Goal: Task Accomplishment & Management: Manage account settings

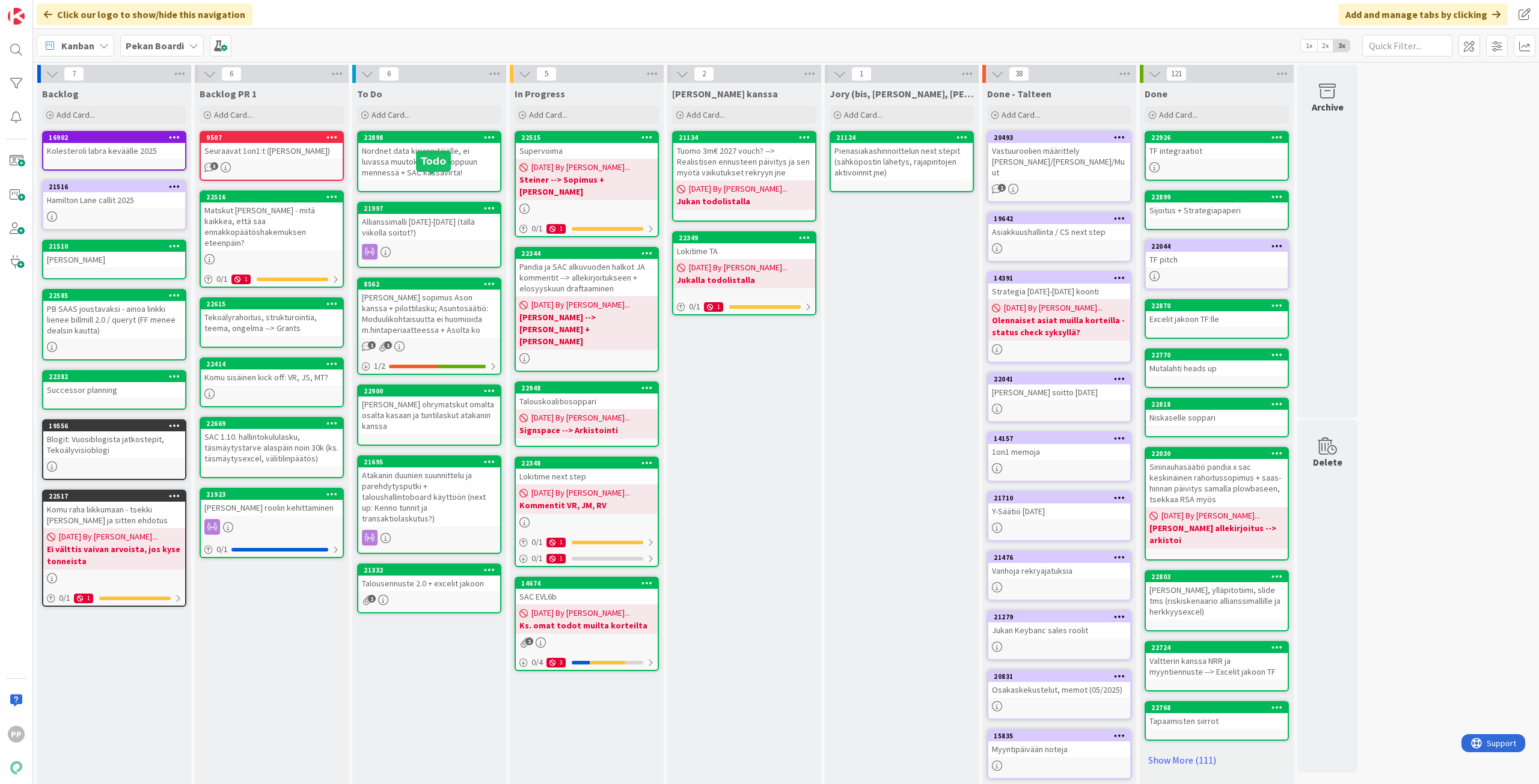
scroll to position [29, 0]
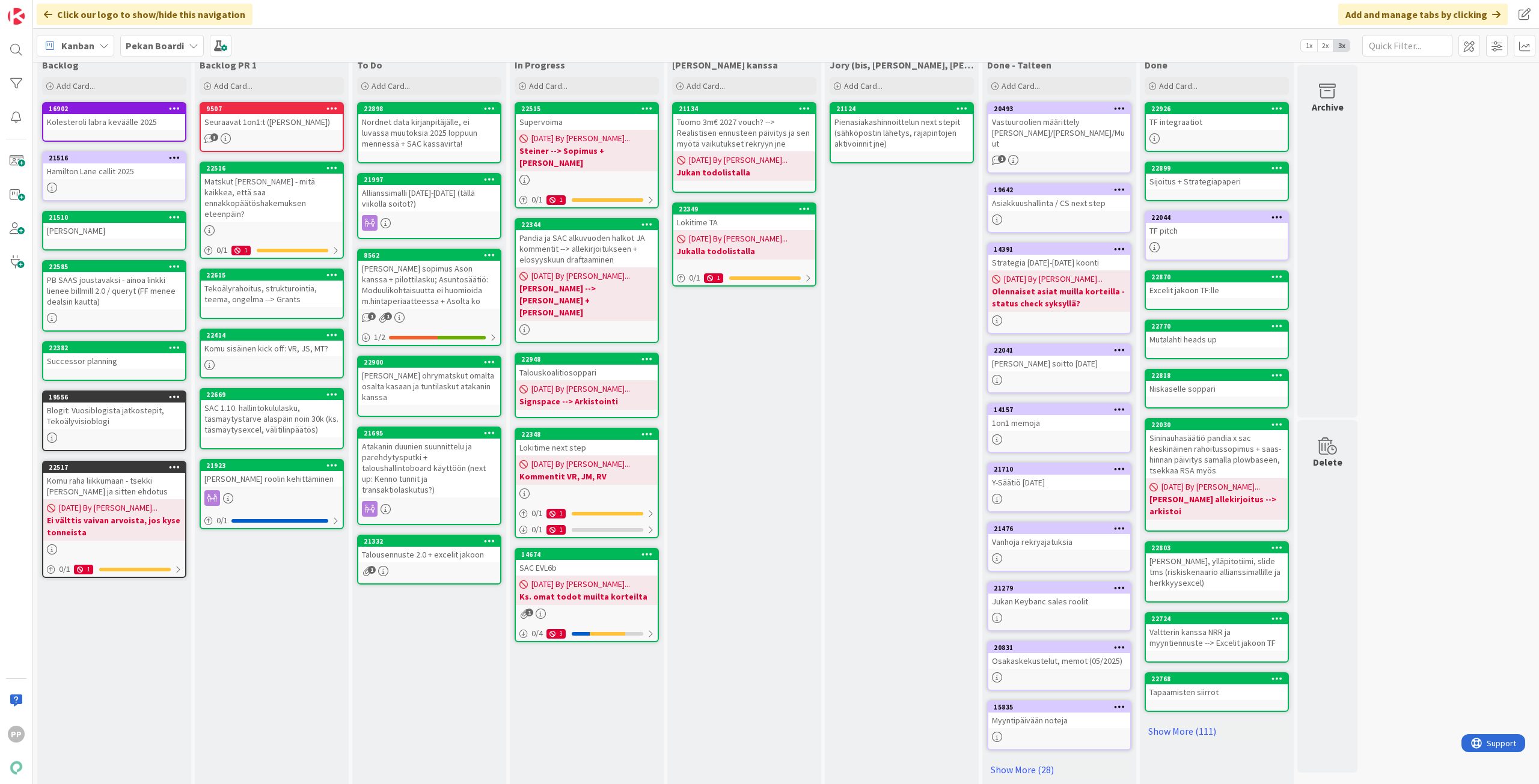
click at [455, 200] on div "Allianssimalli [DATE]-[DATE] (tällä viikolla soitot?)" at bounding box center [429, 198] width 142 height 26
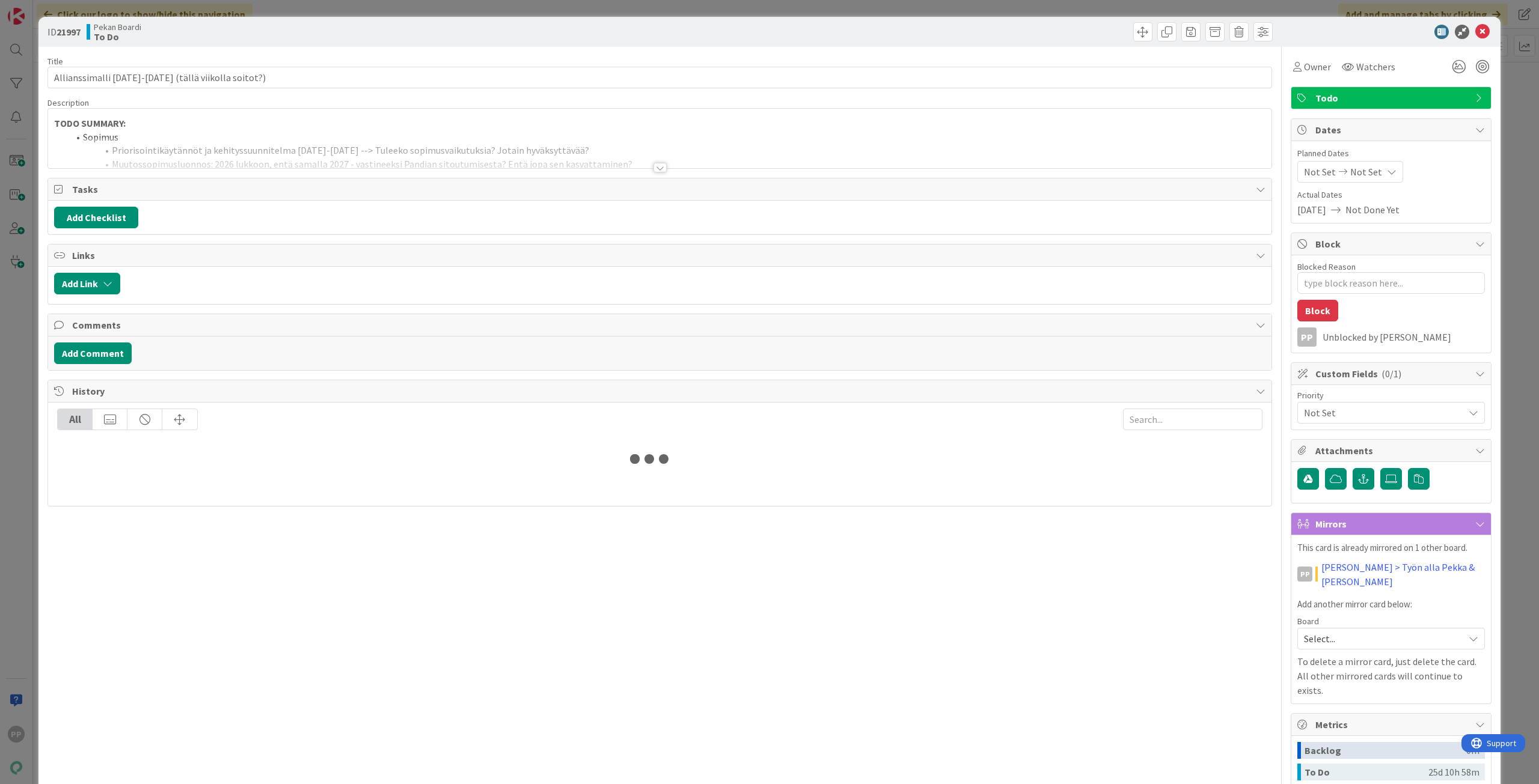
click at [481, 140] on div at bounding box center [659, 152] width 1223 height 30
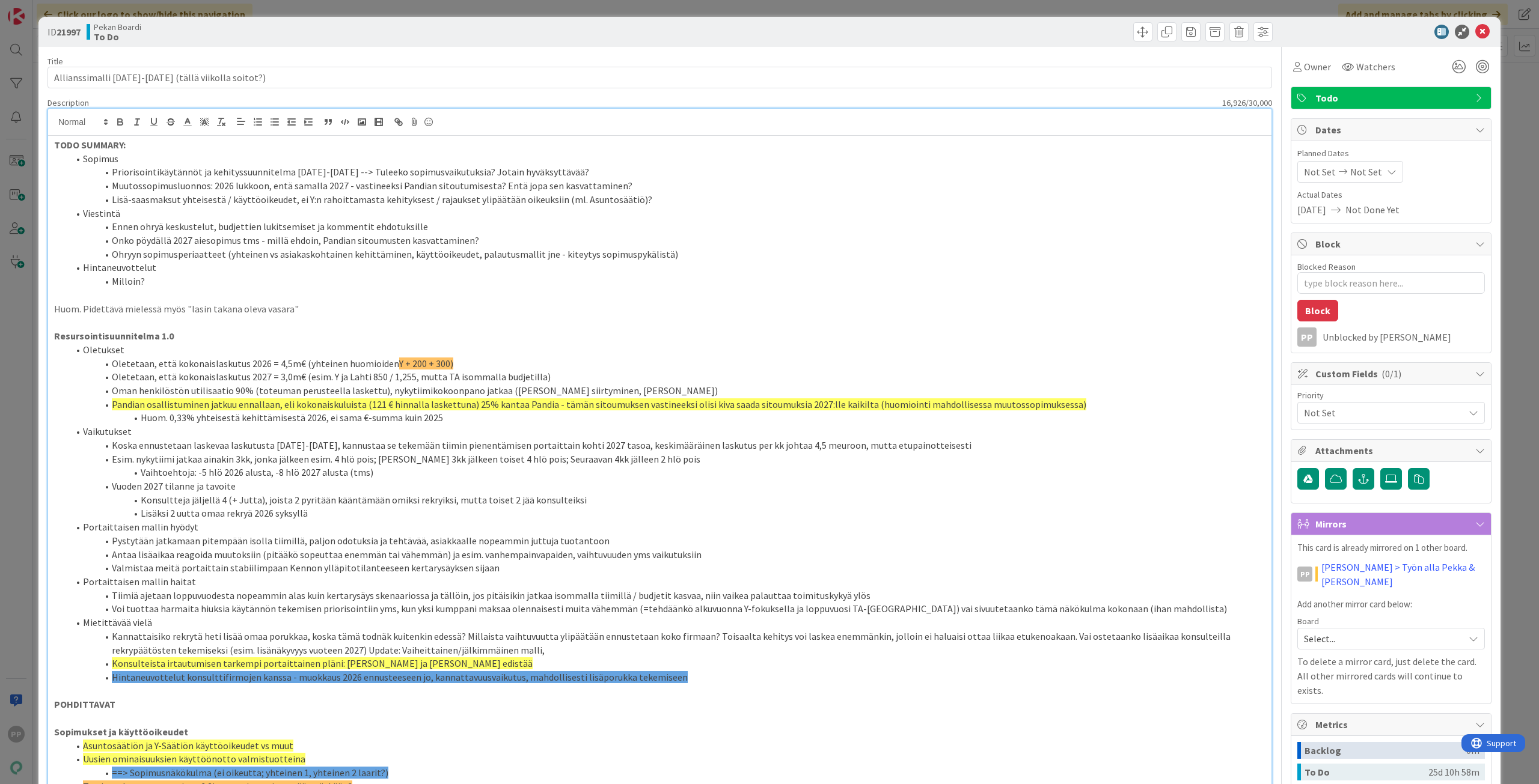
click at [654, 200] on li "Lisä-saasmaksut yhteisestä / käyttöoikeudet, ei Y:n rahoittamasta kehityksest /…" at bounding box center [667, 200] width 1197 height 14
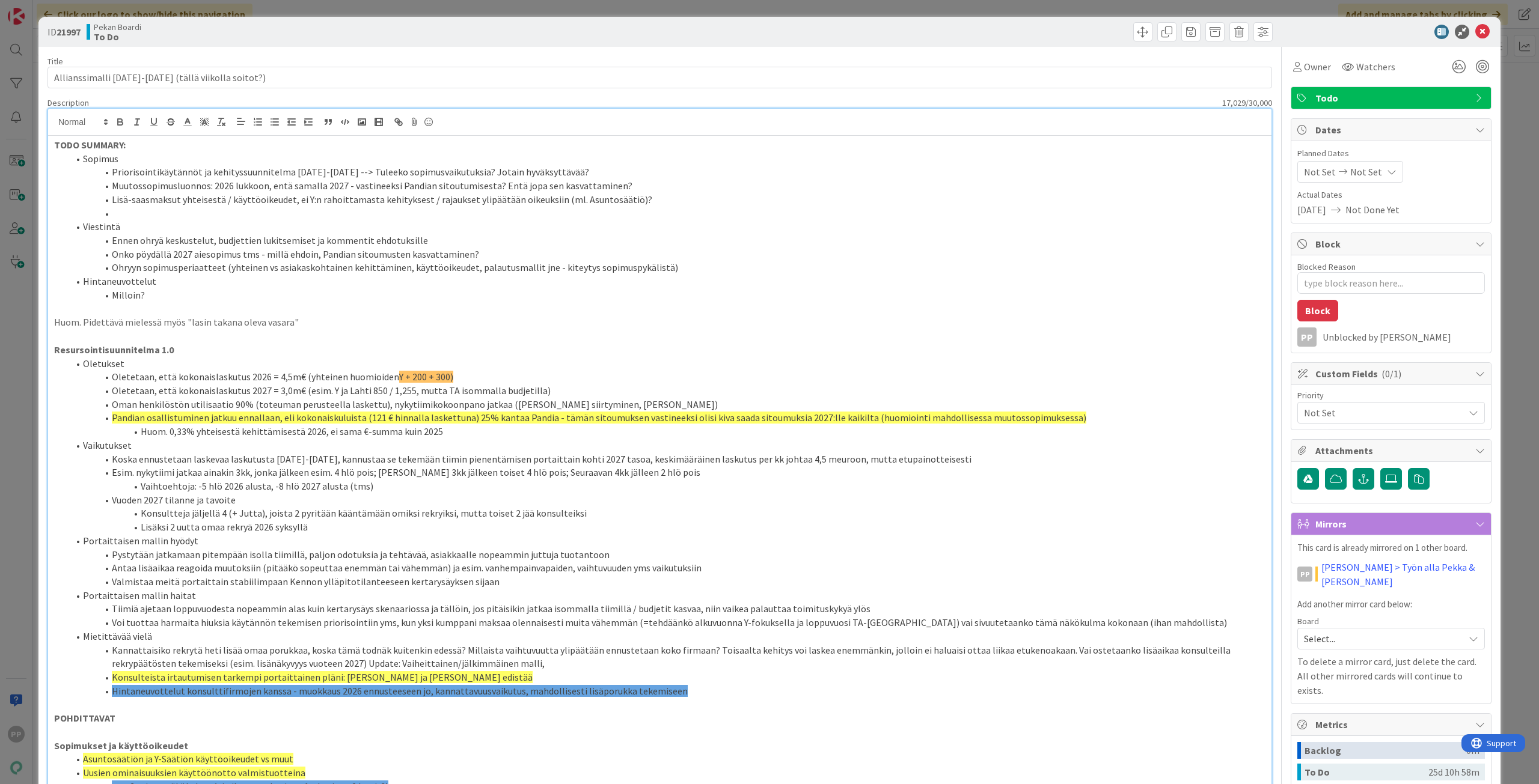
type textarea "x"
click at [640, 164] on li "Sopimus" at bounding box center [667, 159] width 1197 height 14
click at [655, 66] on div "Title 49 / 128" at bounding box center [659, 61] width 1224 height 11
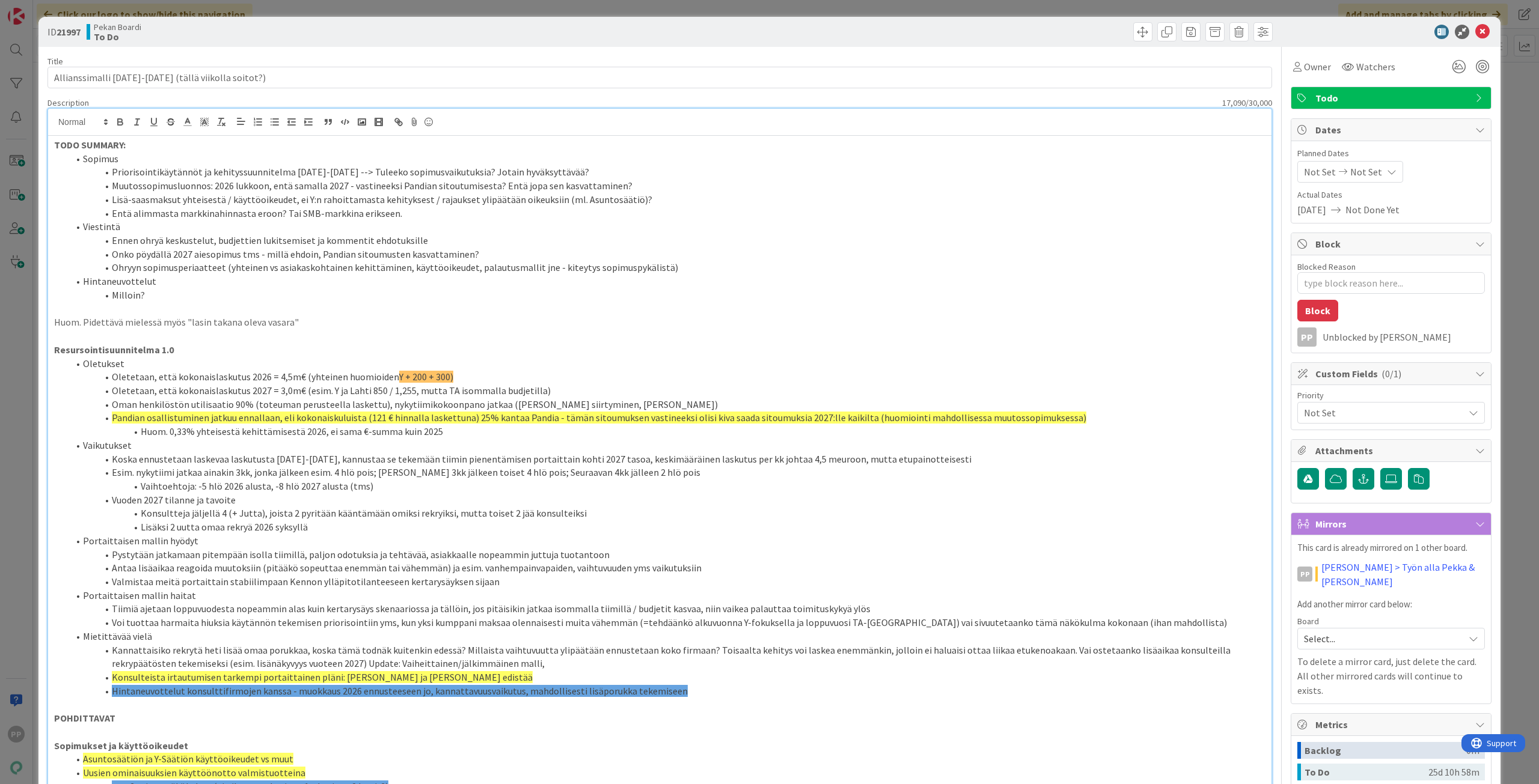
click at [673, 58] on div "Title 49 / 128" at bounding box center [659, 61] width 1224 height 11
click at [419, 202] on li "Lisä-saasmaksut yhteisestä / käyttöoikeudet, ei Y:n rahoittamasta kehityksest /…" at bounding box center [667, 200] width 1197 height 14
click at [518, 233] on li "Viestintä" at bounding box center [667, 227] width 1197 height 14
click at [492, 245] on li "Ennen ohryä keskustelut, budjettien lukitsemiset ja kommentit ehdotuksille" at bounding box center [667, 240] width 1197 height 14
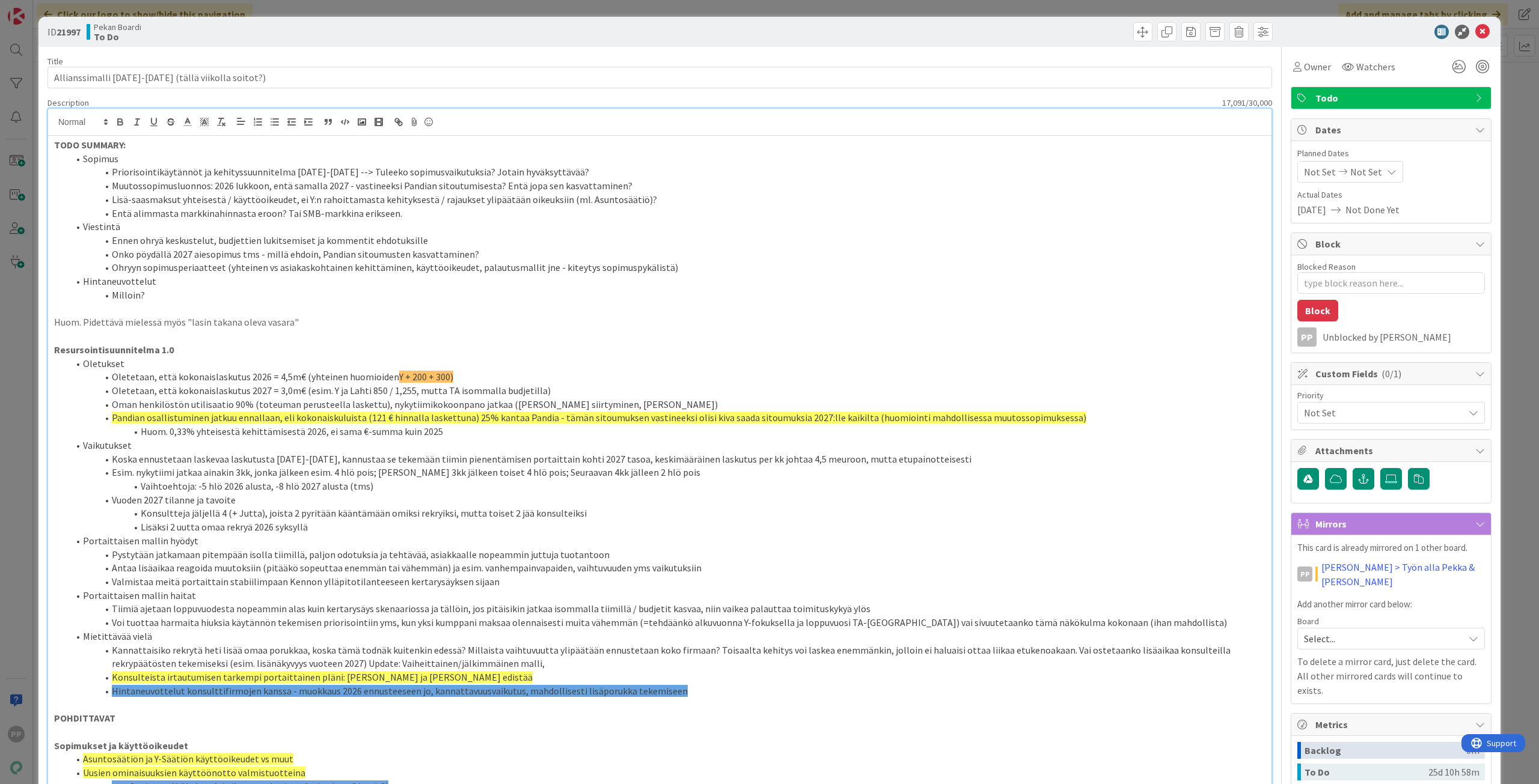
click at [492, 245] on li "Ennen ohryä keskustelut, budjettien lukitsemiset ja kommentit ehdotuksille" at bounding box center [667, 240] width 1197 height 14
drag, startPoint x: 492, startPoint y: 245, endPoint x: 502, endPoint y: 258, distance: 16.4
click at [502, 258] on ol "Sopimus Priorisointikäytännöt ja kehityssuunnitelma [DATE]-[DATE] --> Tuleeko s…" at bounding box center [659, 227] width 1211 height 150
click at [502, 258] on li "Onko pöydällä 2027 aiesopimus tms - millä ehdoin, Pandian sitoumusten kasvattam…" at bounding box center [667, 254] width 1197 height 14
drag, startPoint x: 502, startPoint y: 258, endPoint x: 505, endPoint y: 245, distance: 13.3
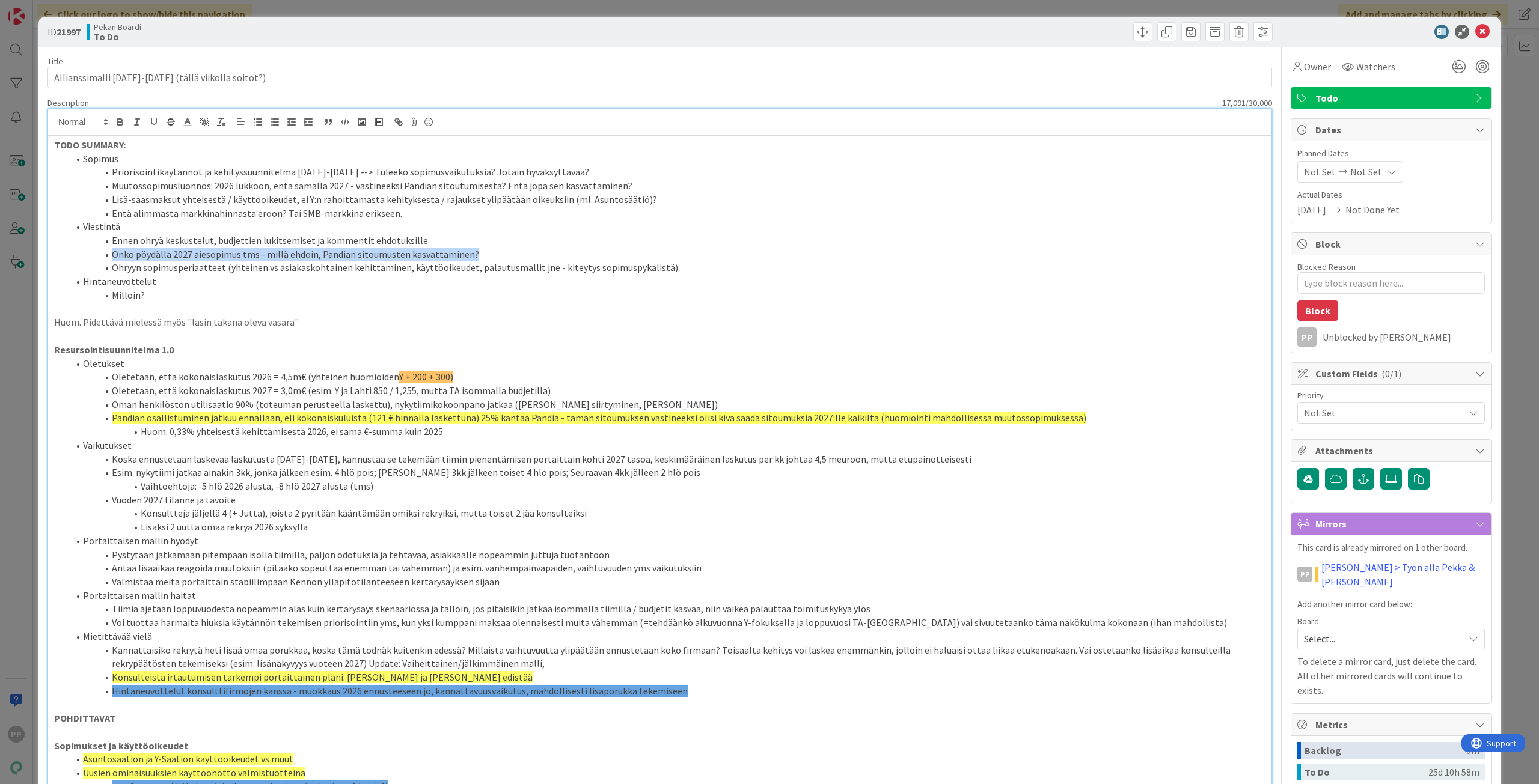
click at [505, 245] on ol "Sopimus Priorisointikäytännöt ja kehityssuunnitelma [DATE]-[DATE] --> Tuleeko s…" at bounding box center [659, 227] width 1211 height 150
click at [505, 245] on li "Ennen ohryä keskustelut, budjettien lukitsemiset ja kommentit ehdotuksille" at bounding box center [667, 240] width 1197 height 14
click at [336, 18] on div "ID 21997 Pekan Boardi To Do" at bounding box center [770, 31] width 1462 height 30
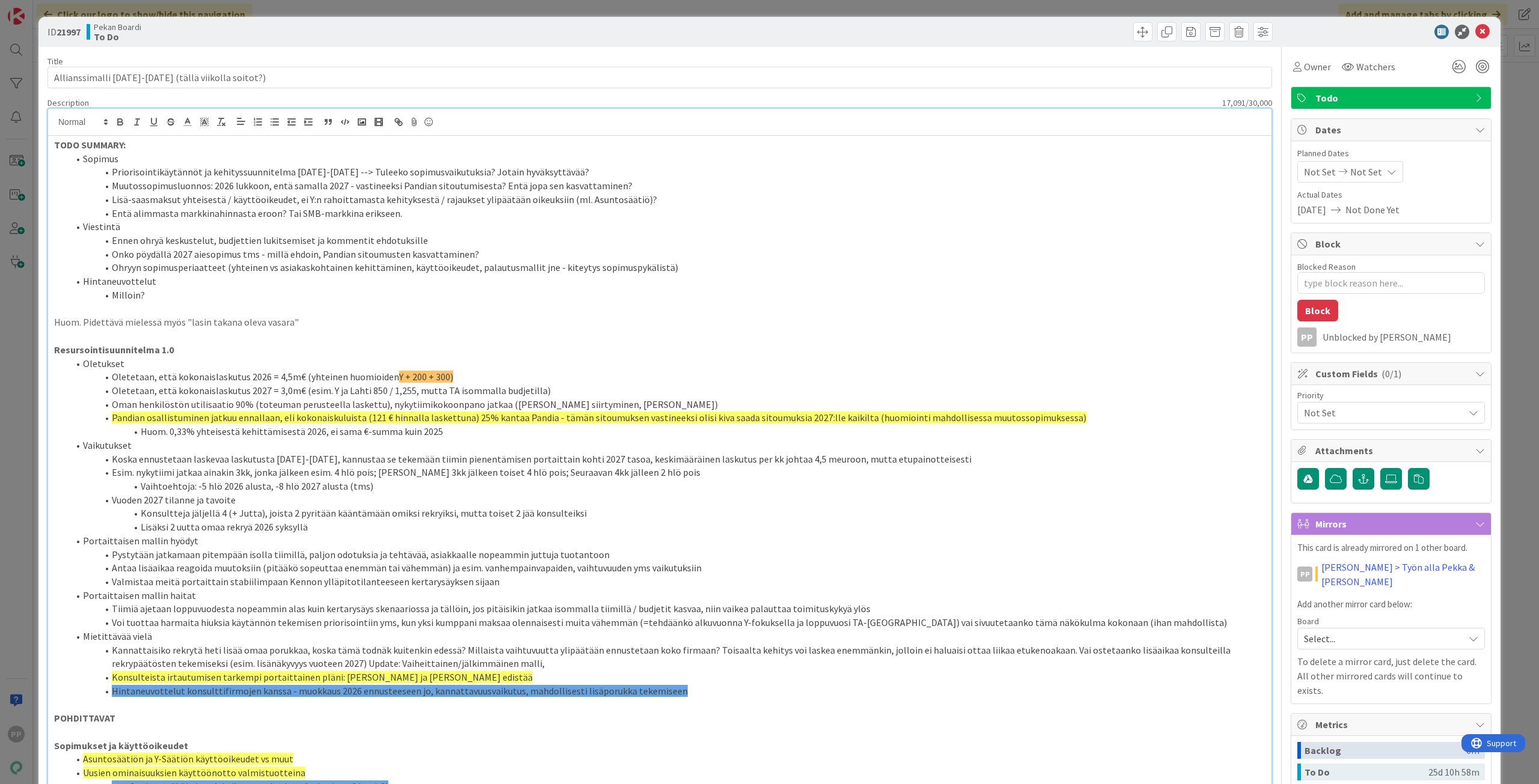
click at [335, 2] on div "ID 21997 Pekan Boardi To Do Title 49 / 128 Allianssimalli [DATE]-[DATE] (tällä …" at bounding box center [770, 392] width 1539 height 784
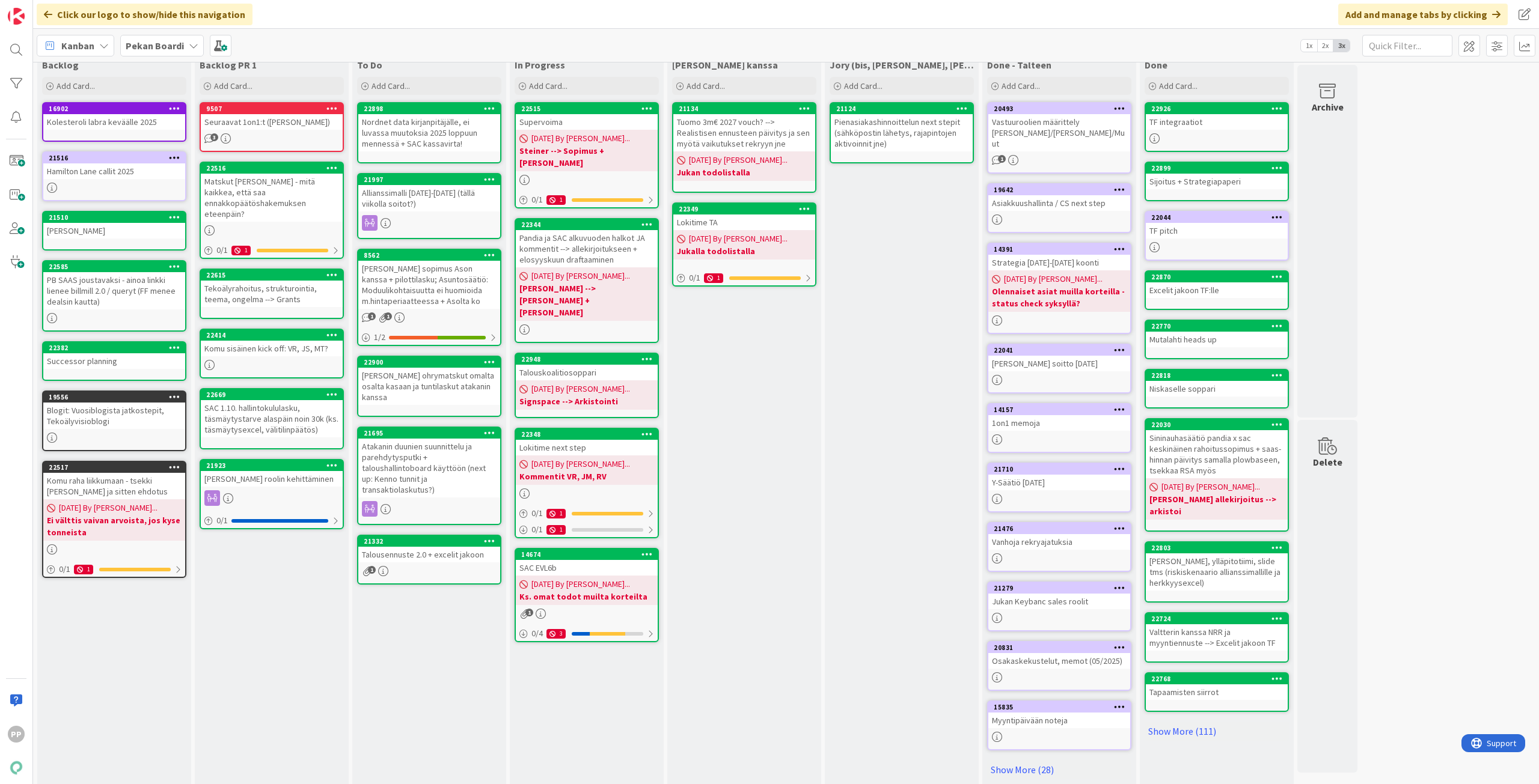
click at [770, 537] on div "[PERSON_NAME] kanssa Add Card... 21134 Tuomo 3m€ 2027 vouch? --> Realistisen en…" at bounding box center [744, 422] width 154 height 735
click at [733, 409] on div "[PERSON_NAME] kanssa Add Card... 21134 Tuomo 3m€ 2027 vouch? --> Realistisen en…" at bounding box center [744, 422] width 154 height 735
click at [768, 469] on div "[PERSON_NAME] kanssa Add Card... 21134 Tuomo 3m€ 2027 vouch? --> Realistisen en…" at bounding box center [744, 422] width 154 height 735
click at [721, 406] on div "[PERSON_NAME] kanssa Add Card... 21134 Tuomo 3m€ 2027 vouch? --> Realistisen en…" at bounding box center [744, 422] width 154 height 735
click at [747, 423] on div "[PERSON_NAME] kanssa Add Card... 21134 Tuomo 3m€ 2027 vouch? --> Realistisen en…" at bounding box center [744, 422] width 154 height 735
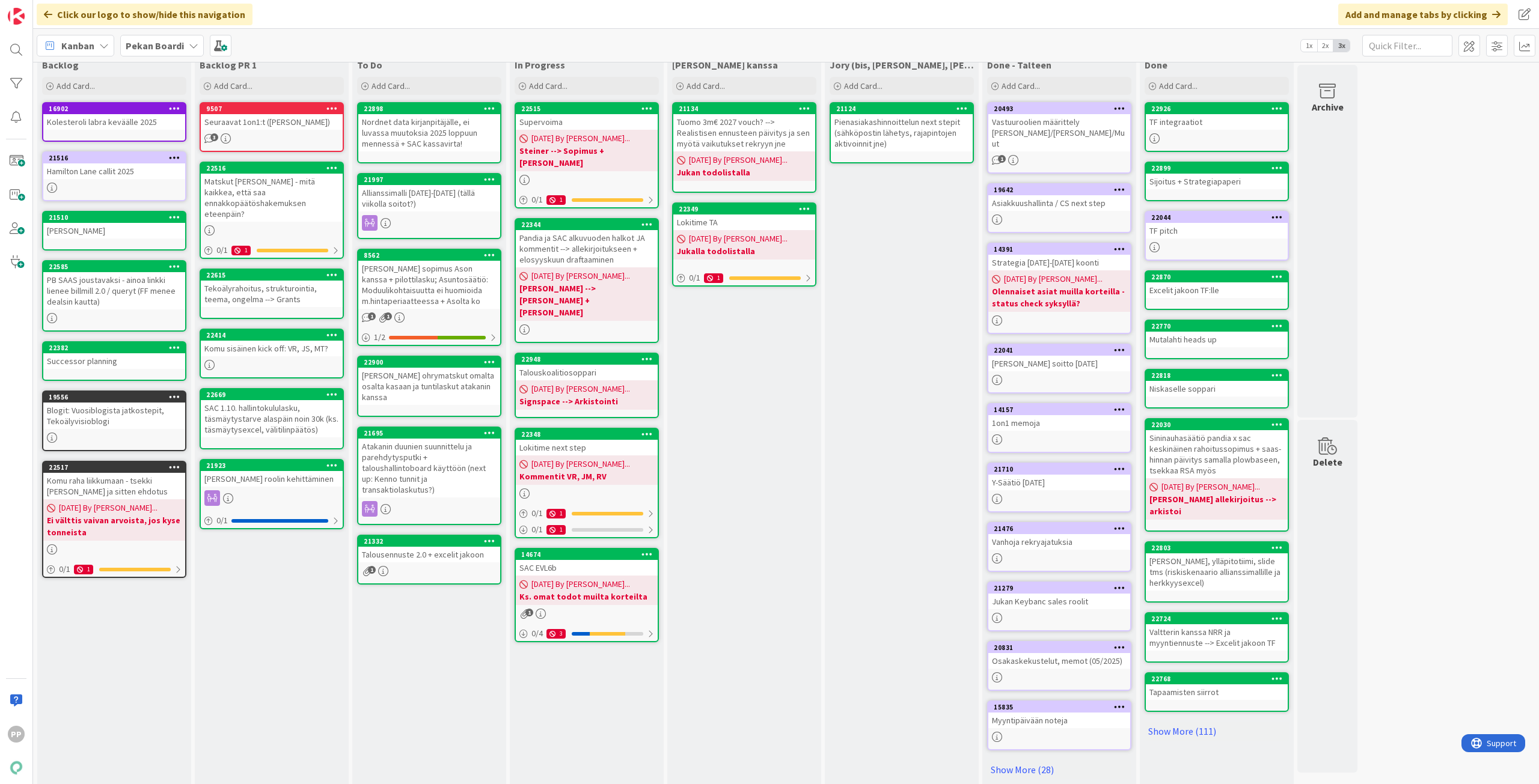
click at [770, 403] on div "[PERSON_NAME] kanssa Add Card... 21134 Tuomo 3m€ 2027 vouch? --> Realistisen en…" at bounding box center [744, 422] width 154 height 735
click at [773, 404] on div "[PERSON_NAME] kanssa Add Card... 21134 Tuomo 3m€ 2027 vouch? --> Realistisen en…" at bounding box center [744, 422] width 154 height 735
click at [771, 396] on div "[PERSON_NAME] kanssa Add Card... 21134 Tuomo 3m€ 2027 vouch? --> Realistisen en…" at bounding box center [744, 422] width 154 height 735
click at [451, 713] on div "To Do Add Card... 22898 Nordnet data kirjanpitäjälle, ei luvassa muutoksia 2025…" at bounding box center [428, 422] width 154 height 735
click at [455, 546] on div "Talousennuste 2.0 + excelit jakoon" at bounding box center [429, 554] width 142 height 16
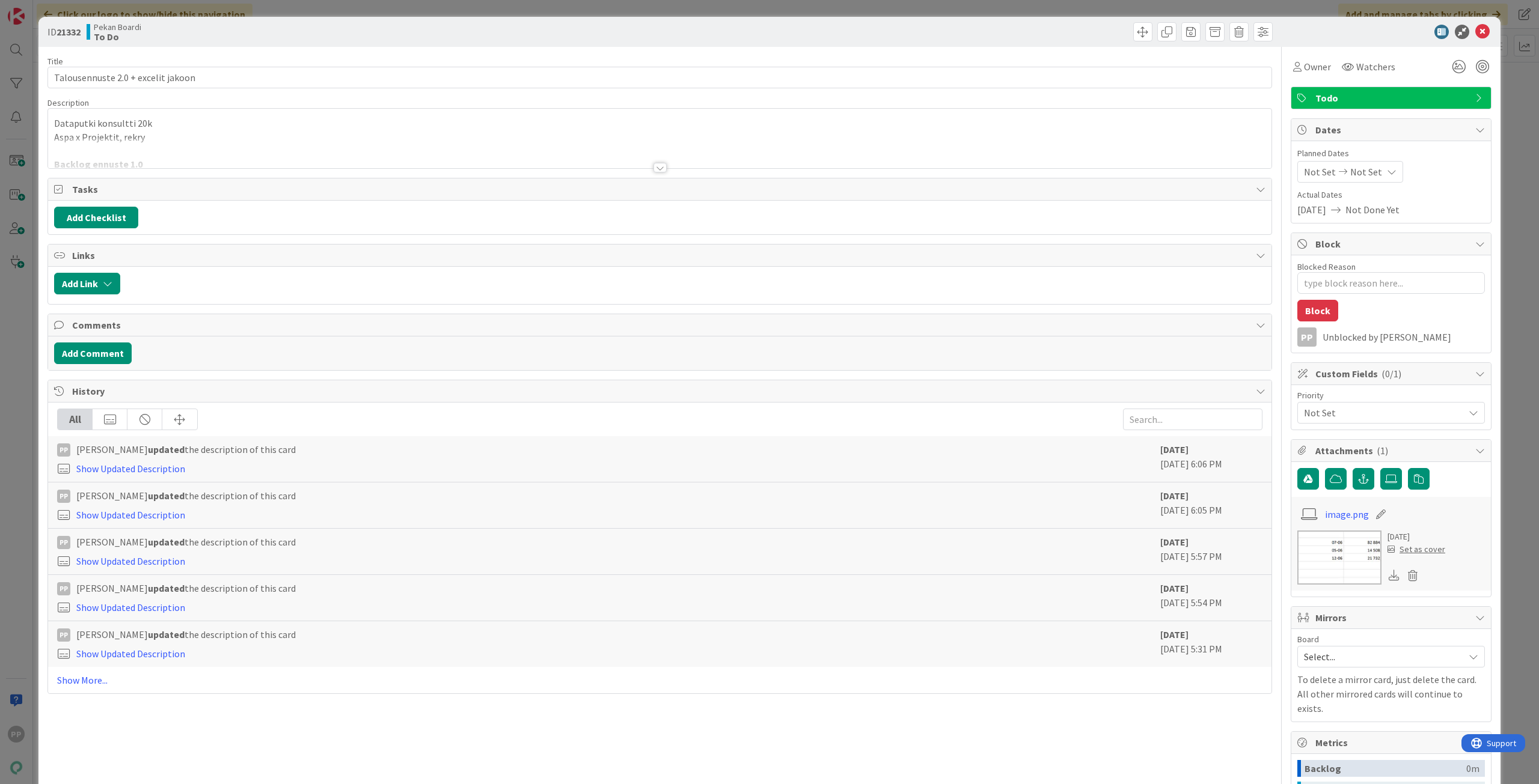
click at [12, 390] on div "ID 21332 Pekan Boardi To Do Title 34 / 128 Talousennuste 2.0 + excelit jakoon D…" at bounding box center [770, 392] width 1539 height 784
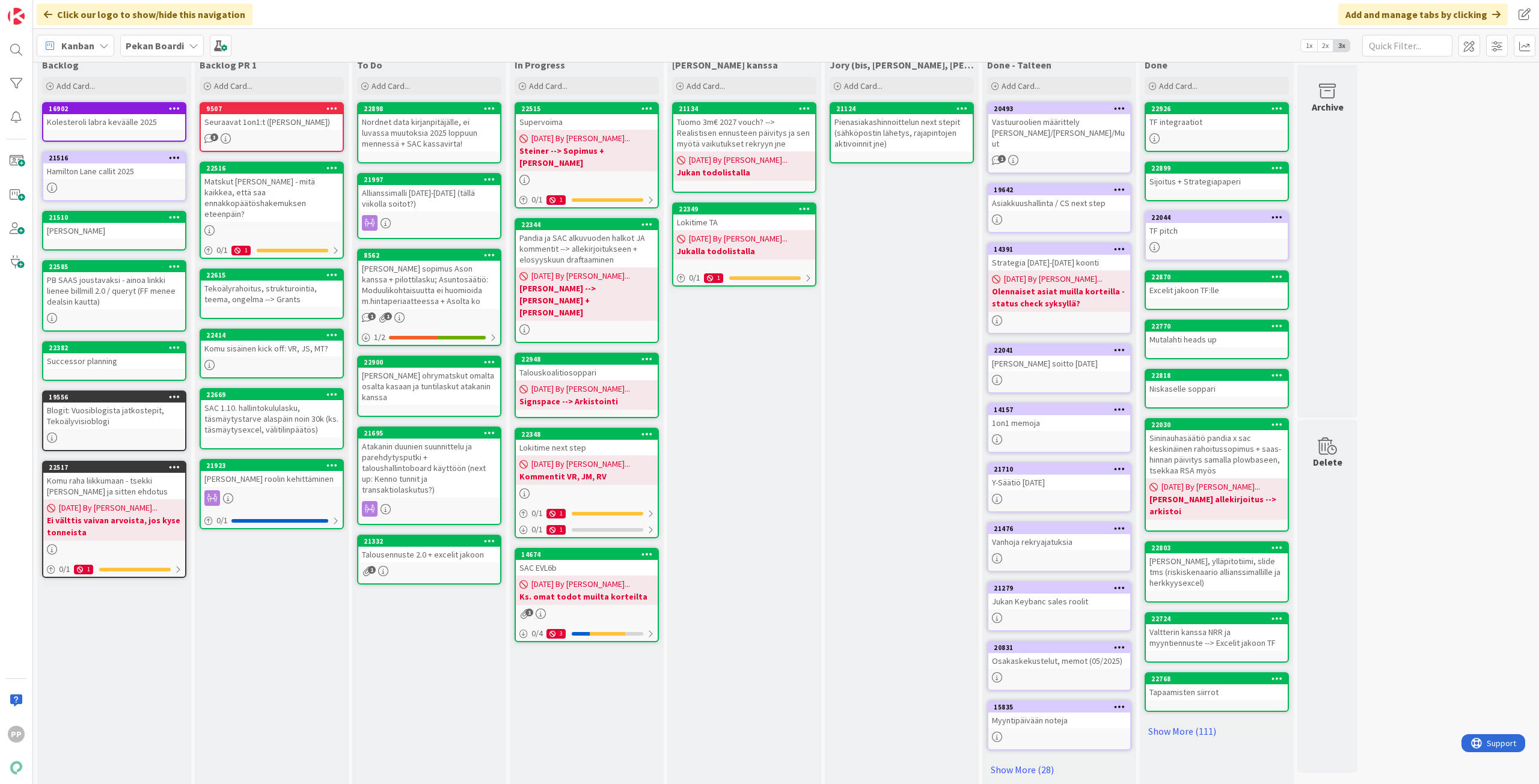
click at [422, 687] on div "To Do Add Card... 22898 Nordnet data kirjanpitäjälle, ei luvassa muutoksia 2025…" at bounding box center [428, 422] width 154 height 735
click at [737, 488] on div "[PERSON_NAME] kanssa Add Card... 21134 Tuomo 3m€ 2027 vouch? --> Realistisen en…" at bounding box center [744, 422] width 154 height 735
click at [296, 579] on div "Backlog PR 1 Add Card... 9507 Seuraavat 1on1:t ([PERSON_NAME], [PERSON_NAME]) 3…" at bounding box center [271, 422] width 154 height 735
click at [292, 562] on div "Backlog PR 1 Add Card... 9507 Seuraavat 1on1:t ([PERSON_NAME], [PERSON_NAME]) 3…" at bounding box center [271, 422] width 154 height 735
click at [783, 529] on div "[PERSON_NAME] kanssa Add Card... 21134 Tuomo 3m€ 2027 vouch? --> Realistisen en…" at bounding box center [744, 422] width 154 height 735
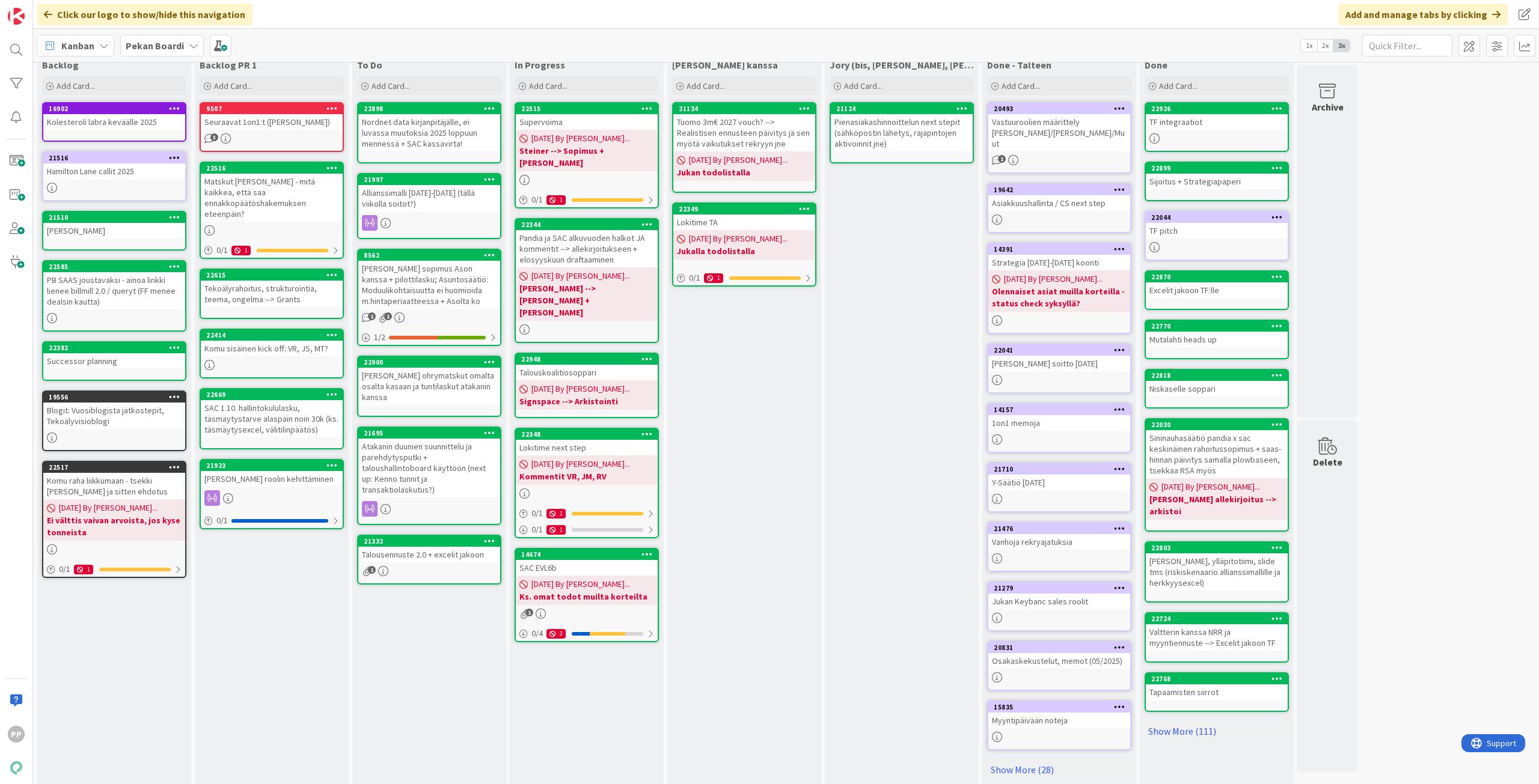
click at [783, 529] on div "[PERSON_NAME] kanssa Add Card... 21134 Tuomo 3m€ 2027 vouch? --> Realistisen en…" at bounding box center [744, 422] width 154 height 735
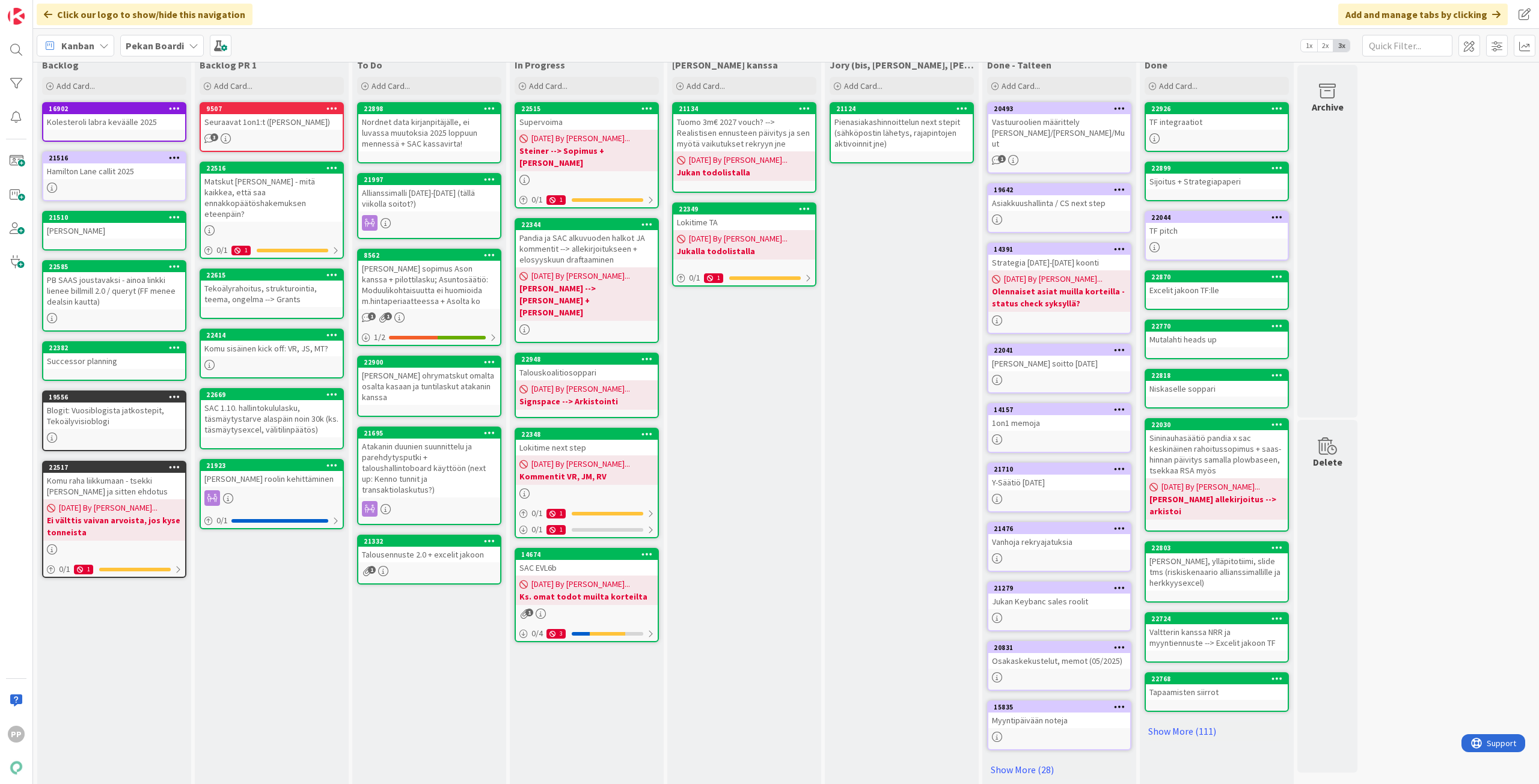
click at [776, 534] on div "[PERSON_NAME] kanssa Add Card... 21134 Tuomo 3m€ 2027 vouch? --> Realistisen en…" at bounding box center [744, 422] width 154 height 735
click at [761, 546] on div "[PERSON_NAME] kanssa Add Card... 21134 Tuomo 3m€ 2027 vouch? --> Realistisen en…" at bounding box center [744, 422] width 154 height 735
click at [607, 732] on div "In Progress Add Card... Template Not Set Title 0 / 128 Label Todo Show More... …" at bounding box center [586, 422] width 154 height 735
click at [414, 658] on div "To Do Add Card... 22898 Nordnet data kirjanpitäjälle, ei luvassa muutoksia 2025…" at bounding box center [428, 422] width 154 height 735
click at [596, 689] on div "In Progress Add Card... Template Not Set Title 0 / 128 Label Todo Show More... …" at bounding box center [586, 422] width 154 height 735
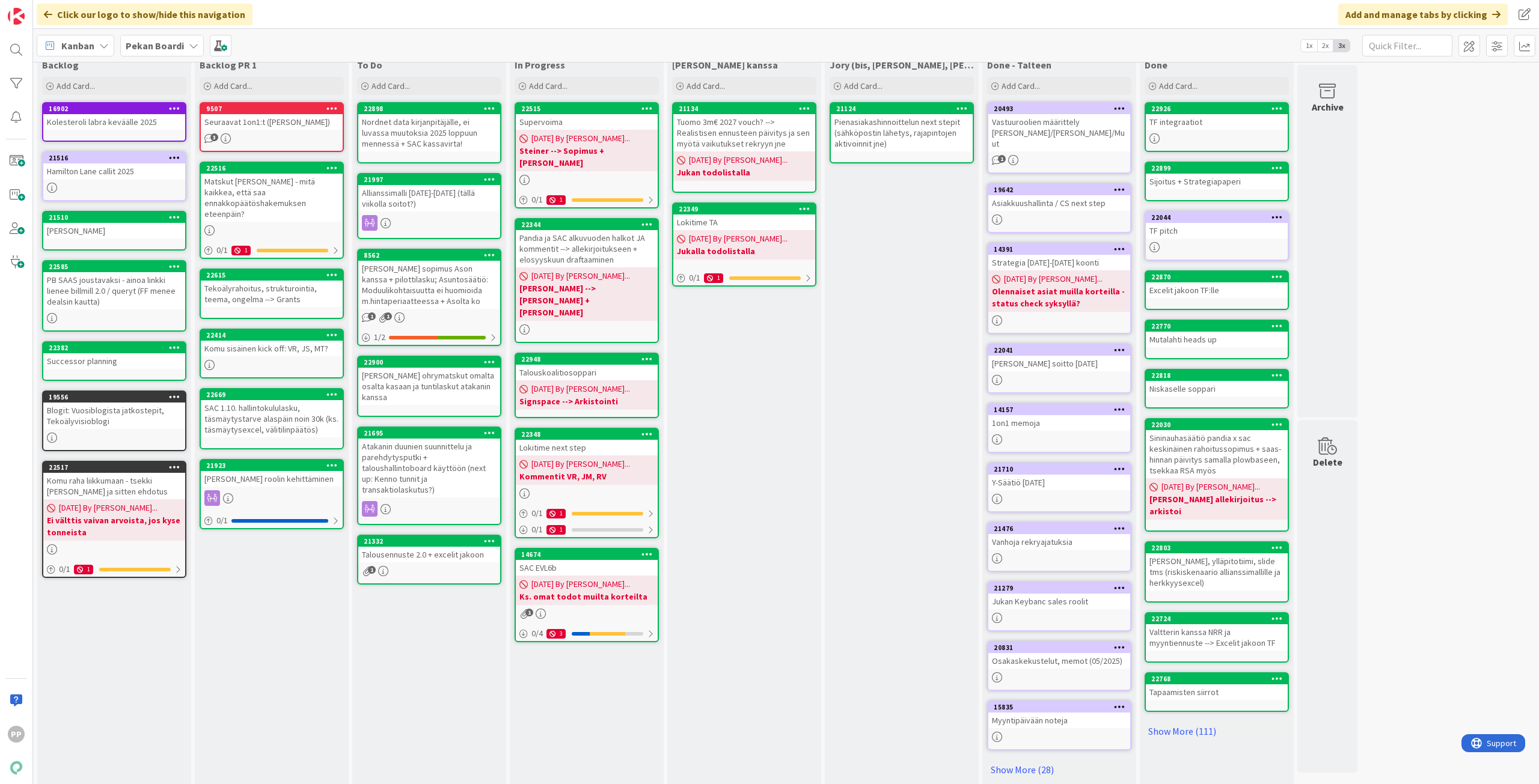
click at [731, 551] on div "[PERSON_NAME] kanssa Add Card... 21134 Tuomo 3m€ 2027 vouch? --> Realistisen en…" at bounding box center [744, 422] width 154 height 735
click at [589, 687] on div "In Progress Add Card... Template Not Set Title 0 / 128 Label Todo Show More... …" at bounding box center [586, 422] width 154 height 735
click at [428, 635] on div "To Do Add Card... 22898 Nordnet data kirjanpitäjälle, ei luvassa muutoksia 2025…" at bounding box center [428, 422] width 154 height 735
click at [428, 633] on div "To Do Add Card... 22898 Nordnet data kirjanpitäjälle, ei luvassa muutoksia 2025…" at bounding box center [428, 422] width 154 height 735
click at [428, 614] on div "To Do Add Card... 22898 Nordnet data kirjanpitäjälle, ei luvassa muutoksia 2025…" at bounding box center [428, 422] width 154 height 735
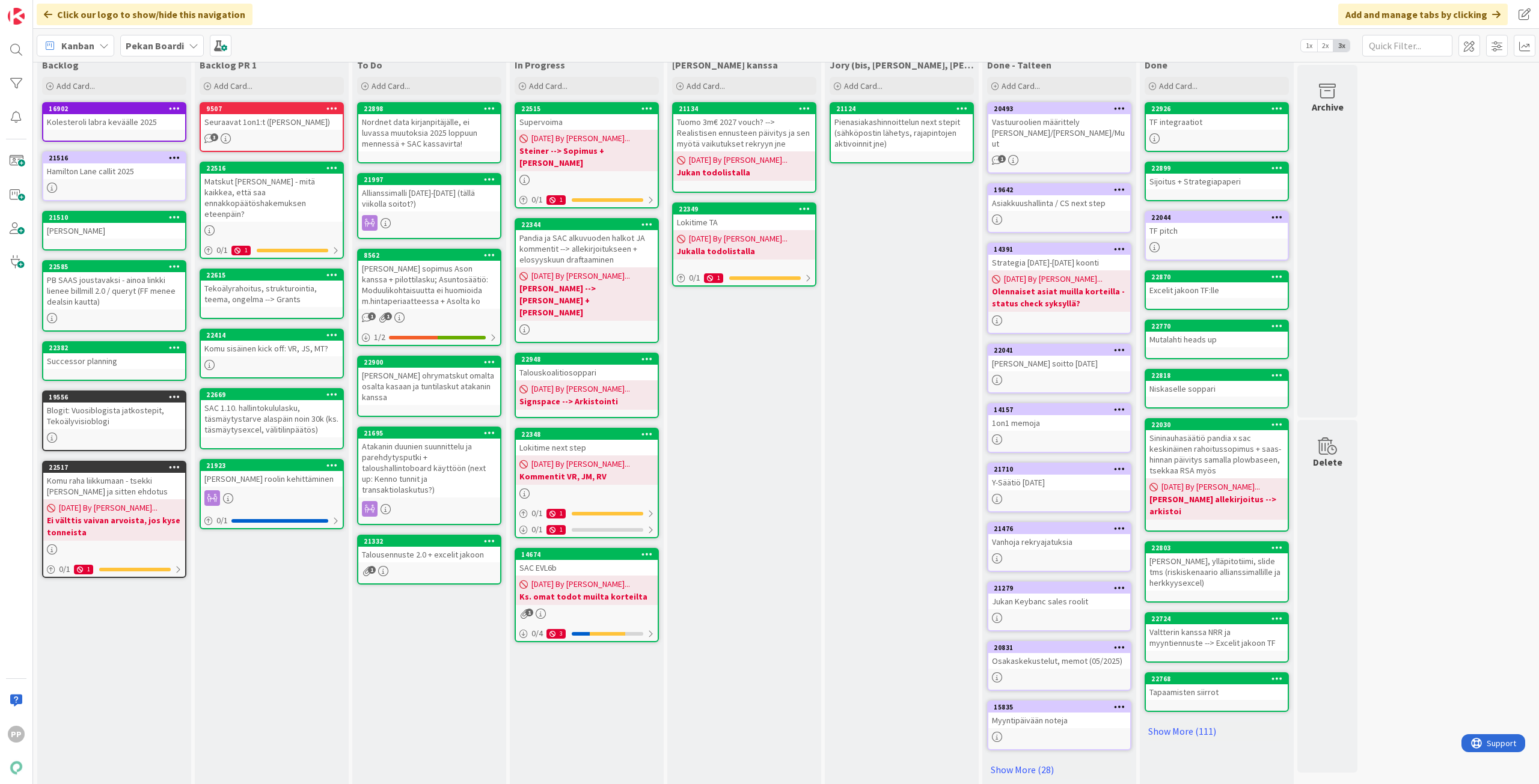
click at [428, 614] on div "To Do Add Card... 22898 Nordnet data kirjanpitäjälle, ei luvassa muutoksia 2025…" at bounding box center [428, 422] width 154 height 735
click at [428, 616] on div "To Do Add Card... 22898 Nordnet data kirjanpitäjälle, ei luvassa muutoksia 2025…" at bounding box center [428, 422] width 154 height 735
click at [765, 374] on div "[PERSON_NAME] kanssa Add Card... 21134 Tuomo 3m€ 2027 vouch? --> Realistisen en…" at bounding box center [744, 422] width 154 height 735
click at [756, 356] on div "[PERSON_NAME] kanssa Add Card... 21134 Tuomo 3m€ 2027 vouch? --> Realistisen en…" at bounding box center [744, 422] width 154 height 735
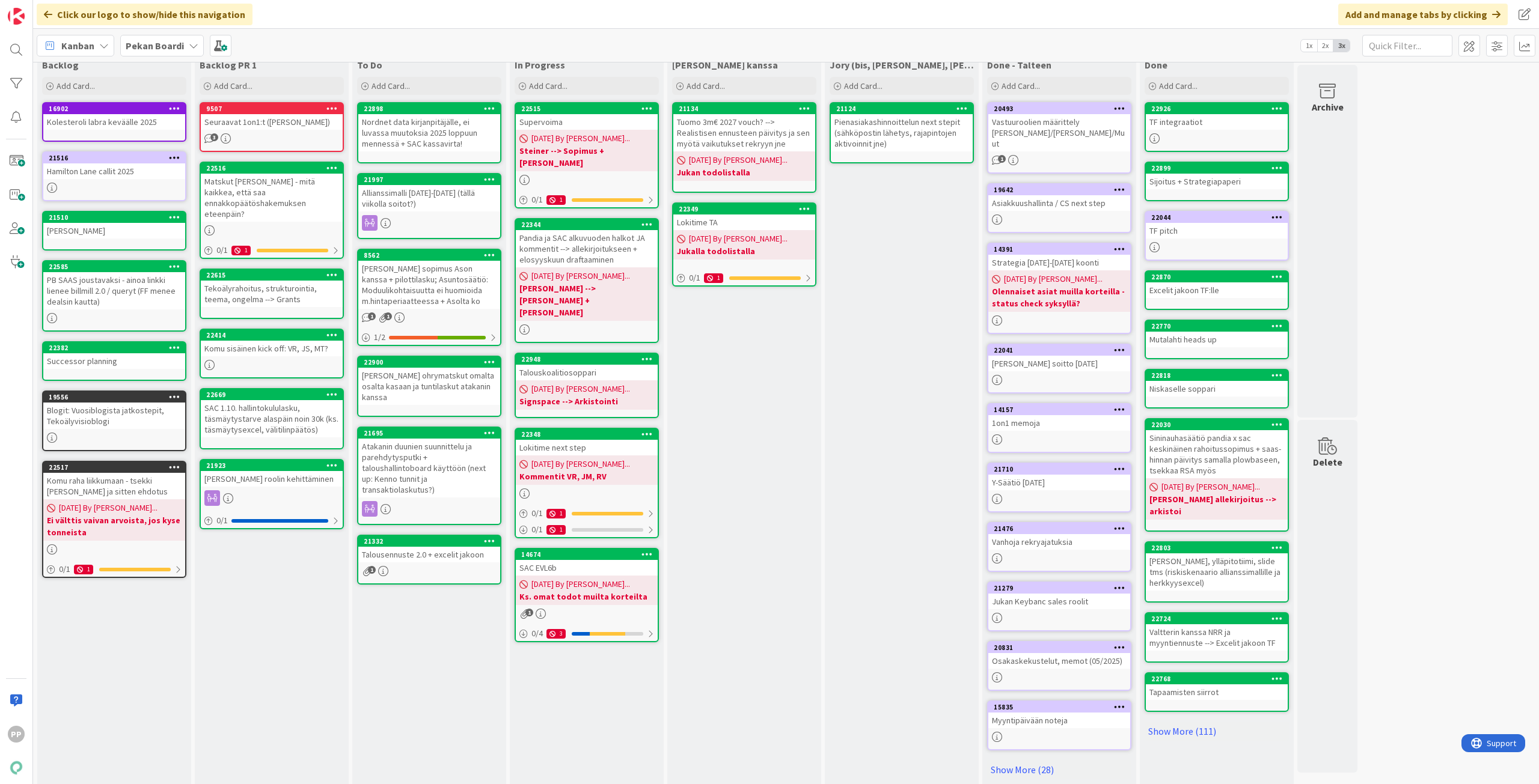
click at [441, 679] on div "To Do Add Card... 22898 Nordnet data kirjanpitäjälle, ei luvassa muutoksia 2025…" at bounding box center [428, 422] width 154 height 735
click at [296, 203] on div "Matskut [PERSON_NAME] - mitä kaikkea, että saa ennakkopäätöshakemuksen eteenpäi…" at bounding box center [271, 197] width 142 height 48
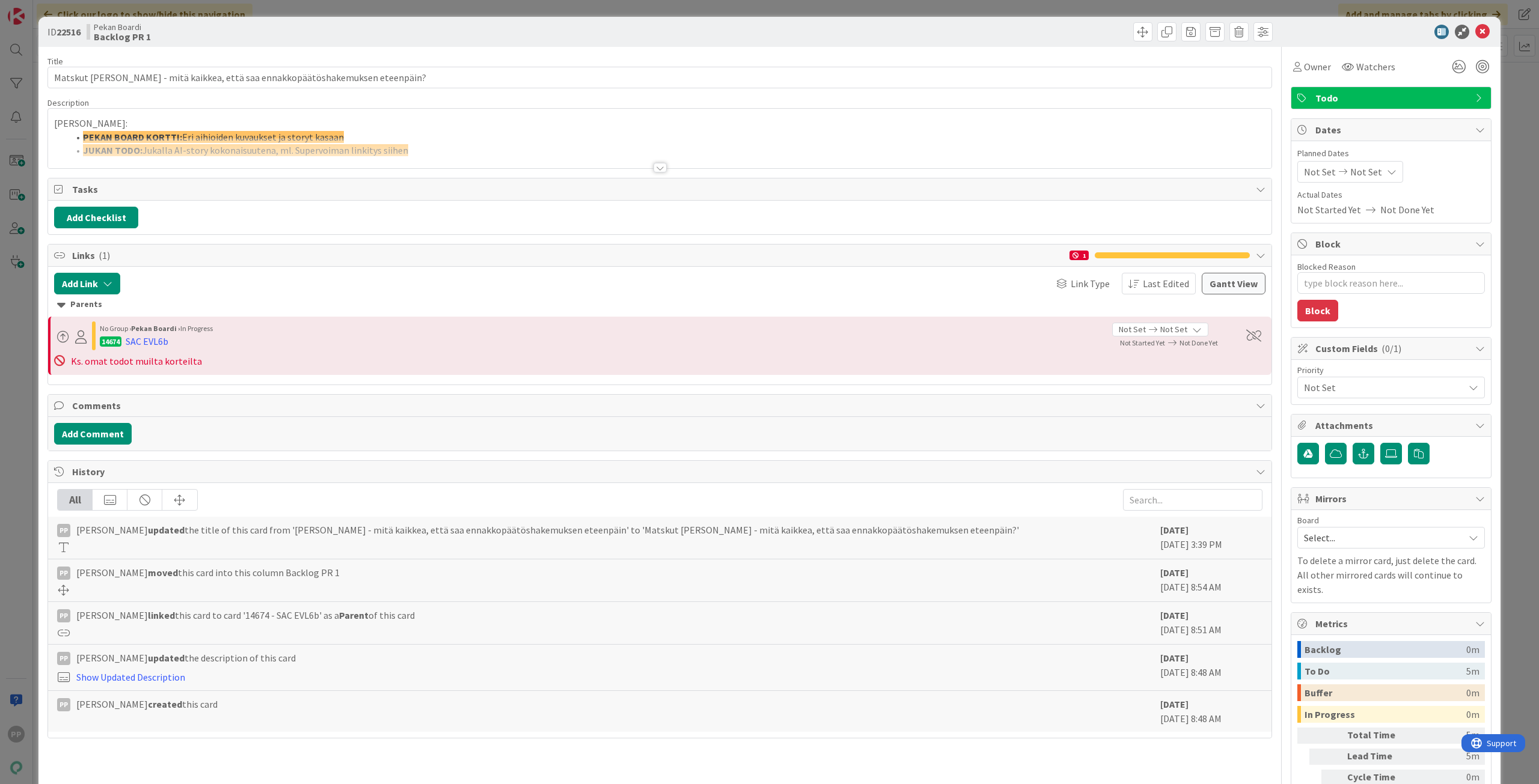
click at [299, 152] on div at bounding box center [659, 152] width 1223 height 30
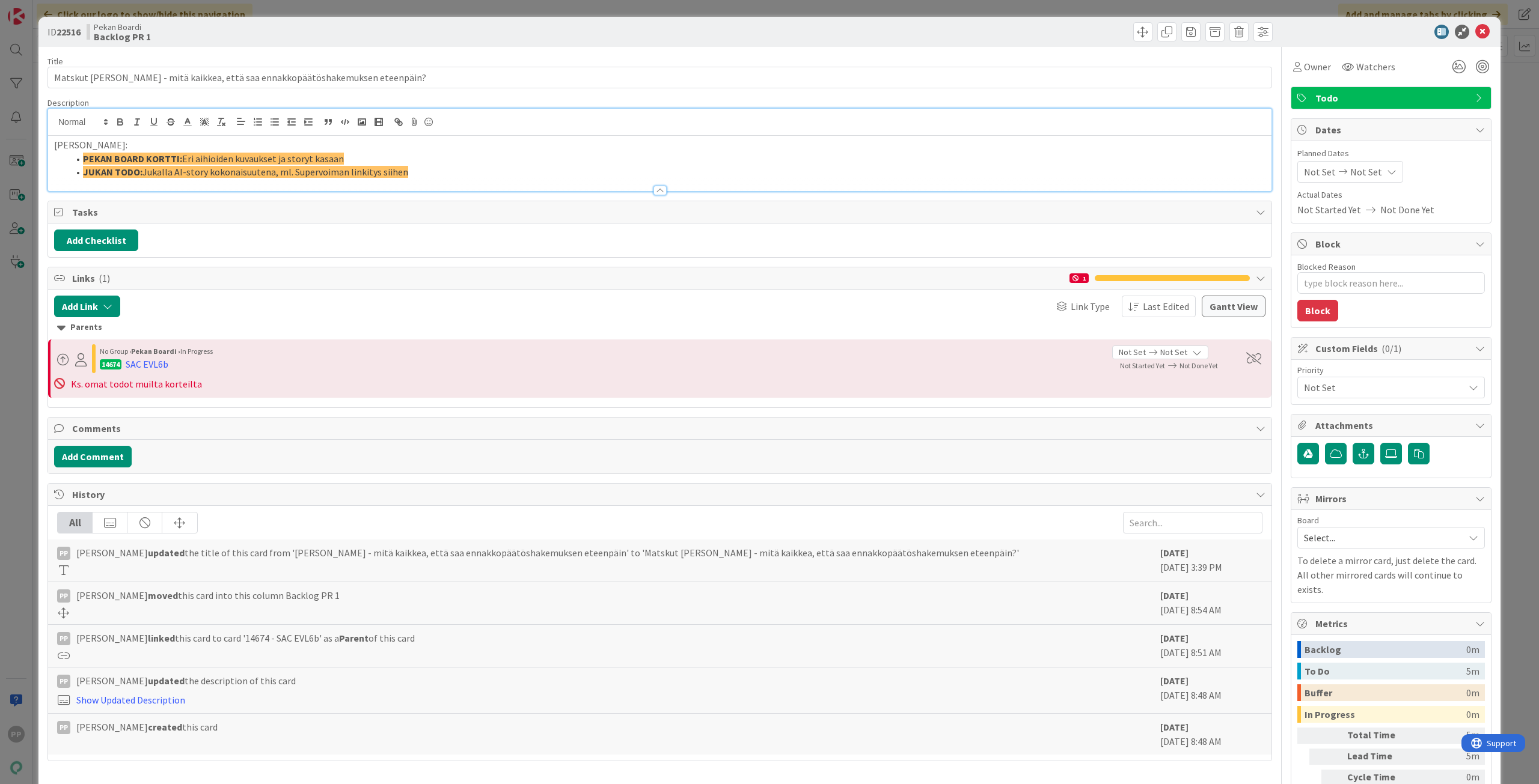
click at [299, 182] on div at bounding box center [659, 184] width 1223 height 12
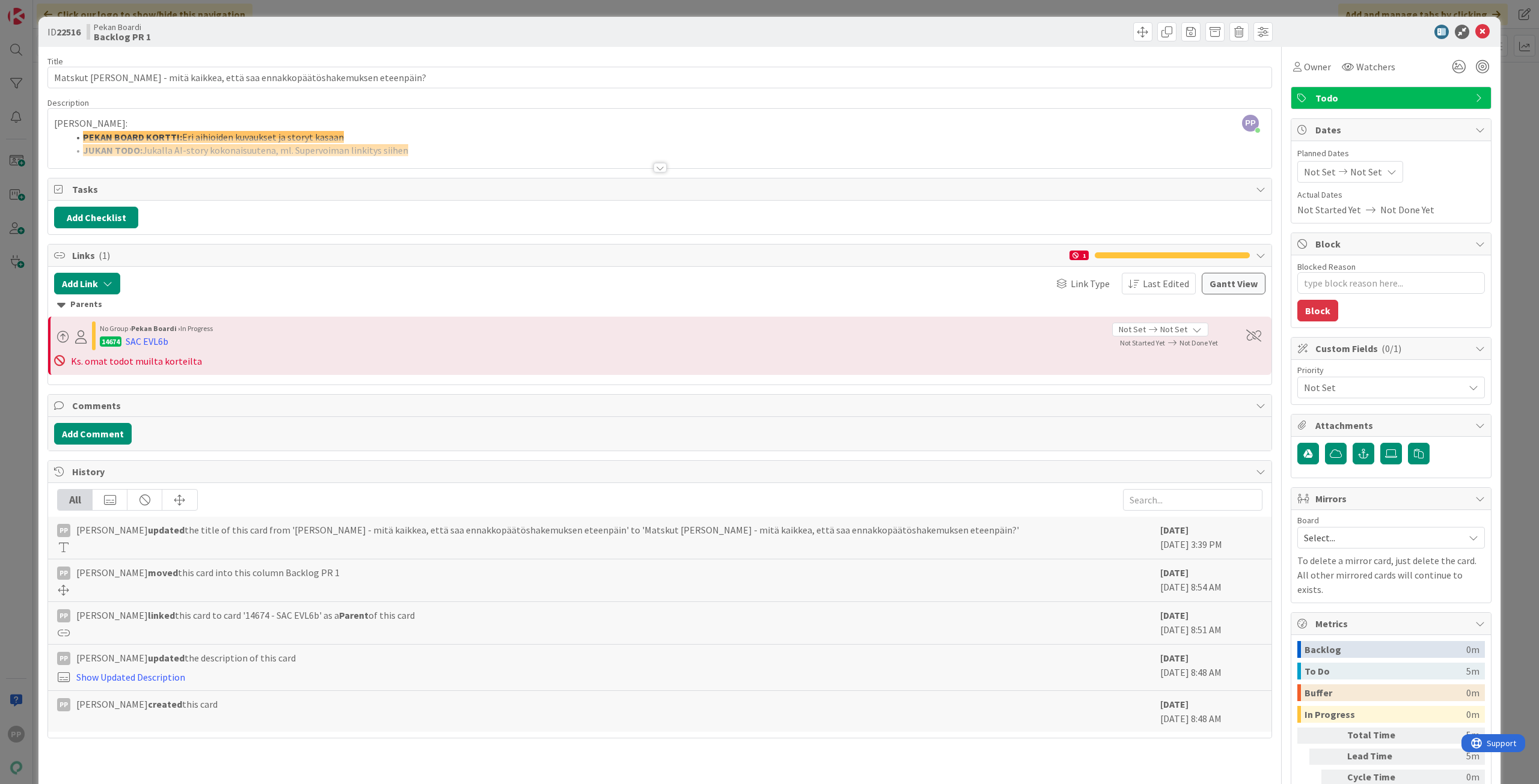
click at [303, 158] on div at bounding box center [659, 152] width 1223 height 30
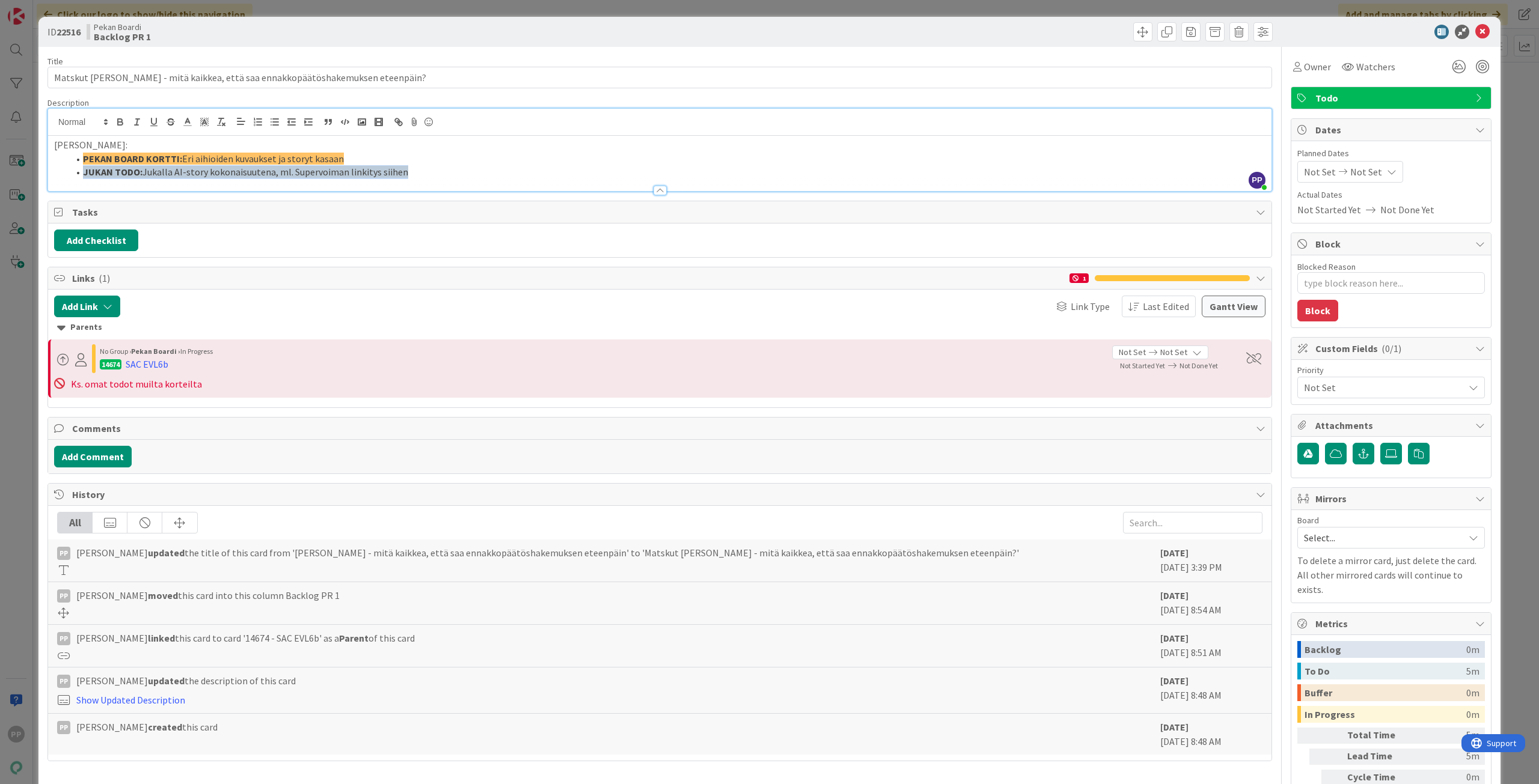
drag, startPoint x: 423, startPoint y: 172, endPoint x: 68, endPoint y: 174, distance: 355.0
click at [68, 174] on li "JUKAN TODO: Jukalla AI-story kokonaisuutena, ml. Supervoiman linkitys siihen" at bounding box center [667, 172] width 1197 height 14
click at [173, 121] on icon "button" at bounding box center [170, 122] width 11 height 11
click at [179, 174] on s "Jukalla AI-story kokonaisuutena, ml. Supervoiman linkitys siihen" at bounding box center [275, 172] width 266 height 12
type textarea "x"
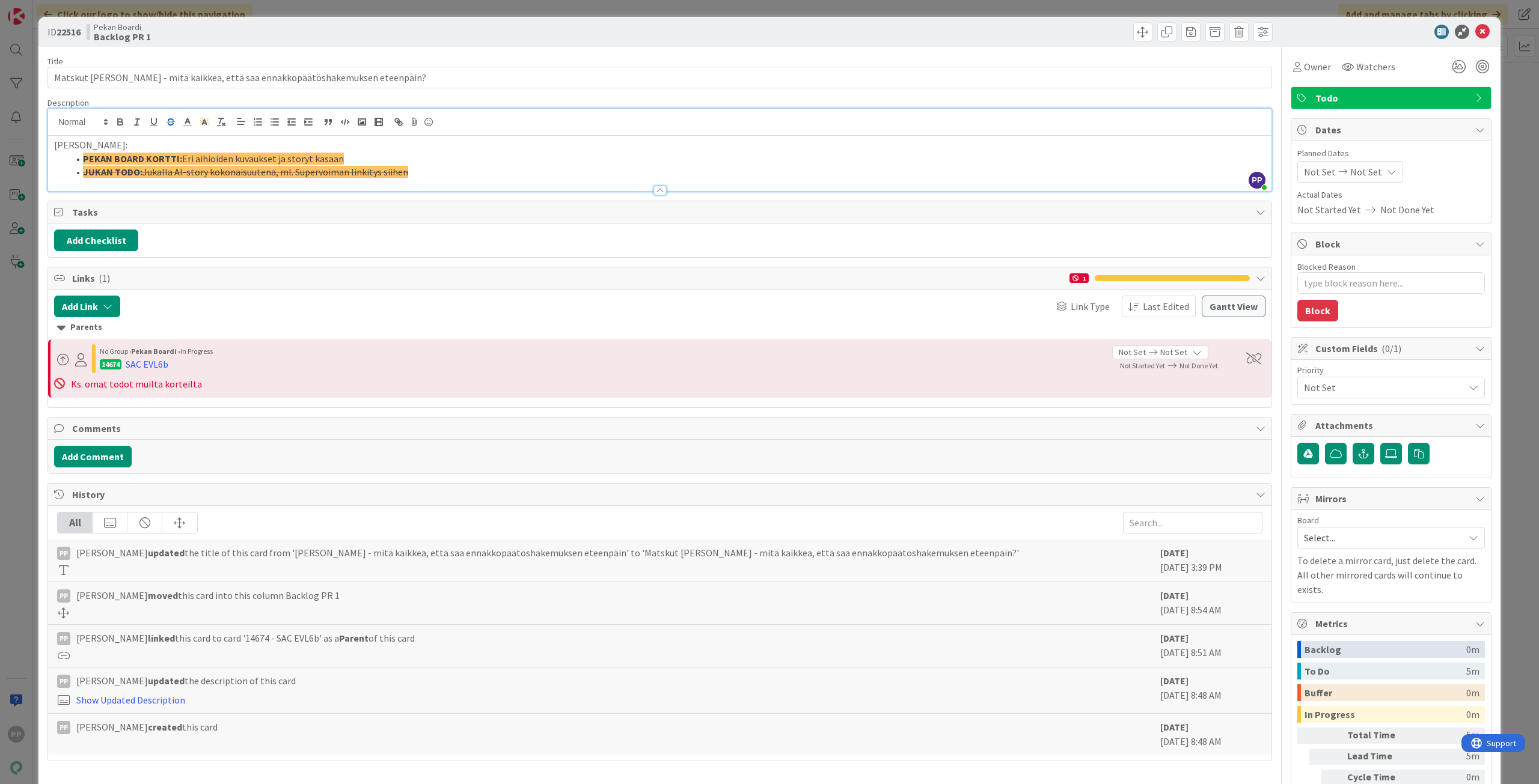
click at [66, 148] on p "[PERSON_NAME]:" at bounding box center [659, 145] width 1211 height 14
click at [454, 166] on li "JUKAN TODO: Jukalla AI-story kokonaisuutena, ml. Supervoiman linkitys siihen" at bounding box center [667, 172] width 1197 height 14
click at [379, 152] on li "PEKAN BOARD KORTTI: Eri aihioiden kuvaukset ja storyt kasaan" at bounding box center [667, 159] width 1197 height 14
drag, startPoint x: 377, startPoint y: 153, endPoint x: 63, endPoint y: 154, distance: 314.0
click at [63, 154] on ol "PEKAN BOARD KORTTI: Eri aihioiden kuvaukset ja storyt kasaan JUKAN TODO: Jukall…" at bounding box center [659, 165] width 1211 height 27
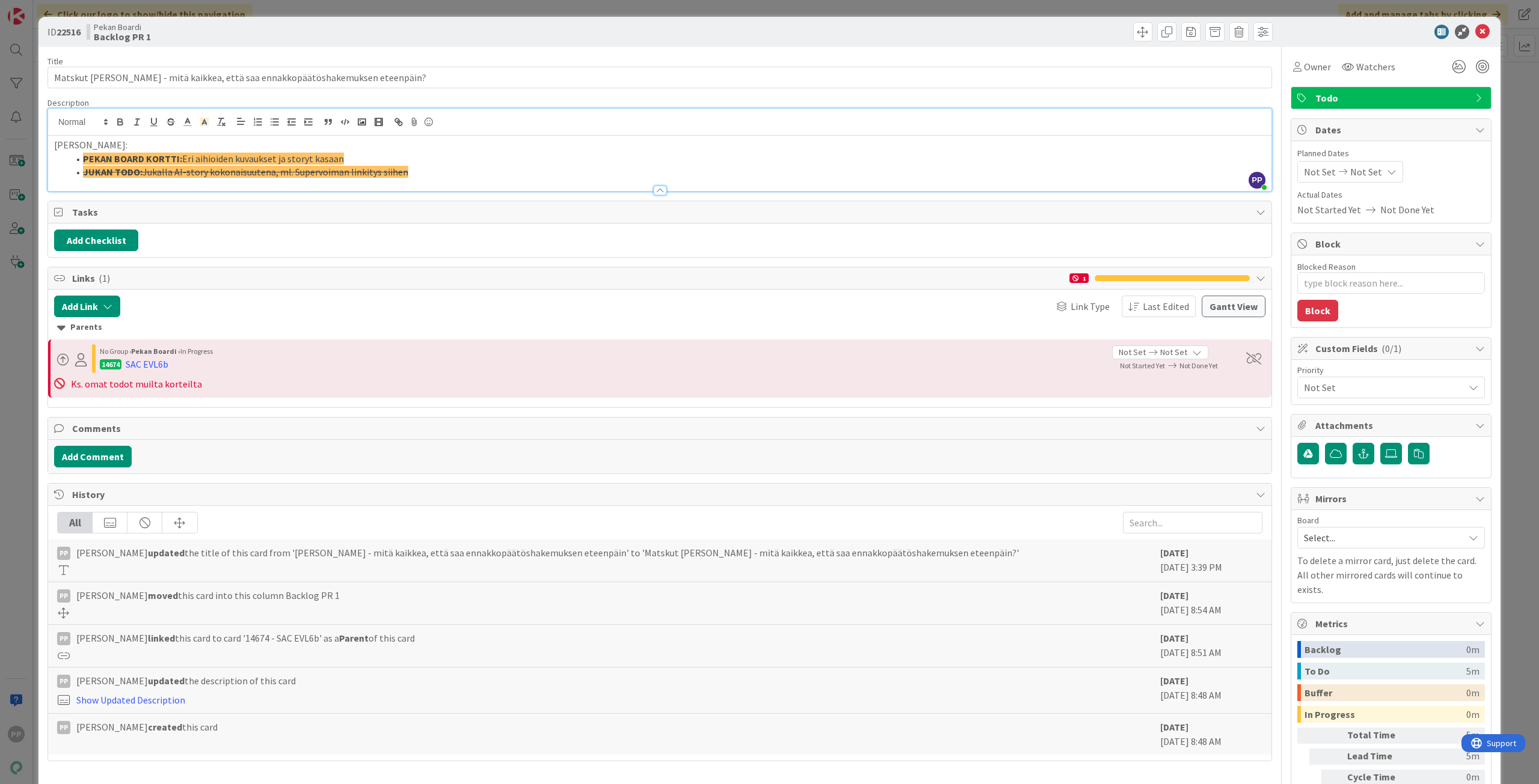
click at [44, 143] on div "ID 22516 Pekan Boardi Backlog PR 1 Title 76 / 128 [PERSON_NAME] - mitä kaikkea,…" at bounding box center [770, 432] width 1462 height 832
click at [35, 149] on div "ID 22516 Pekan Boardi Backlog PR 1 Title 76 / 128 [PERSON_NAME] - mitä kaikkea,…" at bounding box center [770, 392] width 1539 height 784
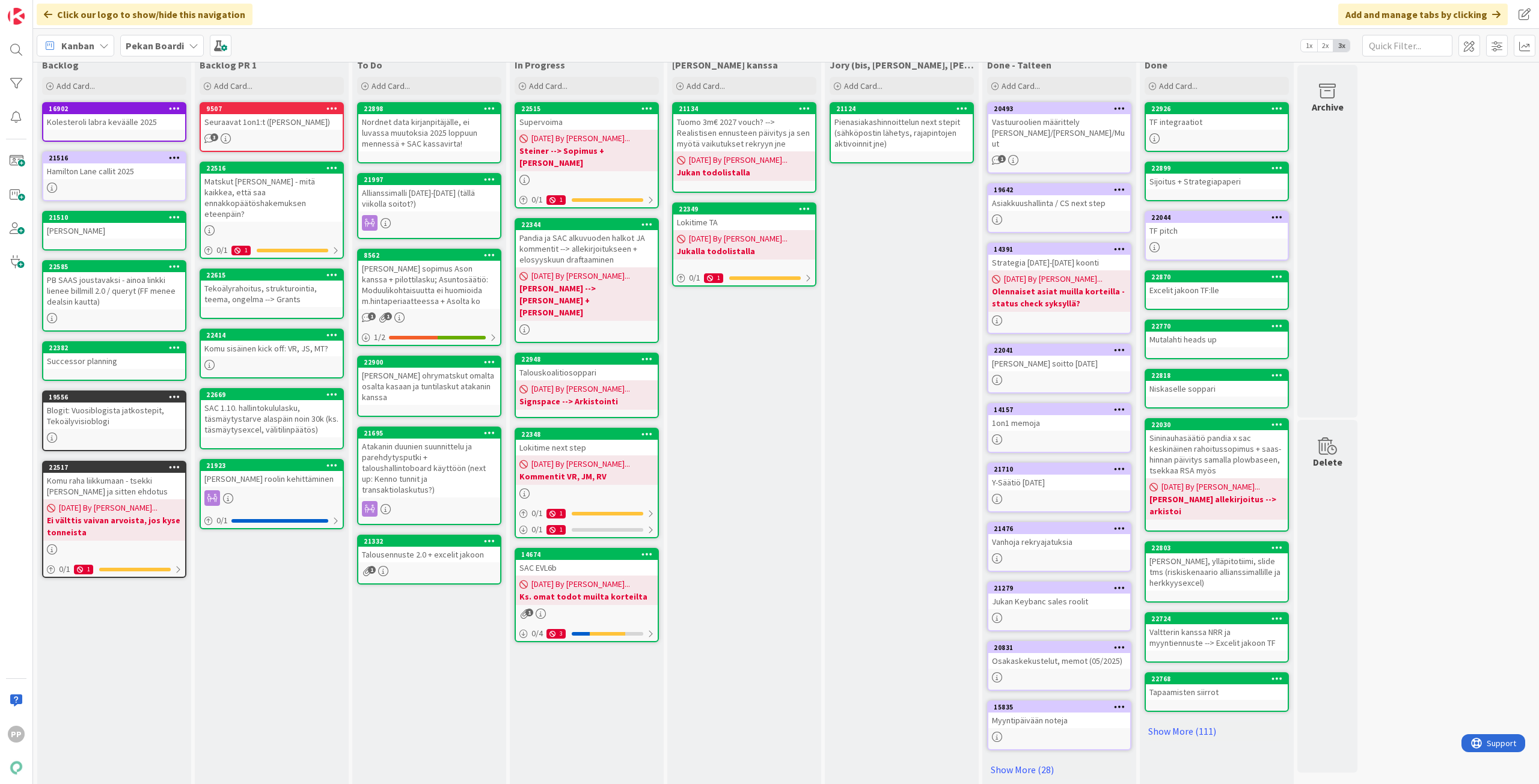
click at [632, 560] on div "SAC EVL6b" at bounding box center [586, 567] width 142 height 16
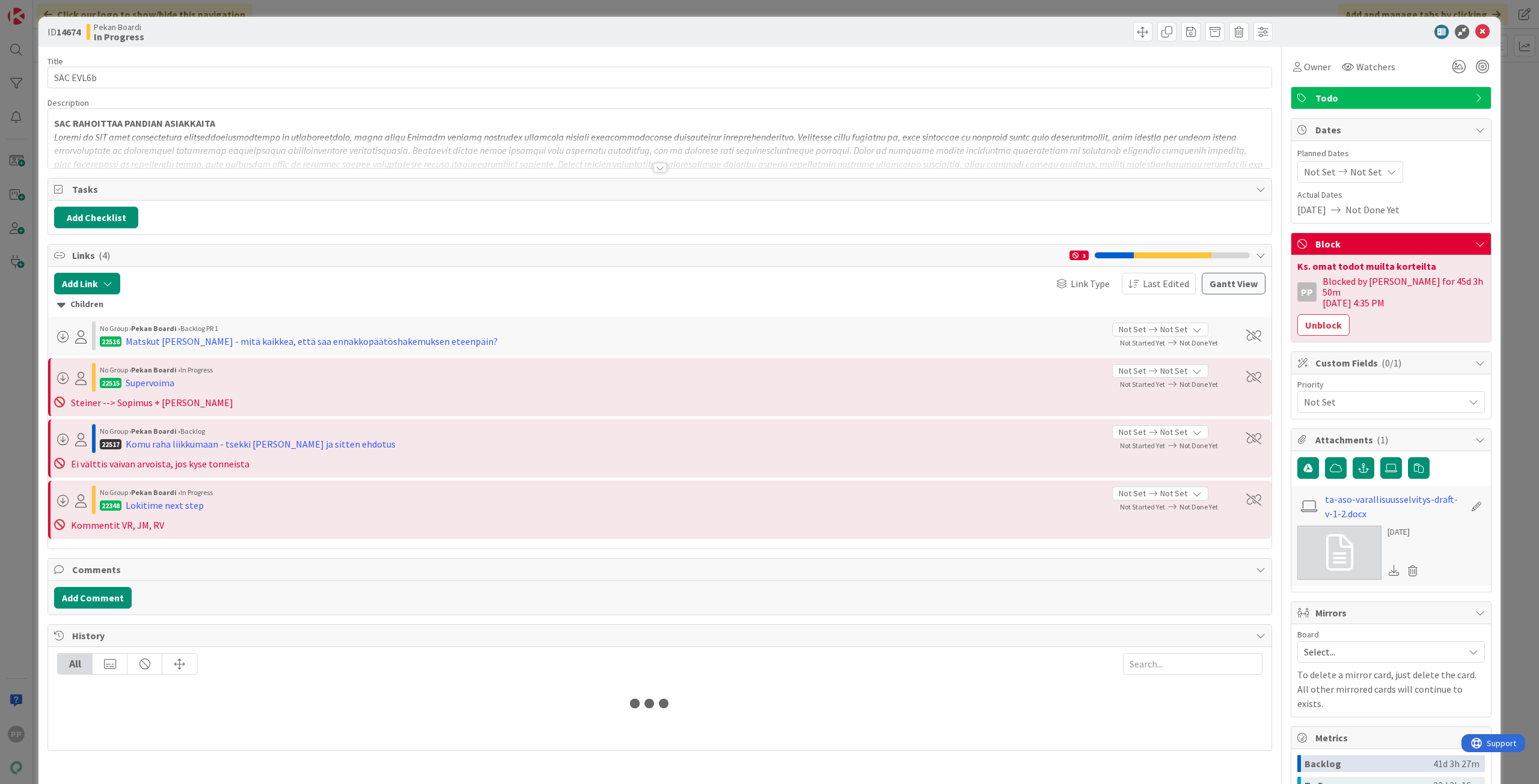
click at [316, 150] on div at bounding box center [659, 152] width 1223 height 30
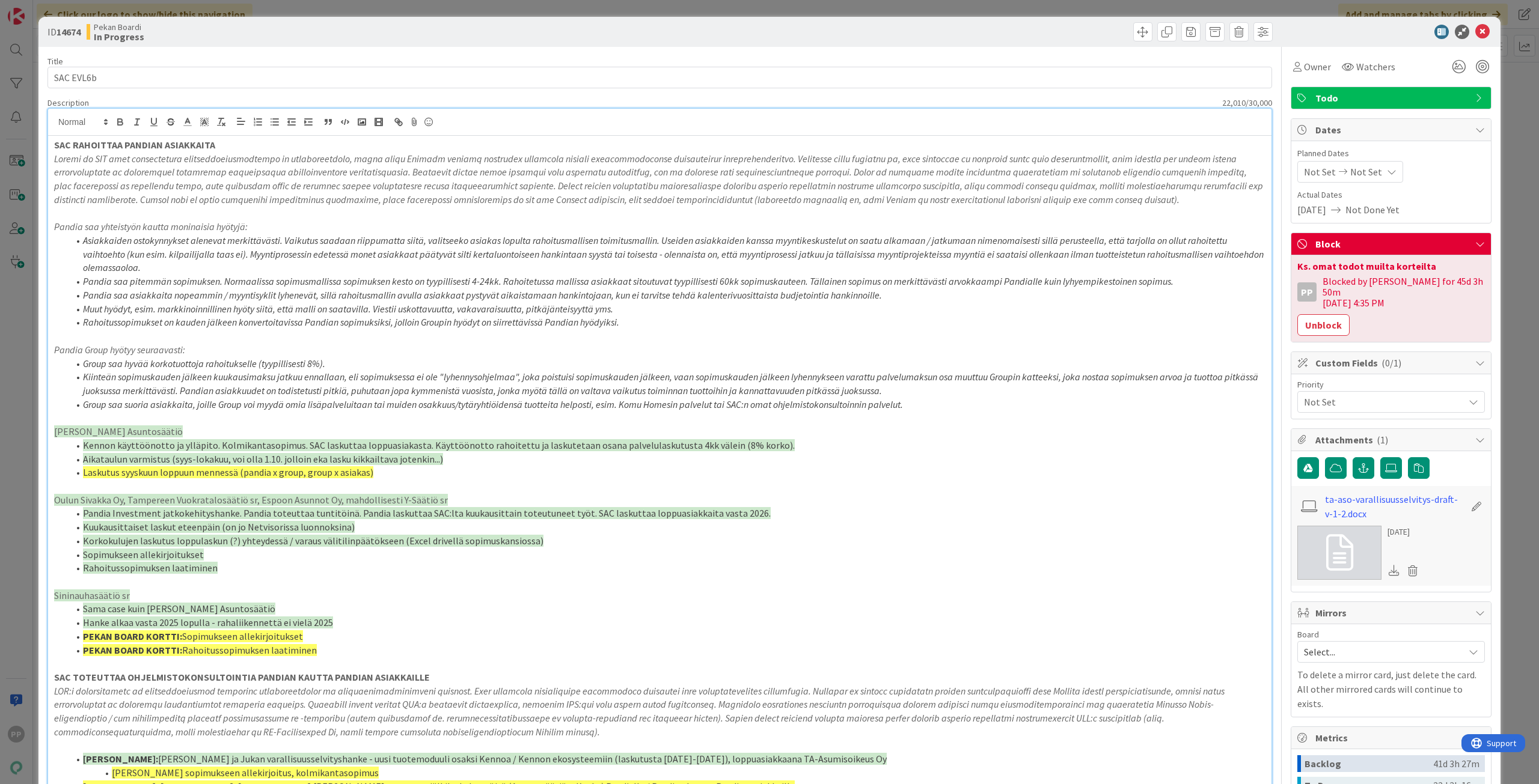
click at [316, 164] on em at bounding box center [659, 179] width 1211 height 53
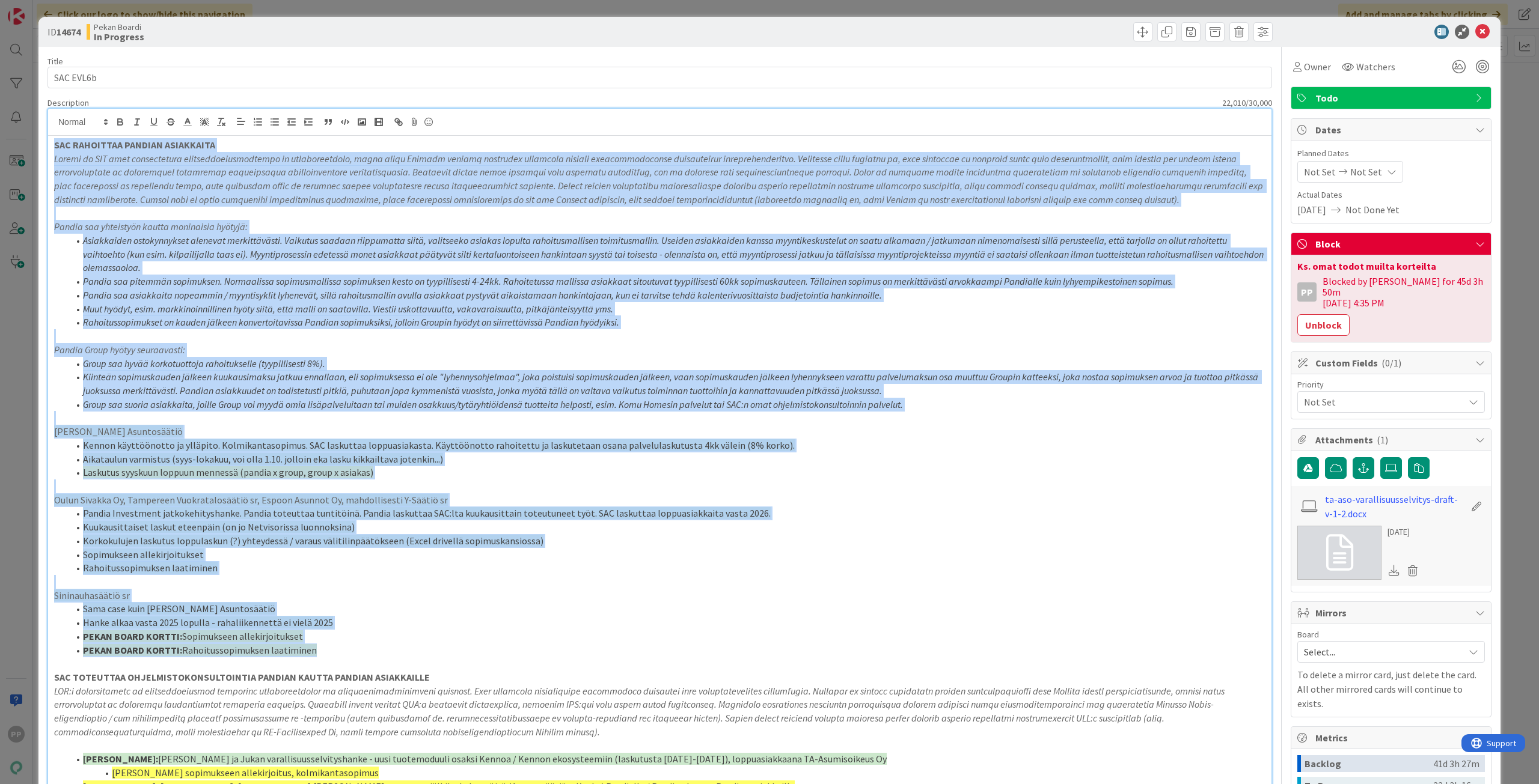
drag, startPoint x: 343, startPoint y: 654, endPoint x: 38, endPoint y: 146, distance: 592.5
copy div "LOR IPSUMDOLO SITAMET CONSECTETU Adipis el SED doei temporincidi utlaboreetdolo…"
click at [309, 647] on span "Rahoitussopimuksen laatiminen" at bounding box center [250, 650] width 135 height 12
drag, startPoint x: 317, startPoint y: 652, endPoint x: 36, endPoint y: 126, distance: 596.4
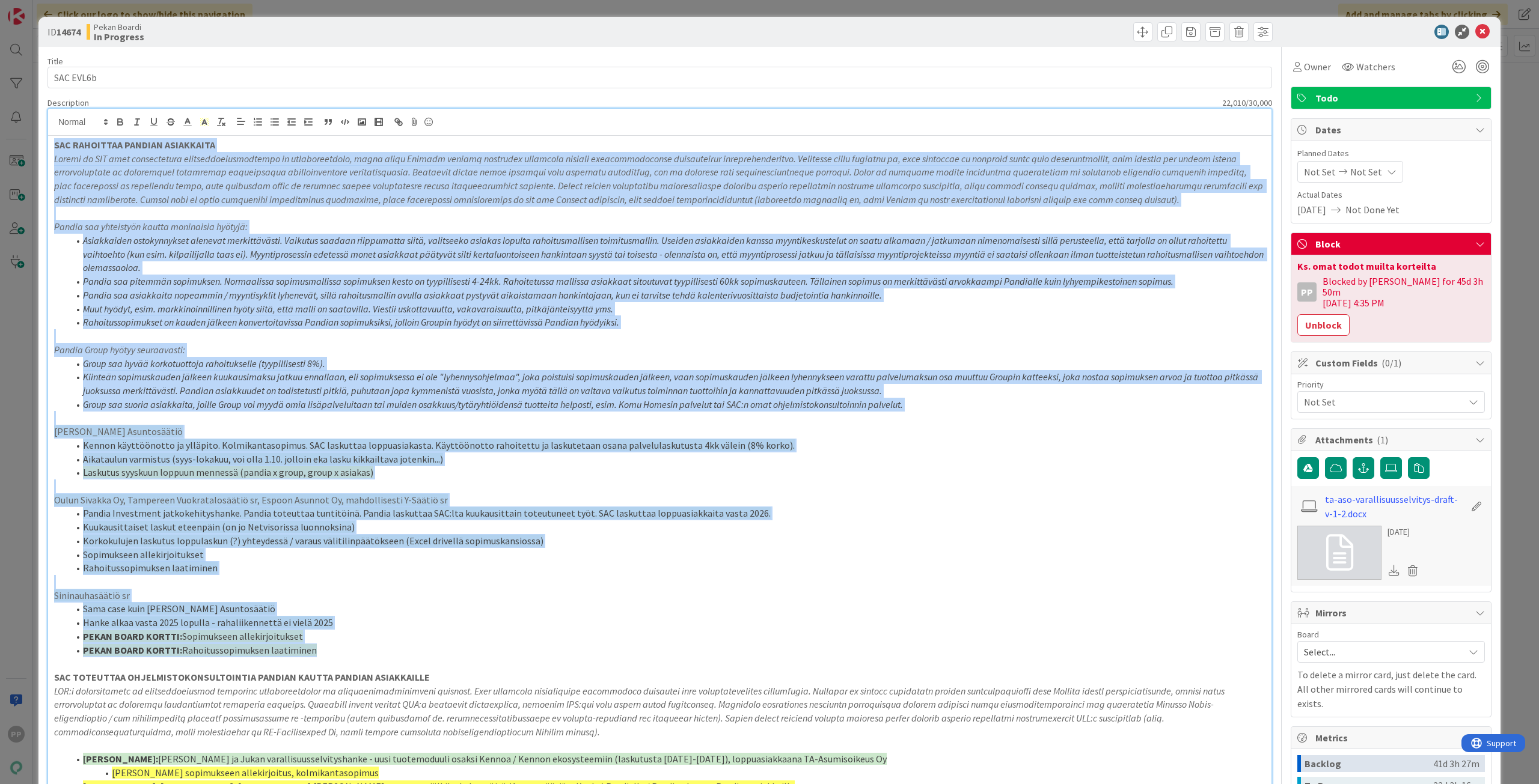
click at [36, 126] on div "ID 14674 Pekan Boardi In Progress Title 9 / 128 SAC EVL6b Description 22,010 / …" at bounding box center [770, 392] width 1539 height 784
copy div "LOR IPSUMDOLO SITAMET CONSECTETU Adipis el SED doei temporincidi utlaboreetdolo…"
click at [266, 553] on li "Sopimukseen allekirjoitukset" at bounding box center [667, 555] width 1197 height 14
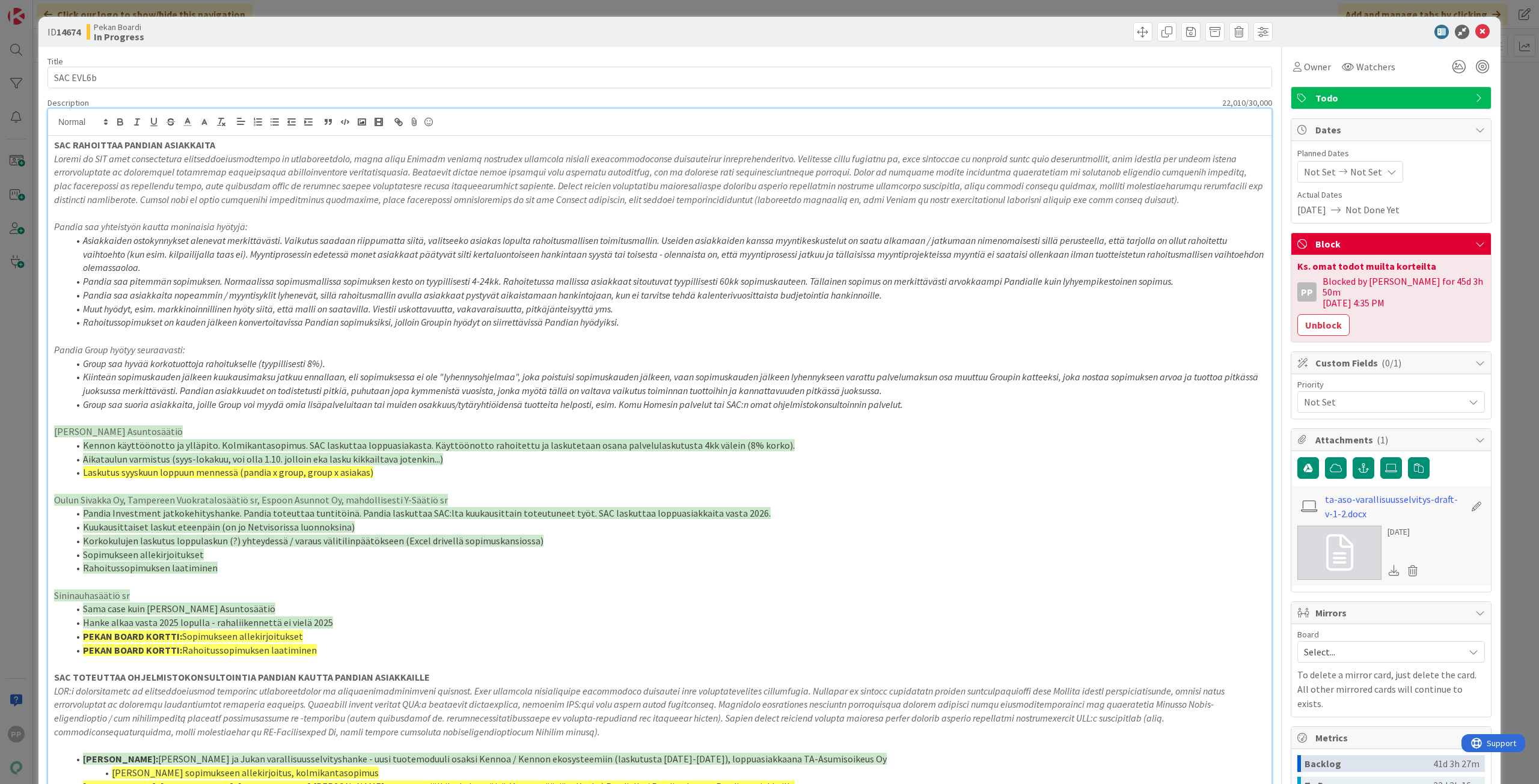
click at [326, 608] on li "Sama case kuin [PERSON_NAME] Asuntosäätiö" at bounding box center [667, 609] width 1197 height 14
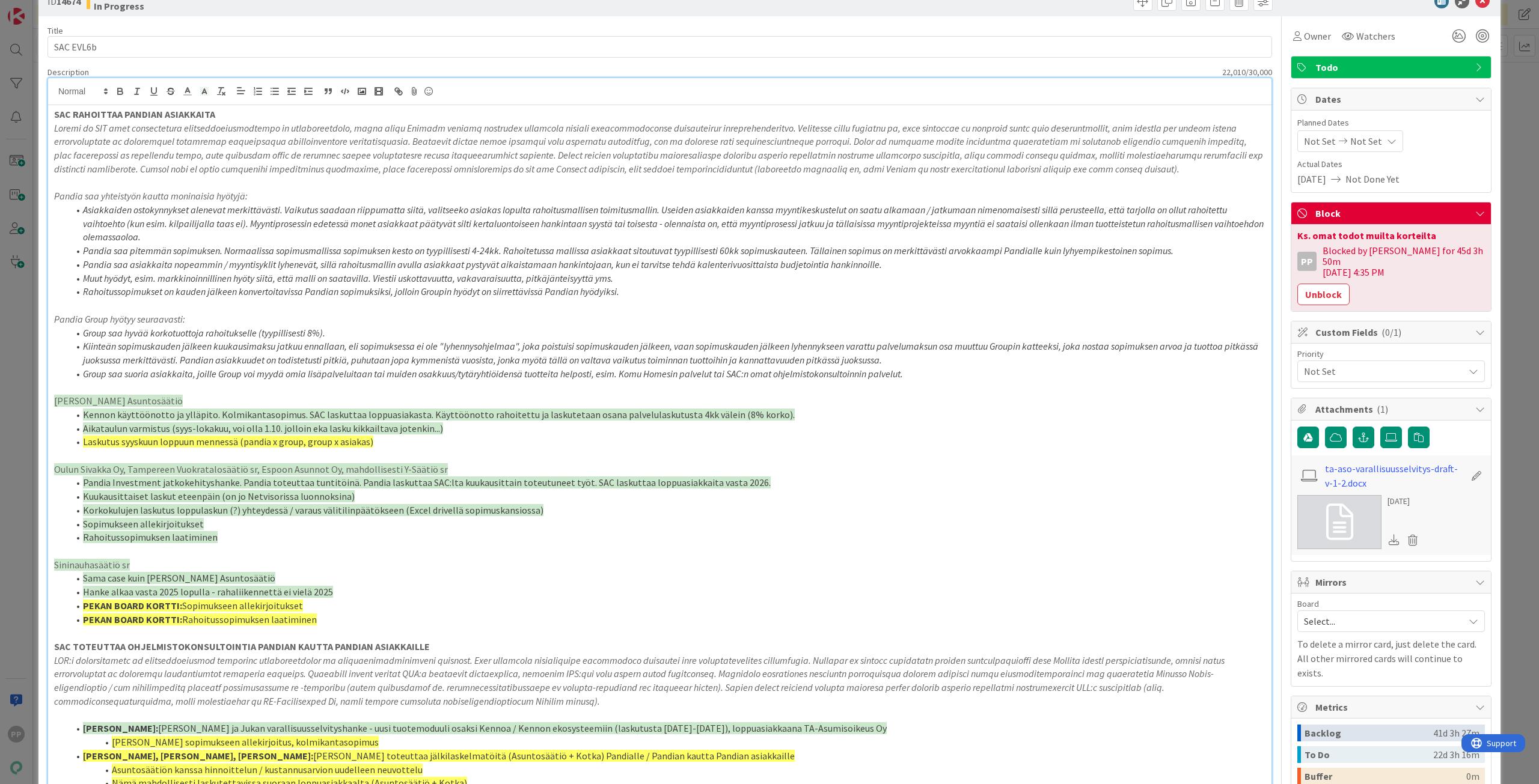
scroll to position [120, 0]
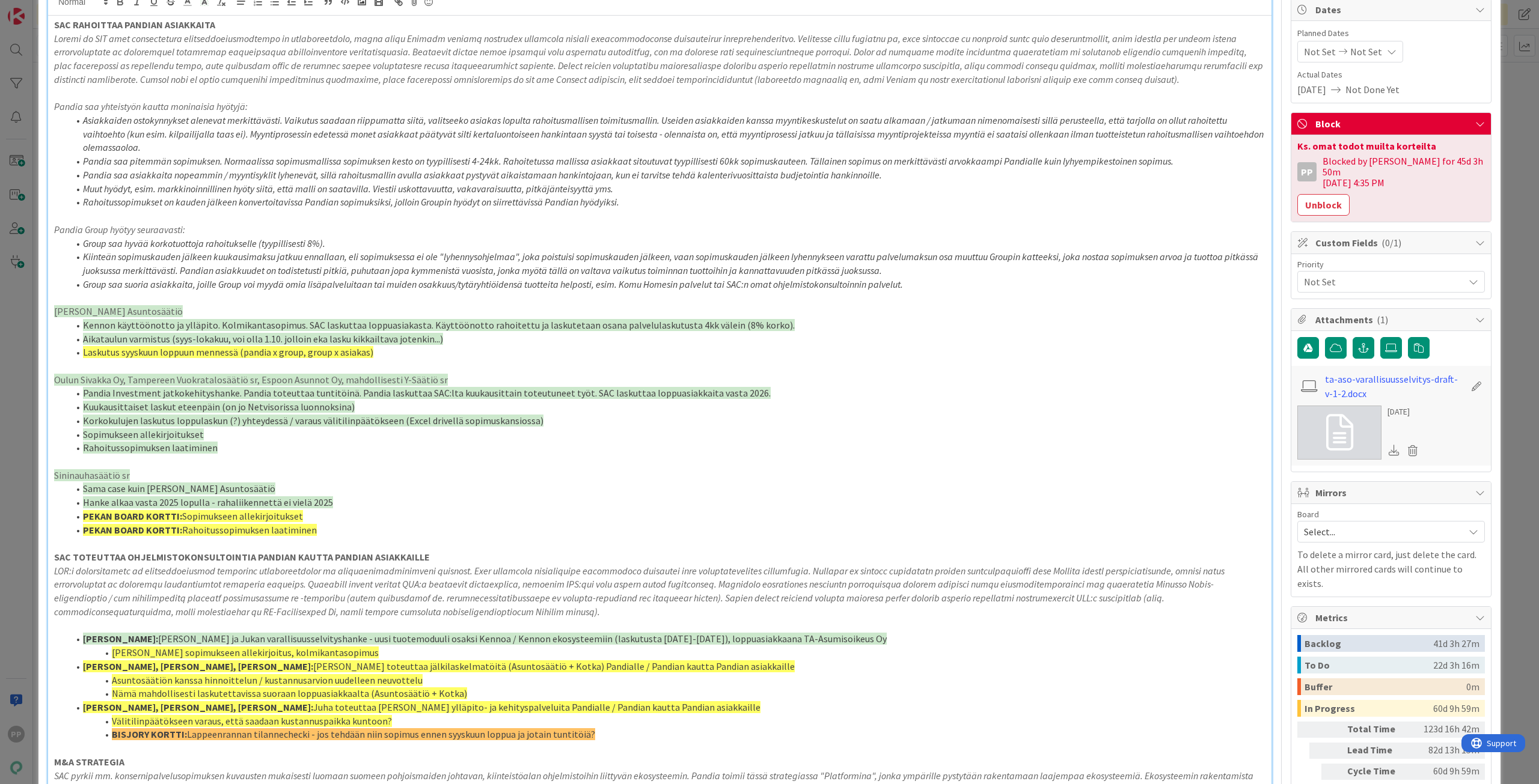
click at [549, 429] on li "Sopimukseen allekirjoitukset" at bounding box center [667, 435] width 1197 height 14
click at [554, 427] on li "Korkokulujen laskutus loppulaskun (?) yhteydessä / varaus välitilinpäätökseen (…" at bounding box center [667, 421] width 1197 height 14
drag, startPoint x: 558, startPoint y: 420, endPoint x: 34, endPoint y: 406, distance: 524.2
click at [34, 406] on div "ID 14674 Pekan Boardi In Progress Title 9 / 128 SAC EVL6b Description 22,010 / …" at bounding box center [770, 392] width 1539 height 784
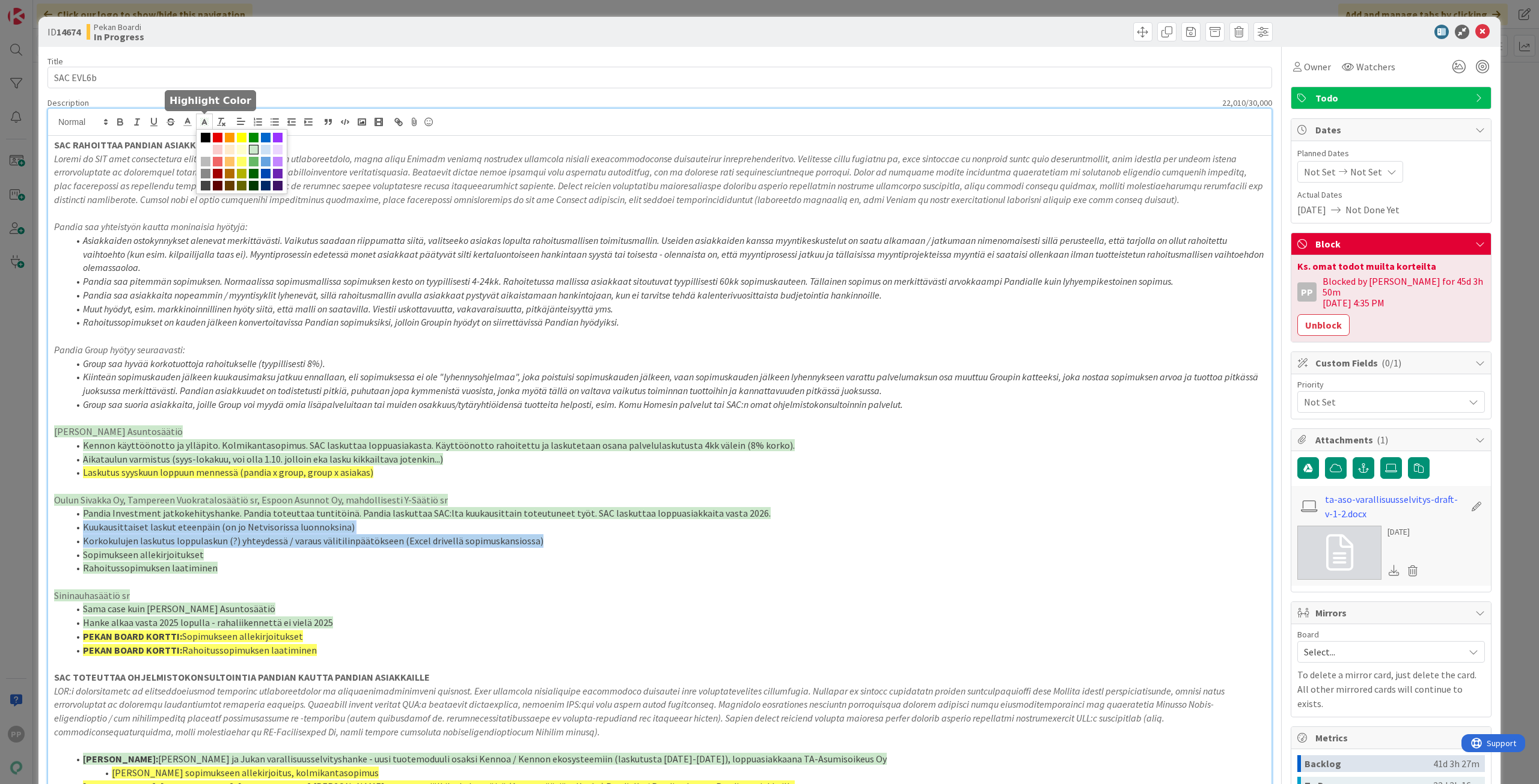
click at [201, 119] on icon at bounding box center [204, 122] width 11 height 11
click at [242, 159] on span at bounding box center [242, 162] width 10 height 10
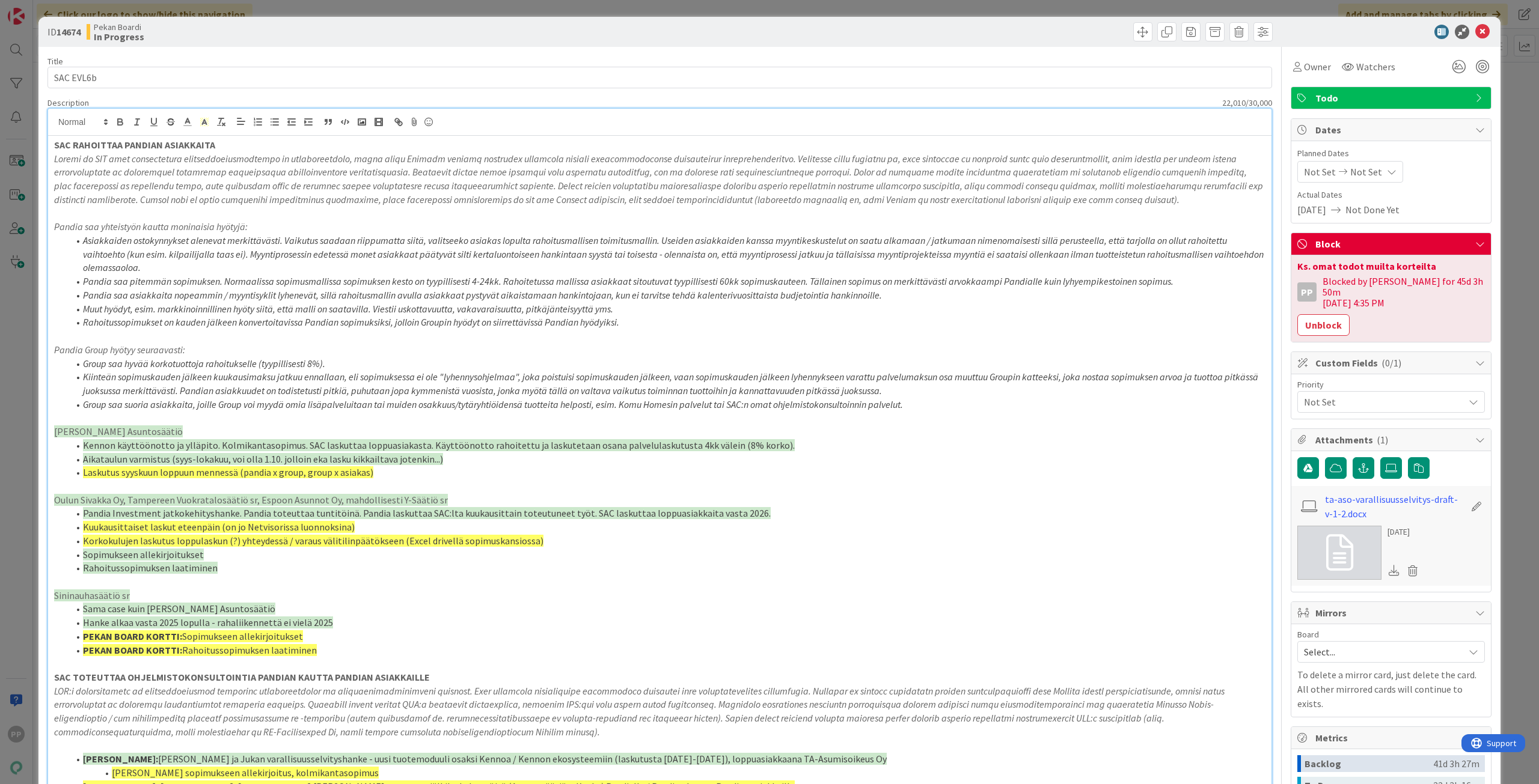
click at [513, 560] on li "Sopimukseen allekirjoitukset" at bounding box center [667, 555] width 1197 height 14
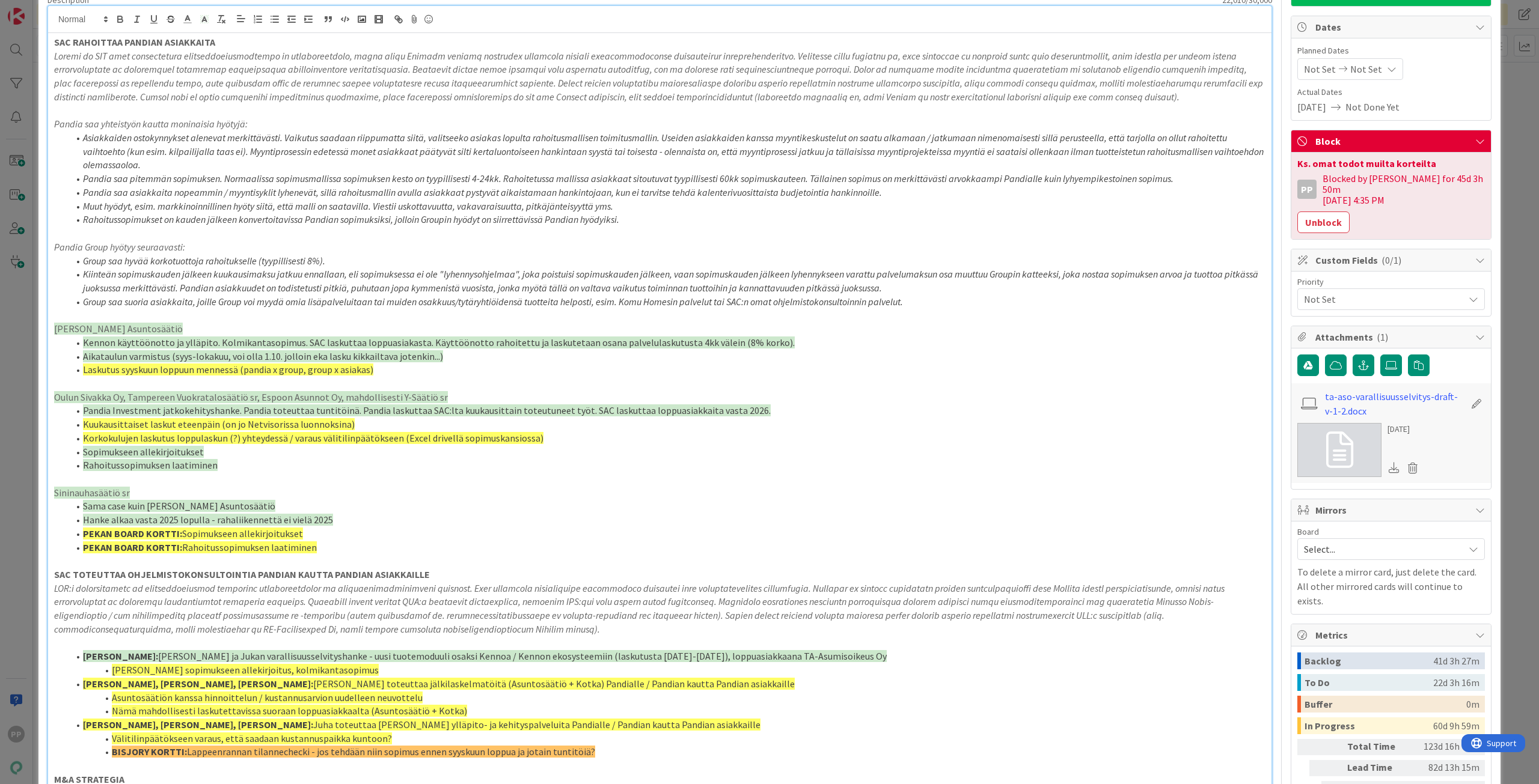
scroll to position [421, 0]
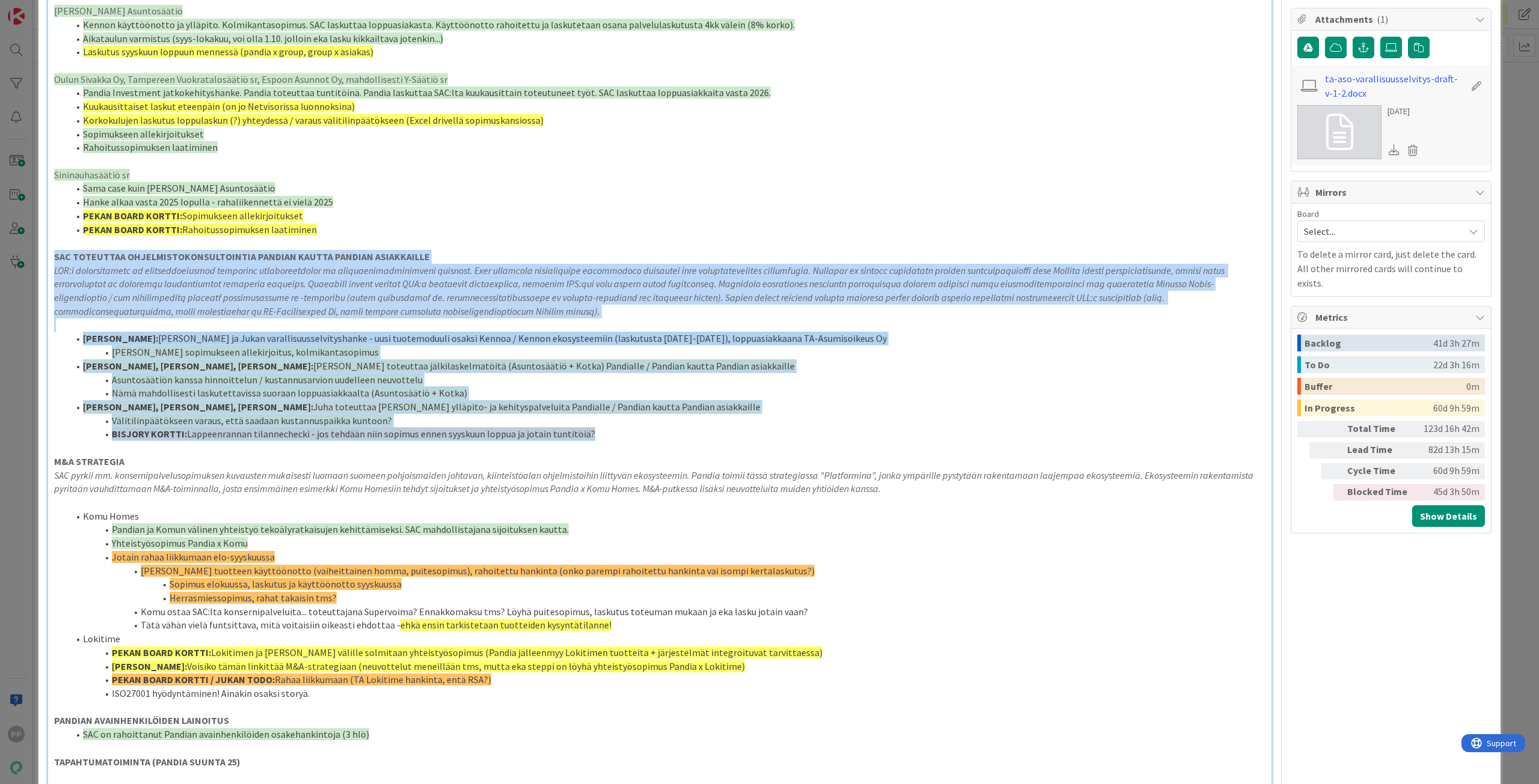
drag, startPoint x: 598, startPoint y: 436, endPoint x: 44, endPoint y: 261, distance: 581.0
copy div "LOR IPSUMDOLO SITAMETCONSECTETURADIPI ELITSED DOEIUS TEMPORI UTLABOREETD MAG:a …"
click at [226, 620] on li "Tätä vähän vielä funtsittava, mitä voitaisiin oikeasti ehdottaa - ehkä ensin ta…" at bounding box center [667, 625] width 1197 height 14
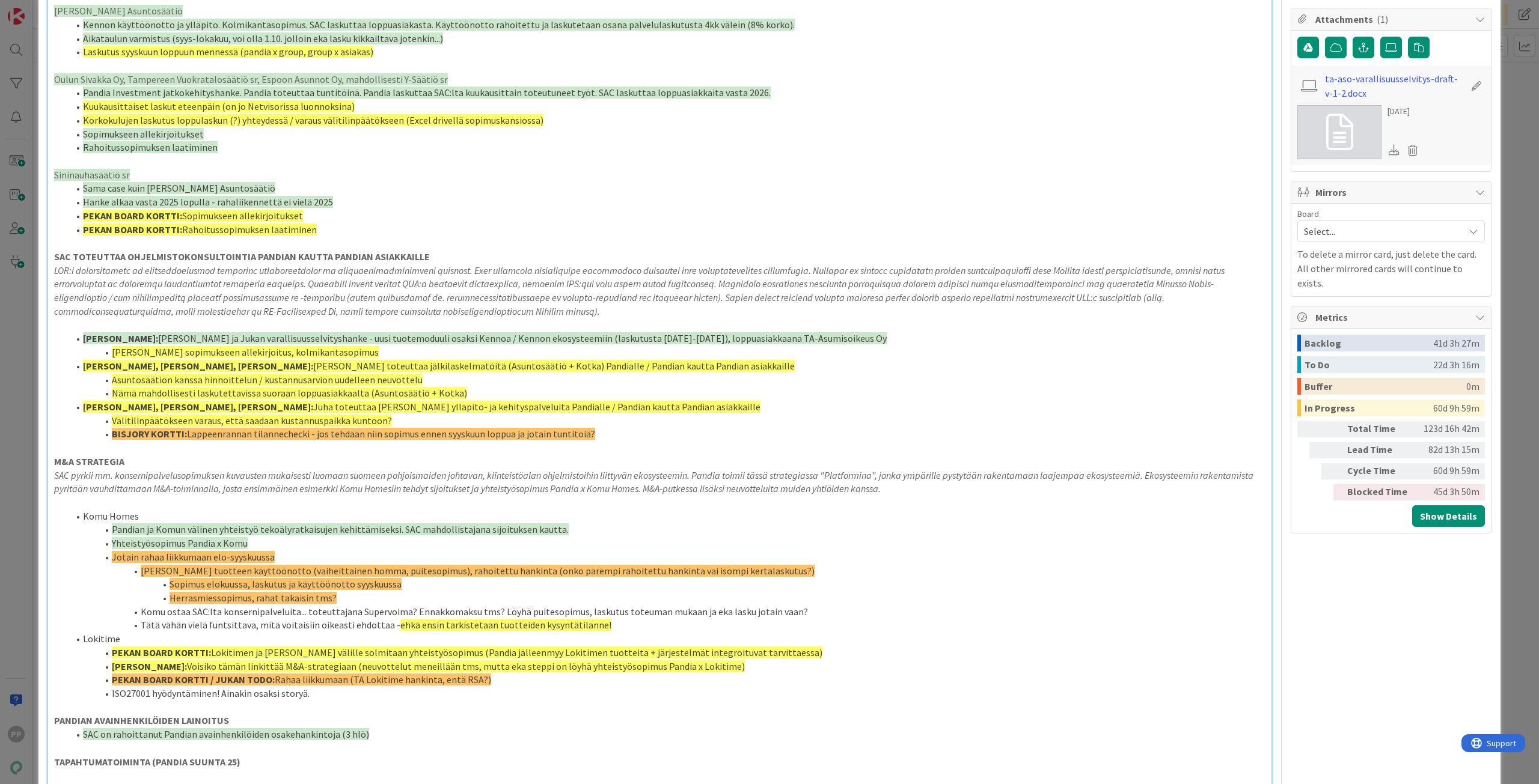
click at [210, 455] on p "M&A STRATEGIA" at bounding box center [659, 462] width 1211 height 14
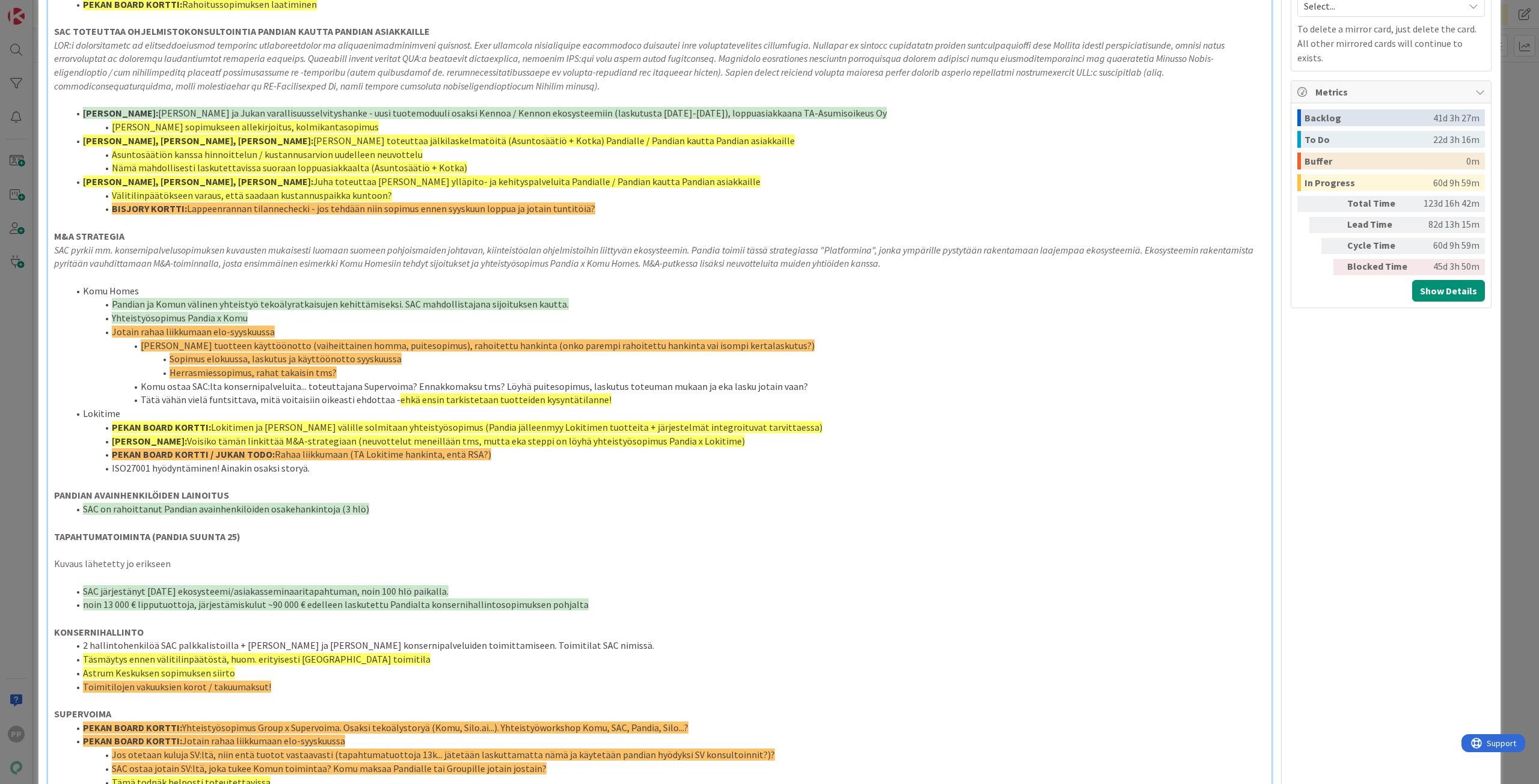
scroll to position [661, 0]
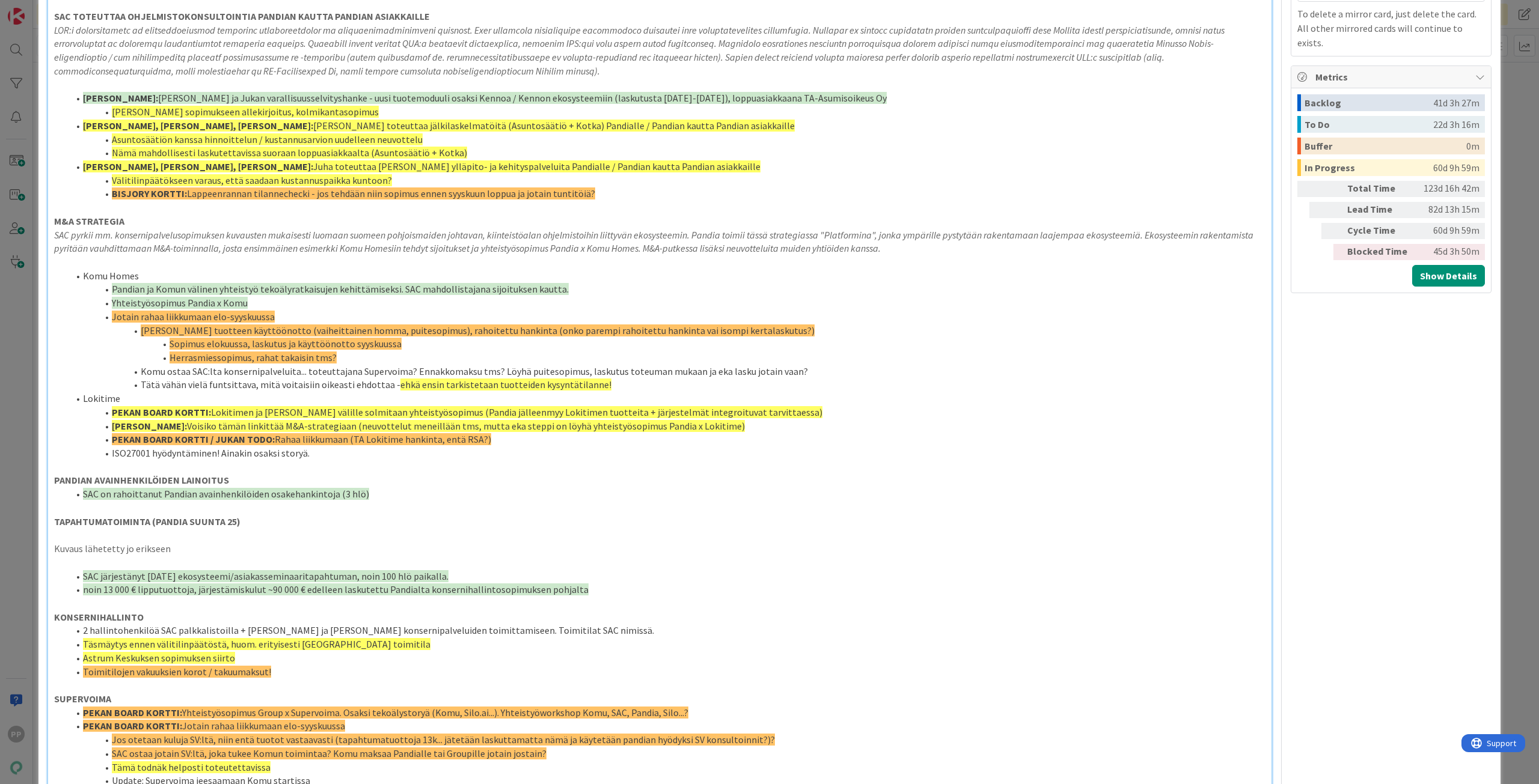
click at [925, 254] on p "SAC pyrkii mm. konsernipalvelusopimuksen kuvausten mukaisesti luomaan suomeen p…" at bounding box center [659, 242] width 1211 height 27
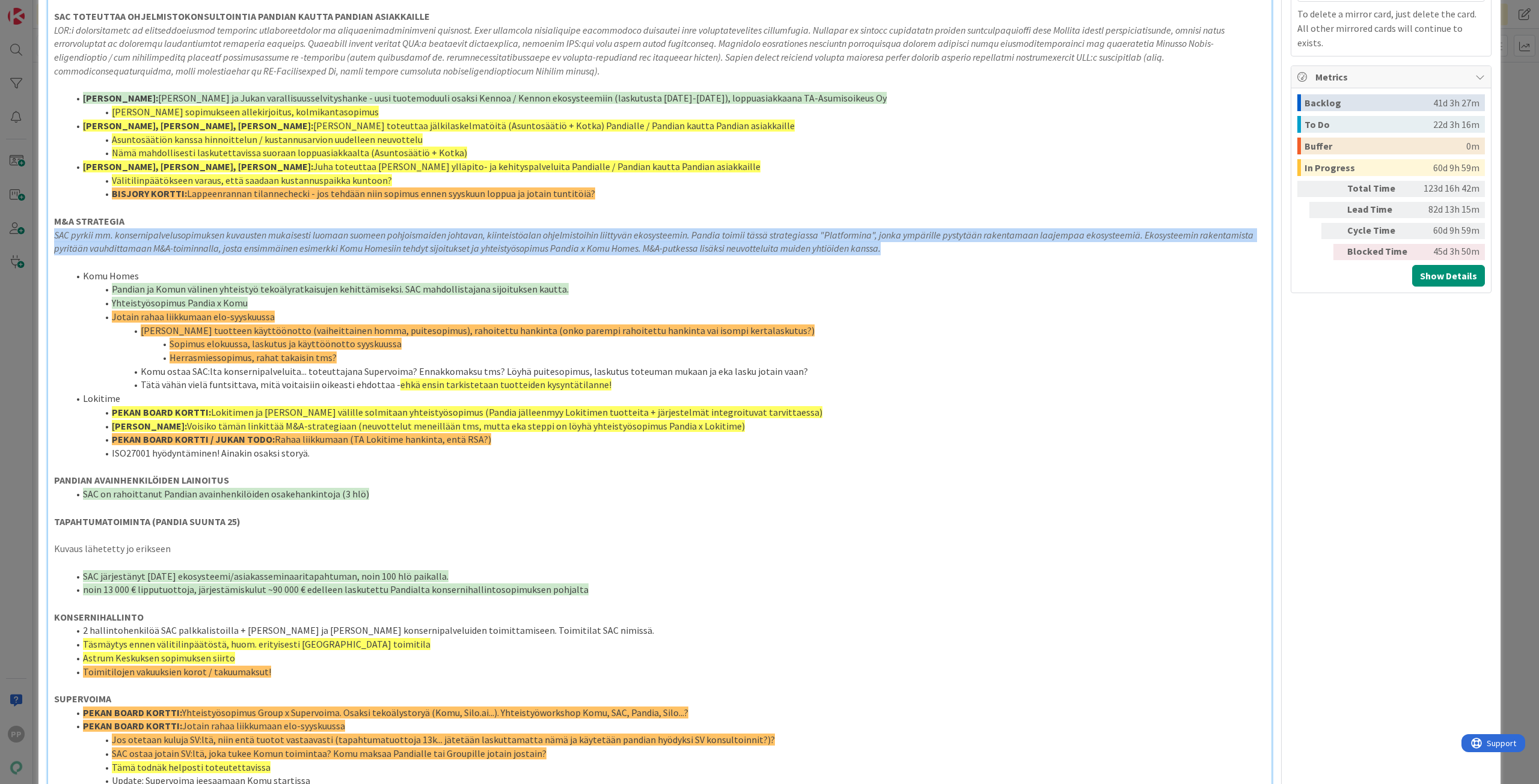
drag, startPoint x: 929, startPoint y: 250, endPoint x: 30, endPoint y: 236, distance: 899.1
click at [30, 236] on div "ID 14674 Pekan Boardi In Progress Title 9 / 128 SAC EVL6b Description 22,010 / …" at bounding box center [770, 392] width 1539 height 784
copy em "SAC pyrkii mm. konsernipalvelusopimuksen kuvausten mukaisesti luomaan suomeen p…"
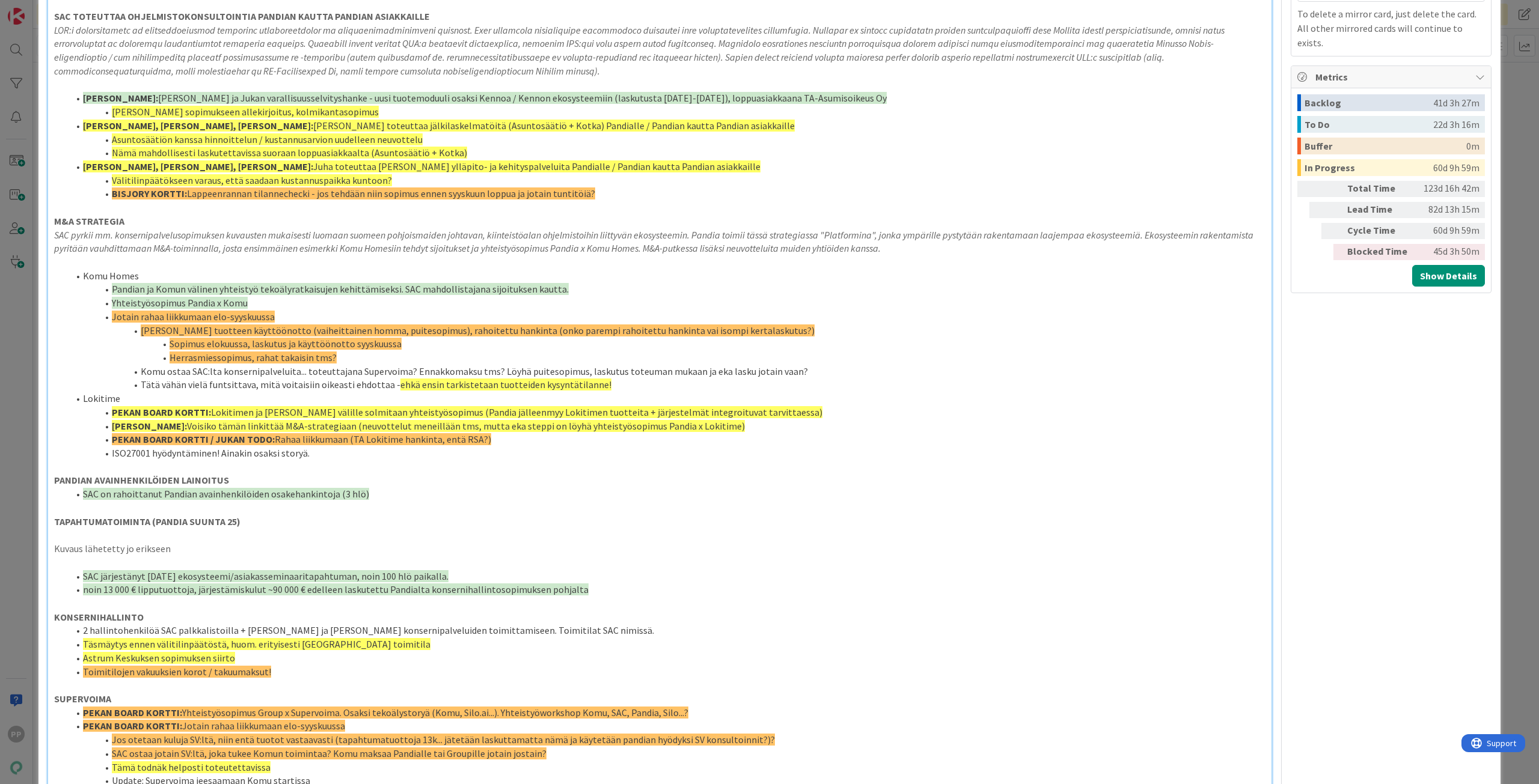
click at [231, 659] on li "Astrum Keskuksen sopimuksen siirto" at bounding box center [667, 658] width 1197 height 14
click at [412, 569] on p at bounding box center [659, 562] width 1211 height 14
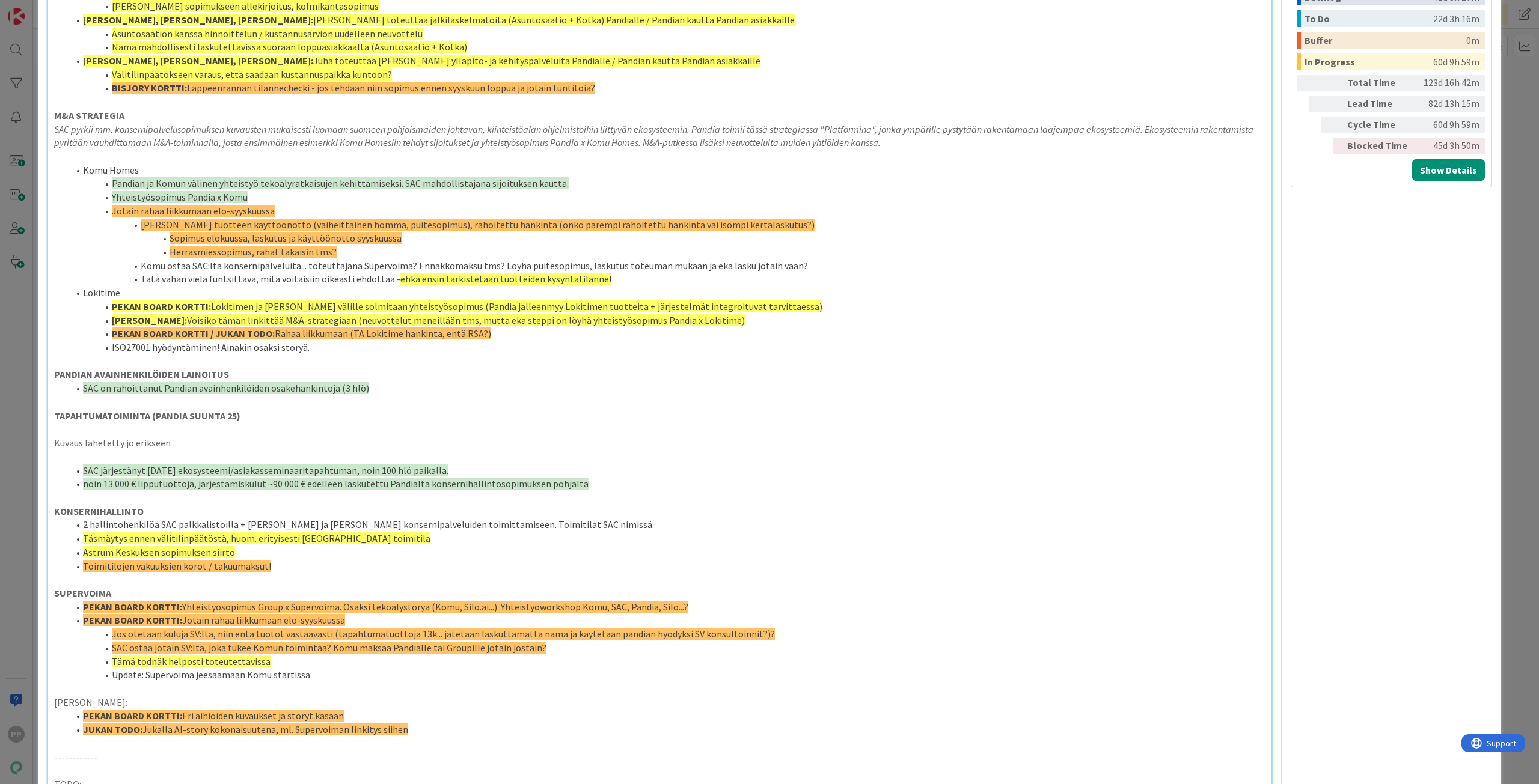
scroll to position [782, 0]
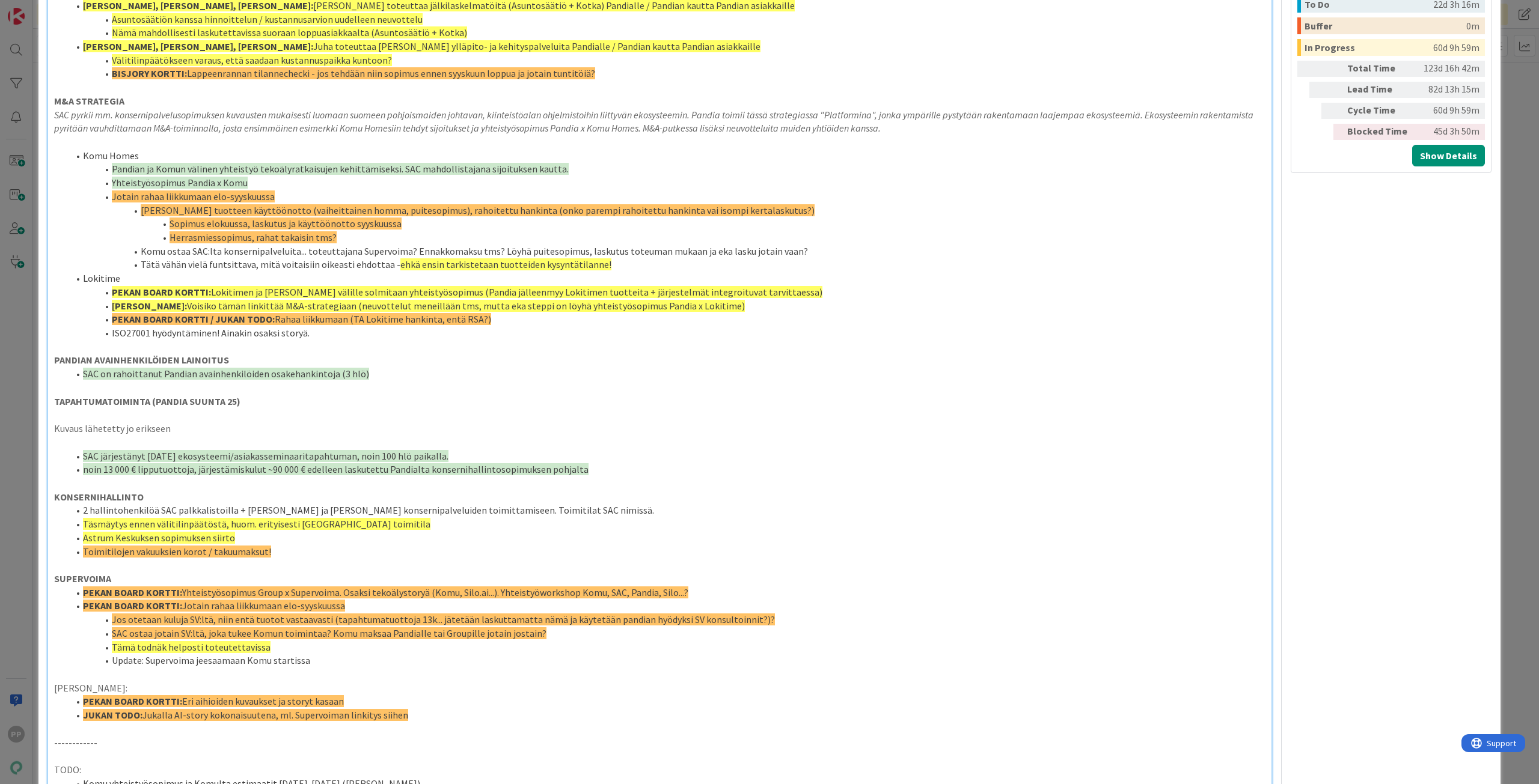
drag, startPoint x: 80, startPoint y: 458, endPoint x: 87, endPoint y: 441, distance: 18.4
click at [80, 458] on li "SAC järjestänyt [DATE] ekosysteemi/asiakasseminaaritapahtuman, noin 100 hlö pai…" at bounding box center [667, 456] width 1197 height 14
click at [93, 430] on p "Kuvaus lähetetty jo erikseen" at bounding box center [659, 428] width 1211 height 14
drag, startPoint x: 115, startPoint y: 361, endPoint x: 187, endPoint y: 393, distance: 78.8
click at [187, 393] on div "SAC RAHOITTAA PANDIAN ASIAKKAITA Pandia saa yhteistyön kautta moninaisia hyötyj…" at bounding box center [659, 276] width 1223 height 1843
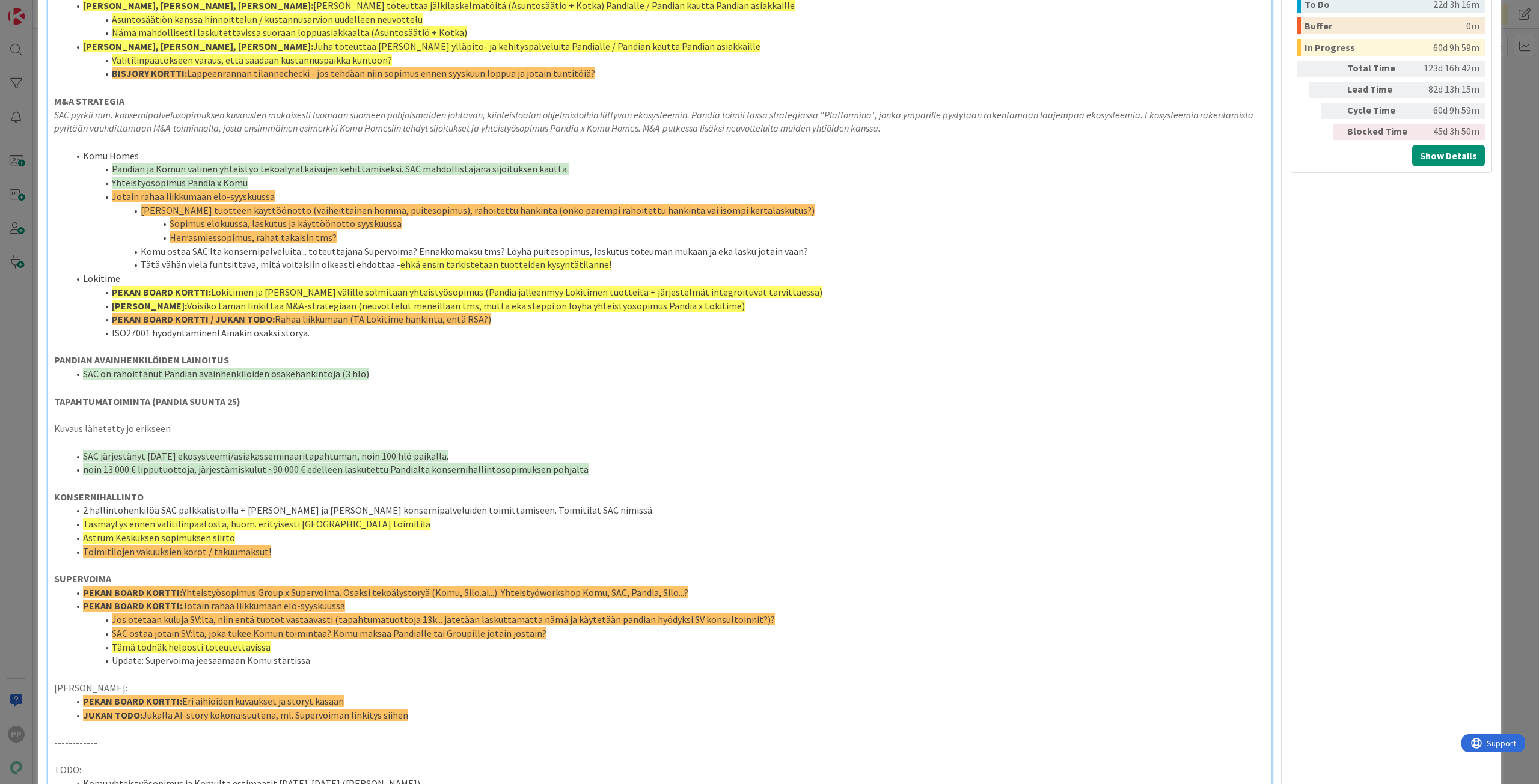
click at [207, 413] on p at bounding box center [659, 414] width 1211 height 14
click at [229, 404] on strong "TAPAHTUMATOIMINTA (PANDIA SUUNTA 25)" at bounding box center [147, 401] width 187 height 12
click at [193, 432] on p "Kuvaus lähetetty jo erikseen" at bounding box center [659, 428] width 1211 height 14
click at [196, 494] on p "KONSERNIHALLINTO" at bounding box center [659, 497] width 1211 height 14
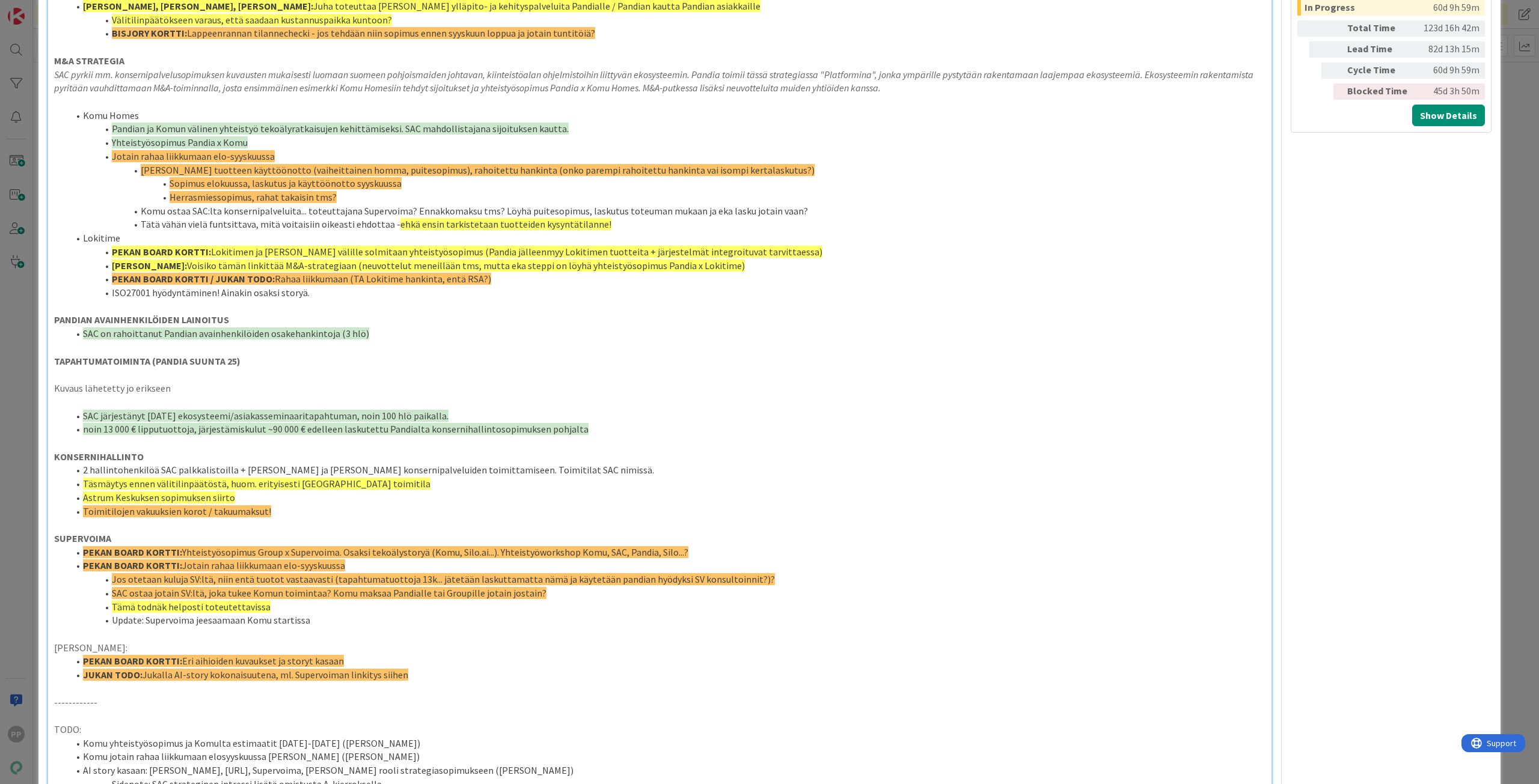
scroll to position [842, 0]
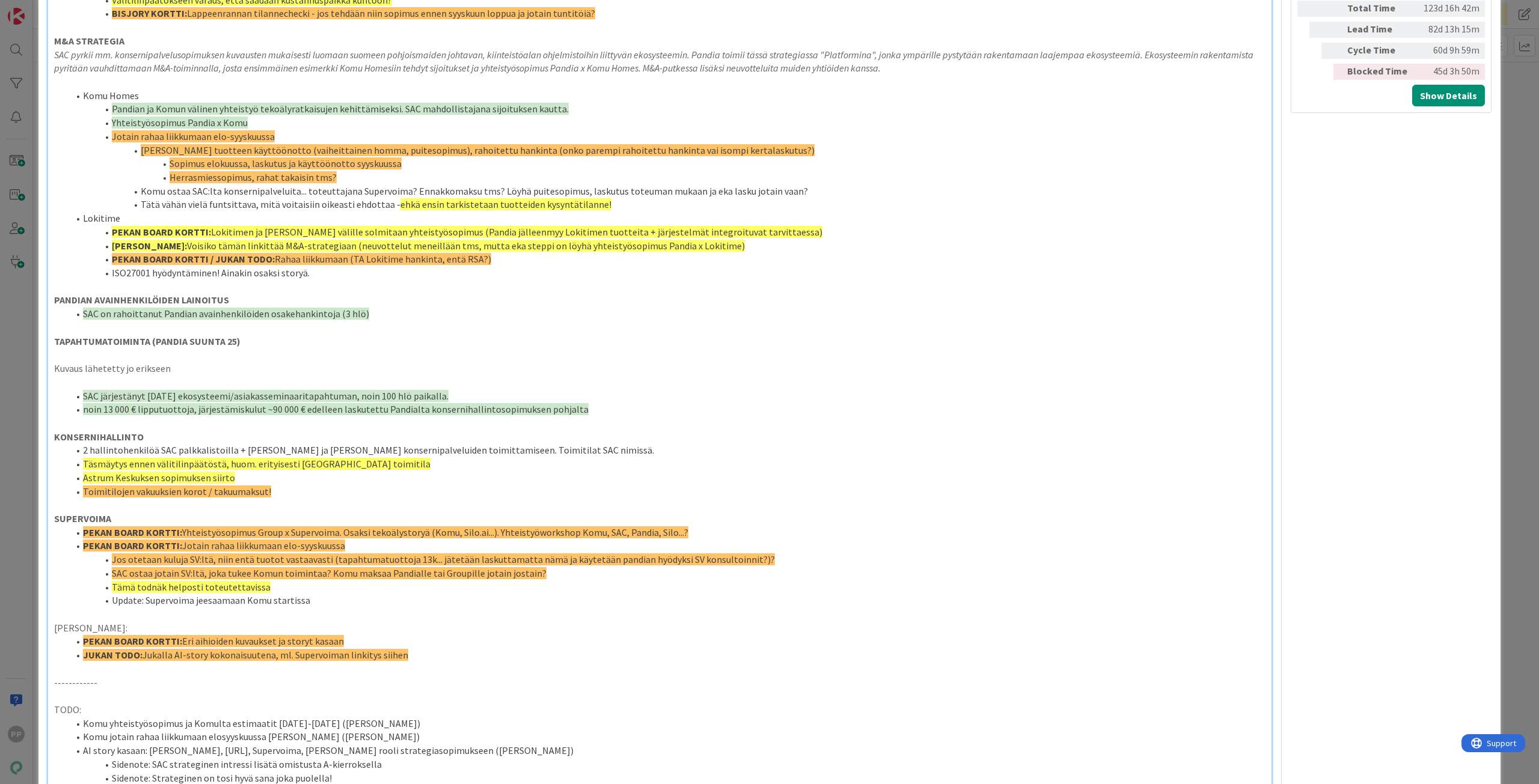
click at [126, 574] on span "SAC ostaa jotain SV:ltä, joka tukee Komun toimintaa? Komu maksaa Pandialle tai …" at bounding box center [329, 573] width 435 height 12
drag, startPoint x: 150, startPoint y: 427, endPoint x: 155, endPoint y: 431, distance: 6.4
click at [155, 431] on div "SAC RAHOITTAA PANDIAN ASIAKKAITA Pandia saa yhteistyön kautta moninaisia hyötyj…" at bounding box center [659, 216] width 1223 height 1843
click at [155, 431] on p "KONSERNIHALLINTO" at bounding box center [659, 437] width 1211 height 14
click at [224, 493] on span "Toimitilojen vakuuksien korot / takuumaksut!" at bounding box center [177, 491] width 188 height 12
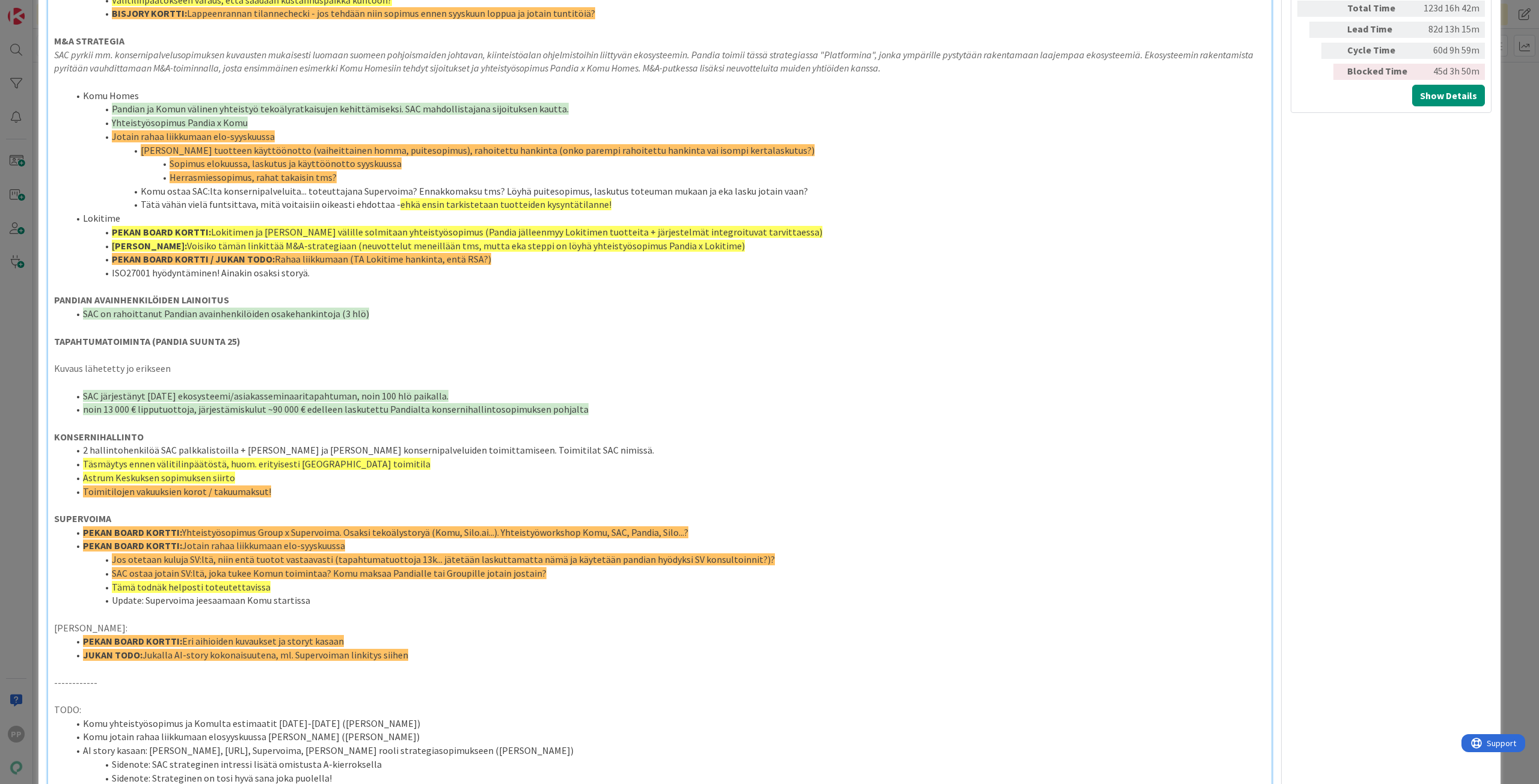
click at [245, 562] on span "Jos otetaan kuluja SV:ltä, niin entä tuotot vastaavasti (tapahtumatuottoja 13k.…" at bounding box center [443, 559] width 663 height 12
click at [377, 629] on p "[PERSON_NAME]:" at bounding box center [659, 628] width 1211 height 14
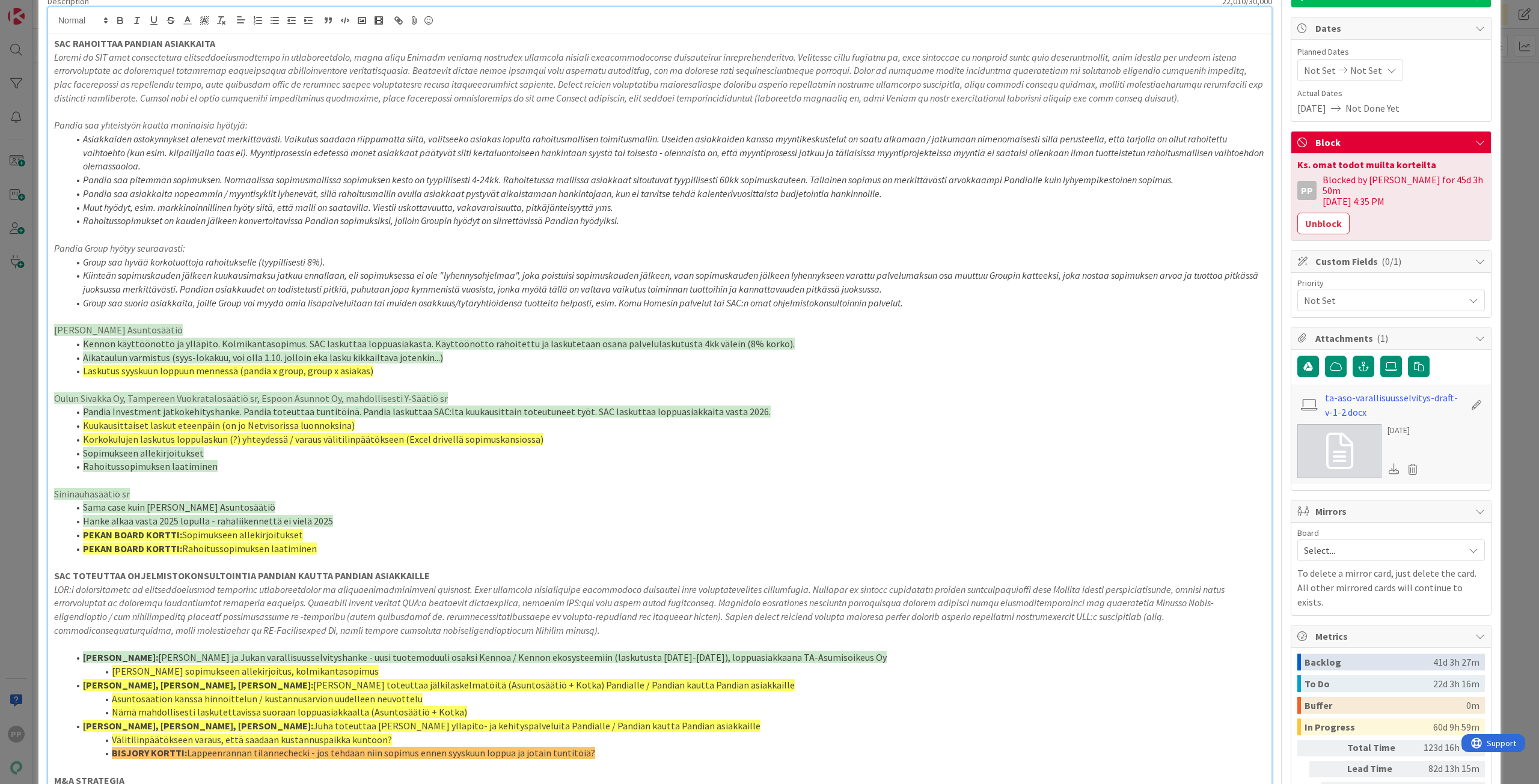
scroll to position [0, 0]
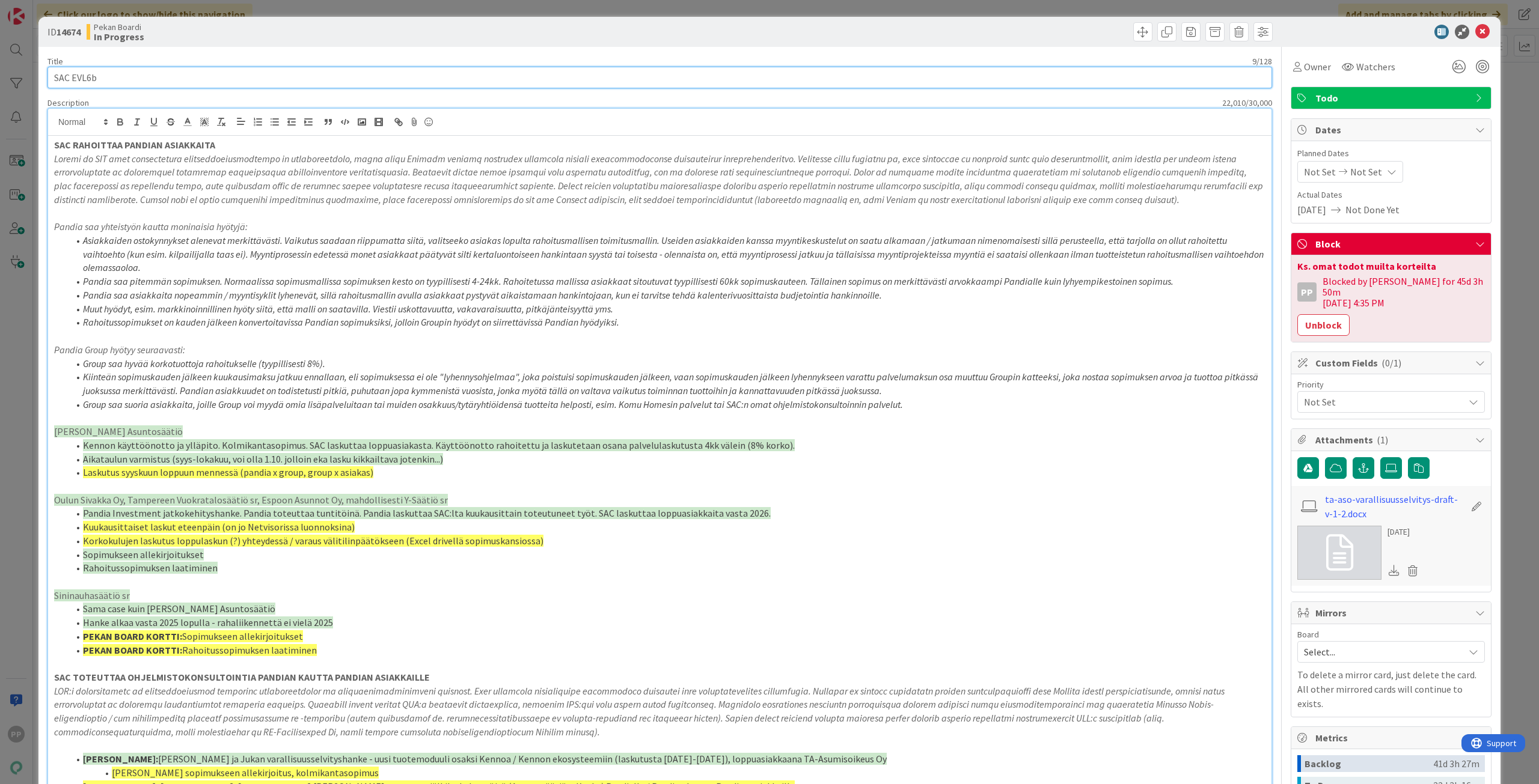
click at [163, 75] on input "SAC EVL6b" at bounding box center [659, 77] width 1224 height 21
click at [363, 518] on span "Pandia Investment jatkokehityshanke. Pandia toteuttaa tuntitöinä. Pandia laskut…" at bounding box center [427, 513] width 687 height 12
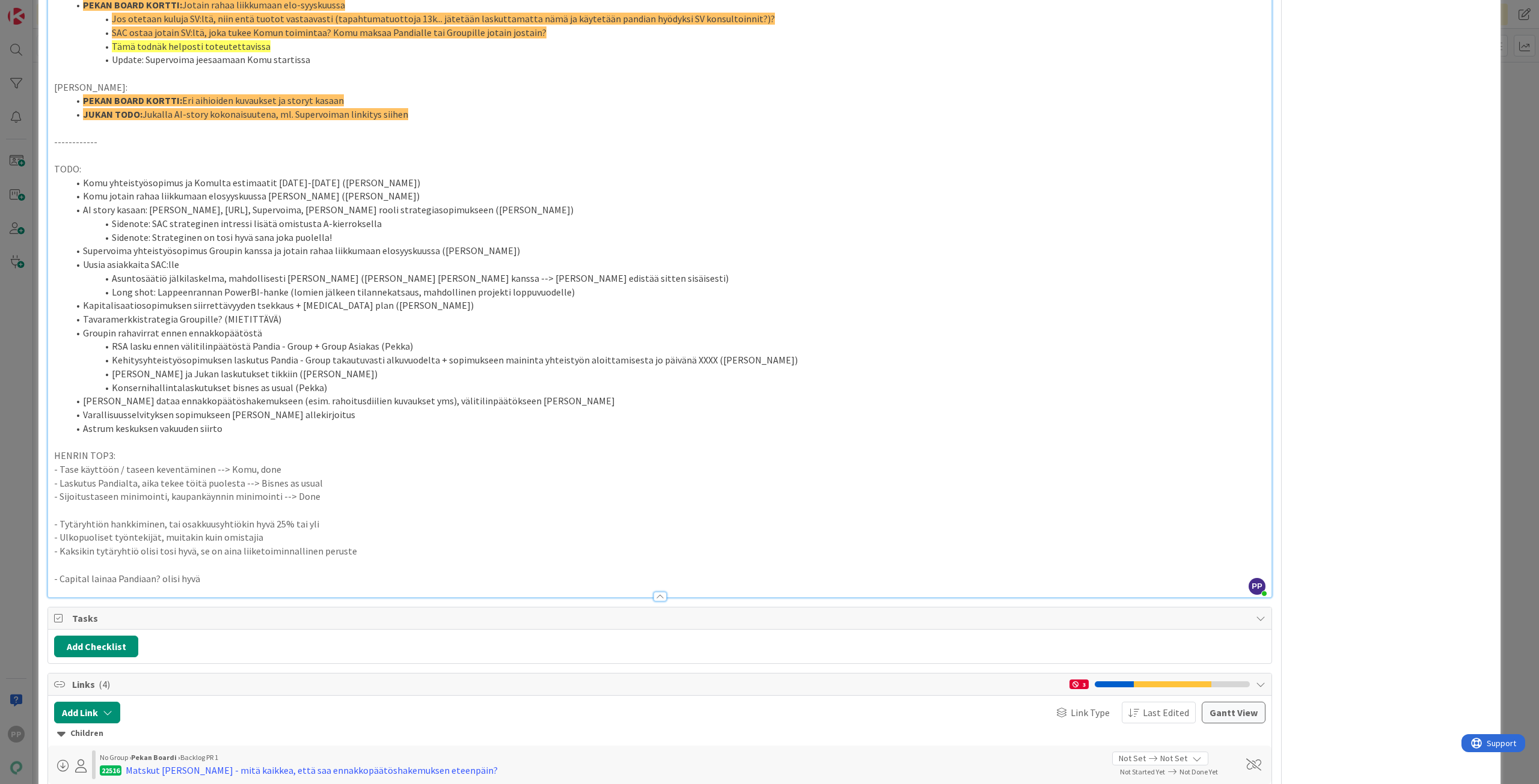
scroll to position [1742, 0]
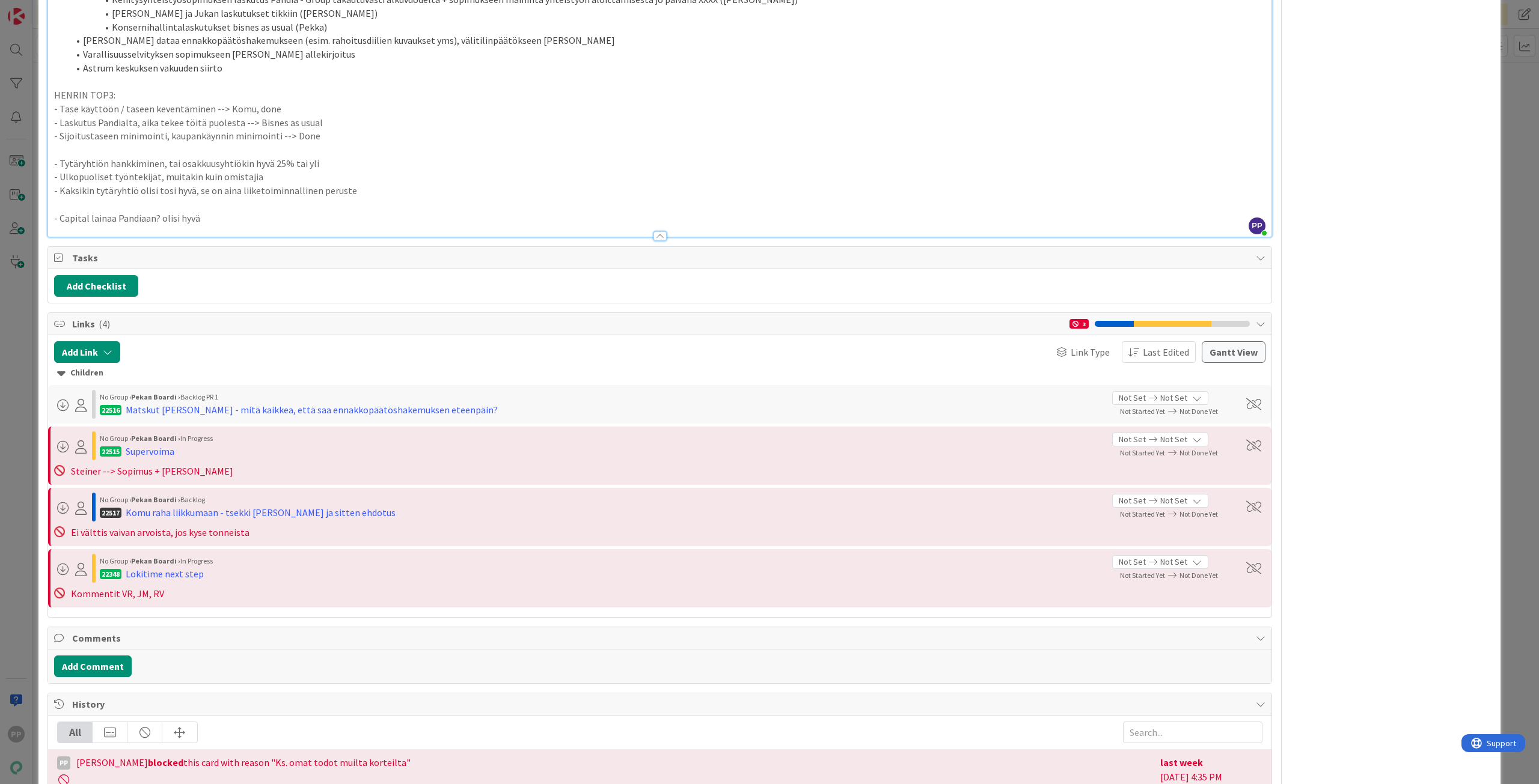
click at [1505, 437] on div "ID 14674 Pekan Boardi In Progress Title 9 / 128 SAC EVL6b Description 22,010 / …" at bounding box center [770, 392] width 1539 height 784
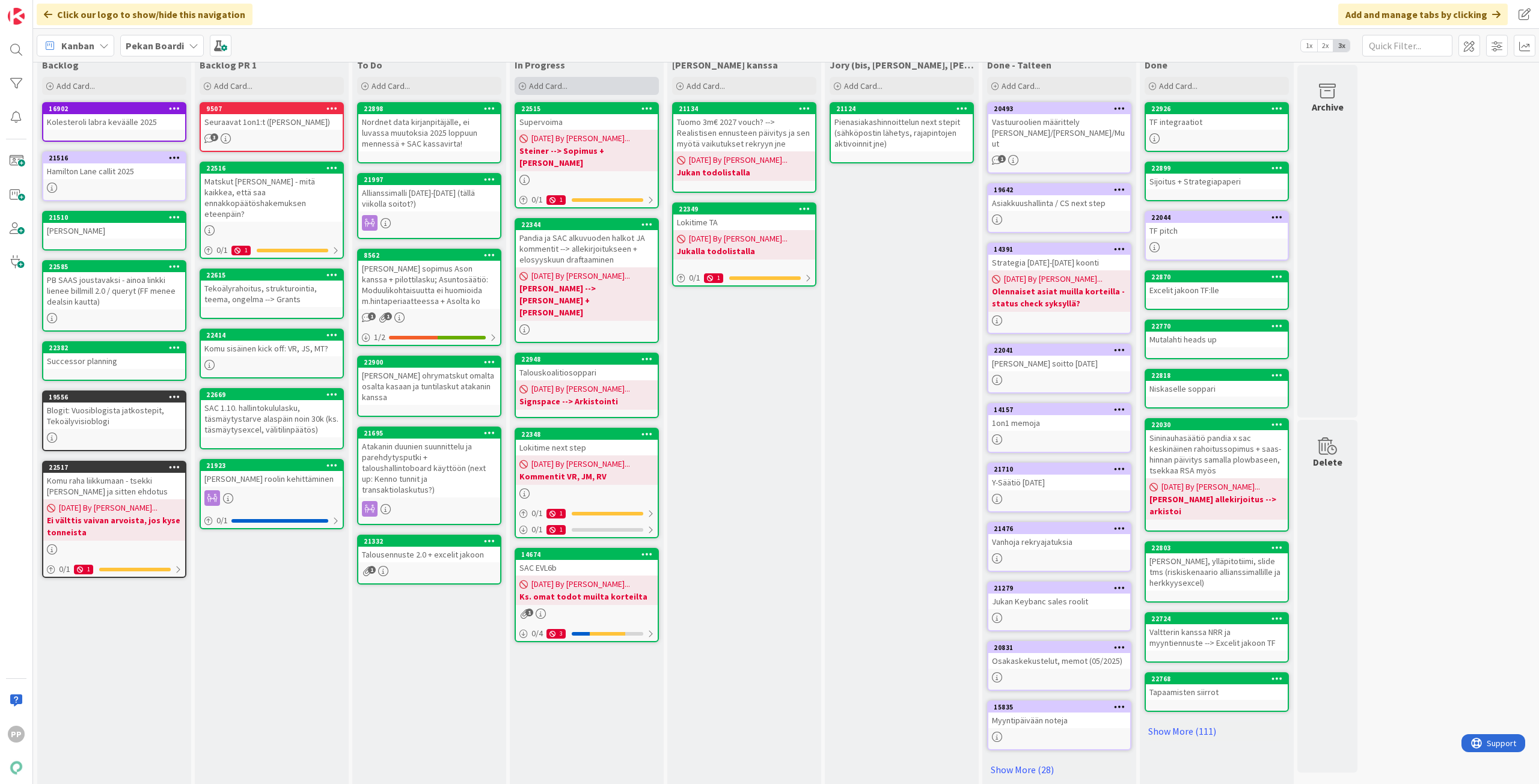
click at [613, 85] on div "Add Card..." at bounding box center [586, 86] width 144 height 18
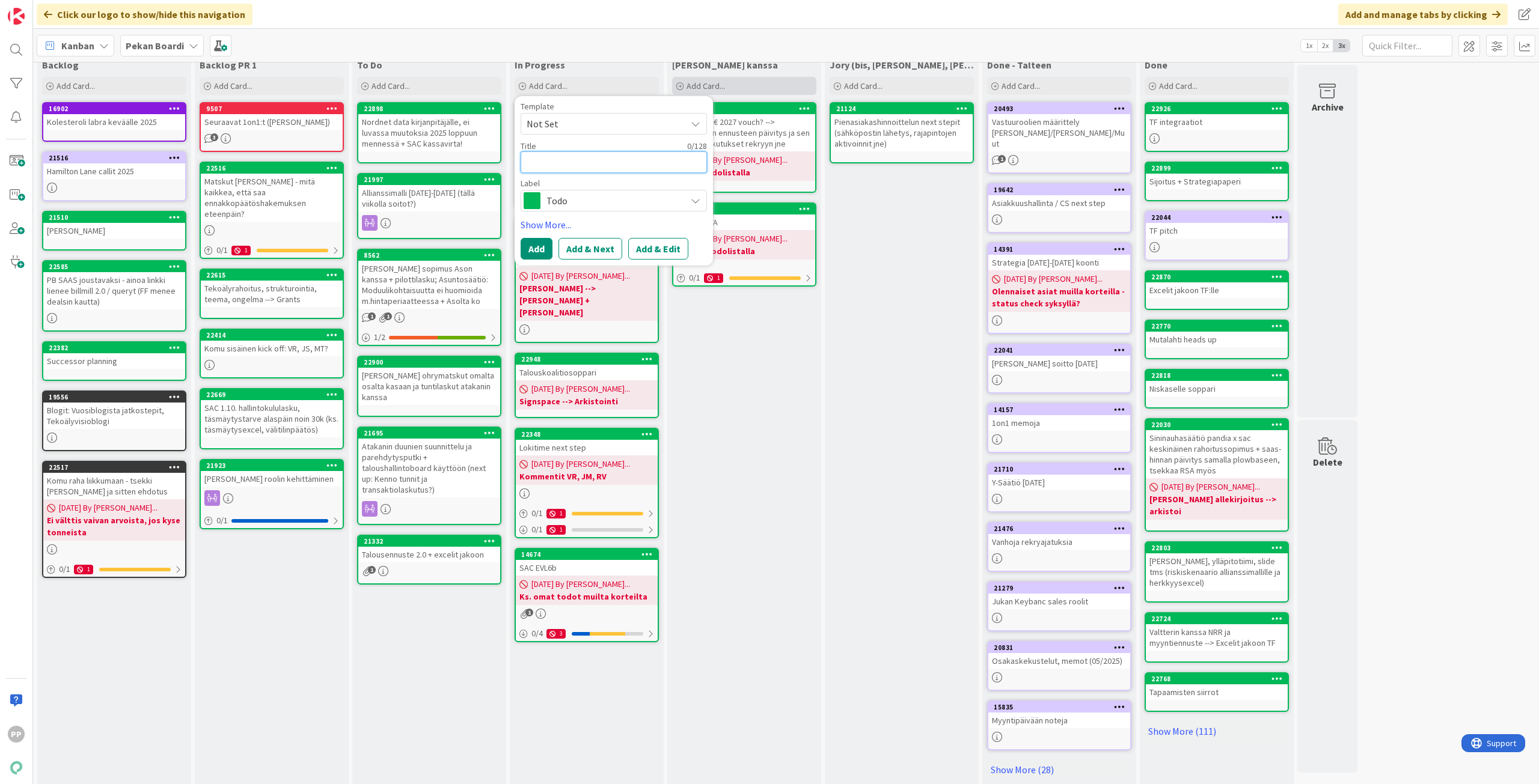
type textarea "V"
type textarea "x"
type textarea "Va"
type textarea "x"
type textarea "Var"
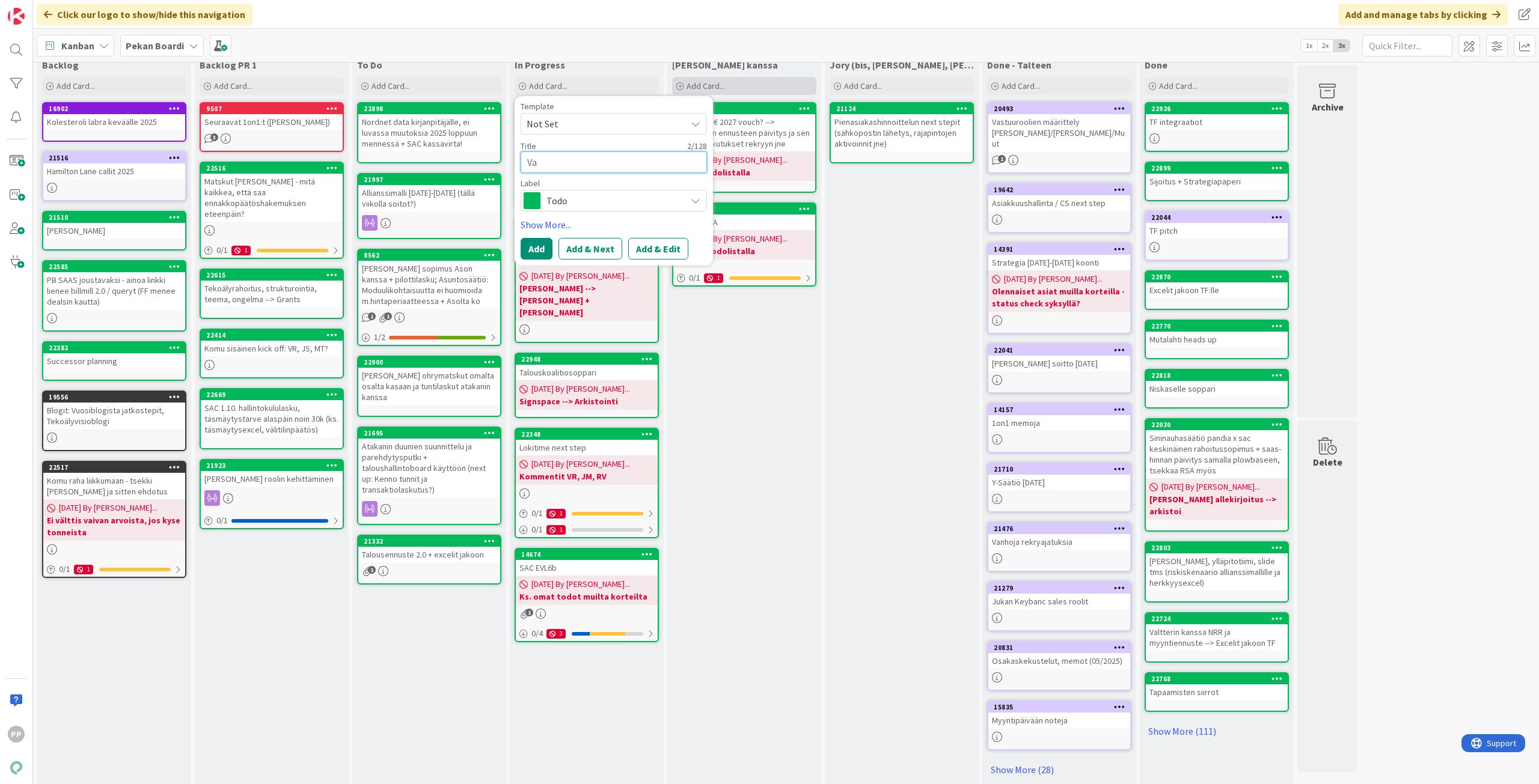
type textarea "x"
type textarea "Vara"
type textarea "x"
type textarea "Varal"
type textarea "x"
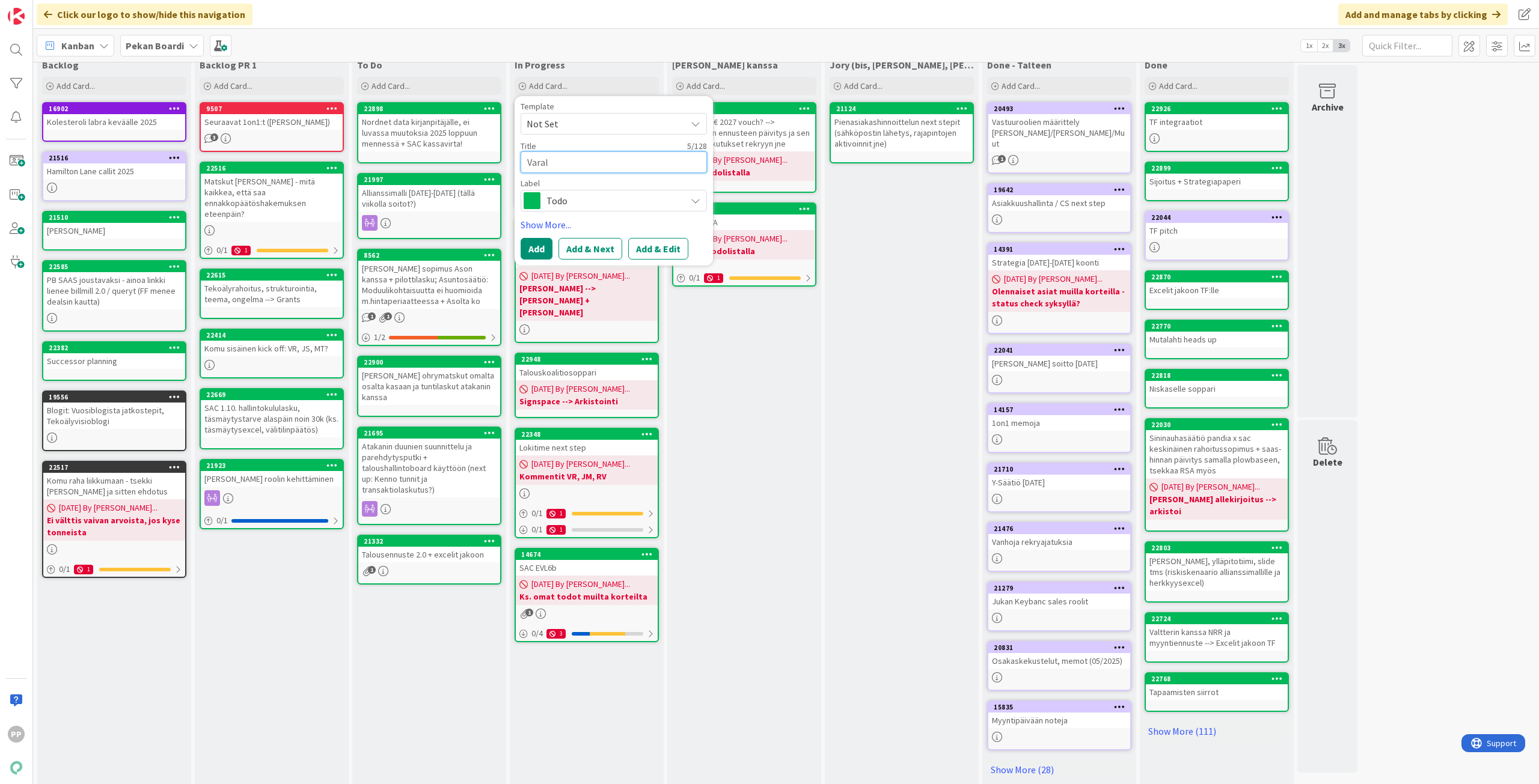
click at [619, 164] on textarea "Varal" at bounding box center [613, 162] width 187 height 21
paste textarea "lisuusselvityssopimus ([PERSON_NAME])"
type textarea "Varallisuusselvityssopimus ([PERSON_NAME] Esa)"
type textarea "x"
type textarea "Varallisuusselvityssopimus ([PERSON_NAME] Esa)"
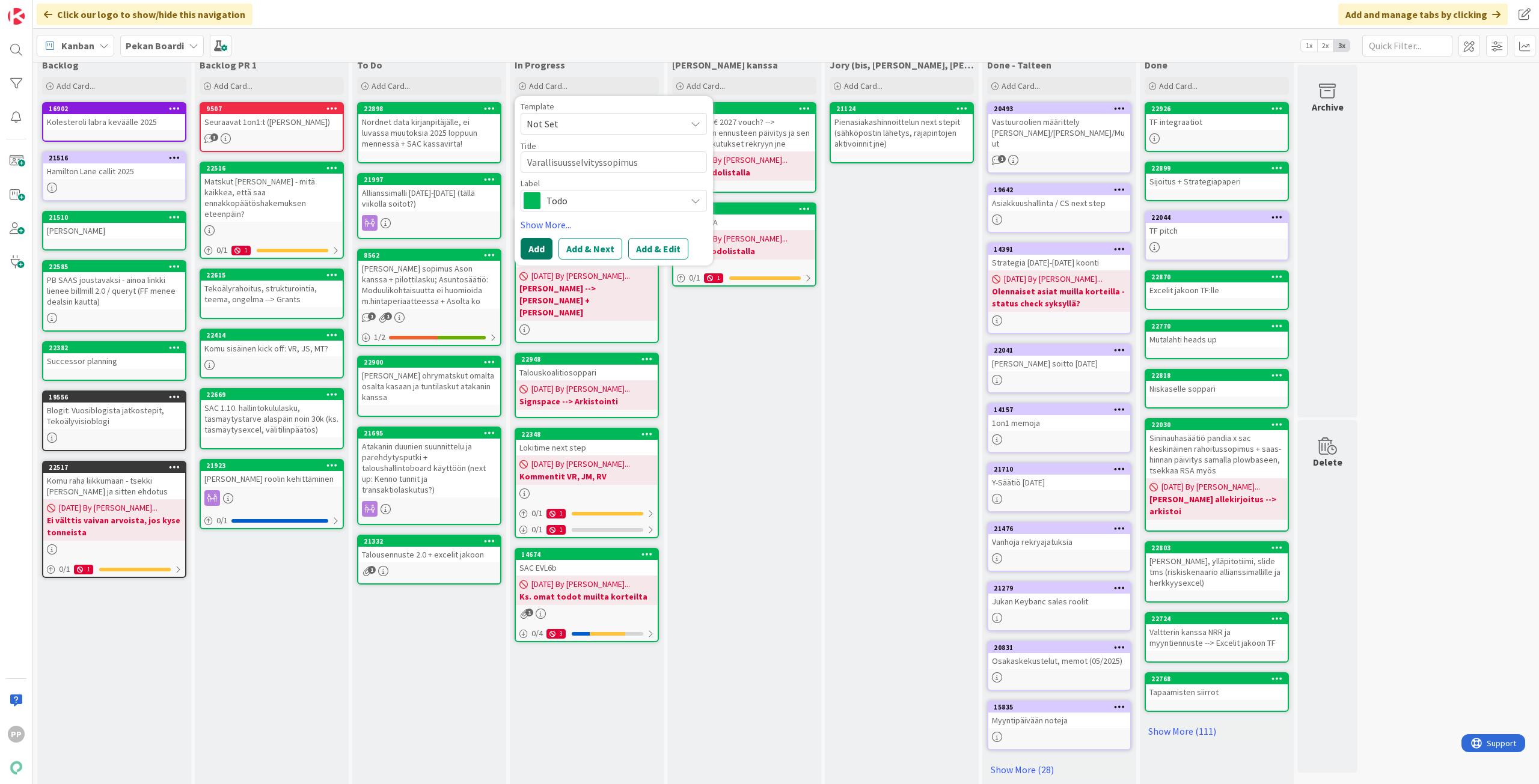
click at [538, 247] on button "Add" at bounding box center [536, 249] width 32 height 21
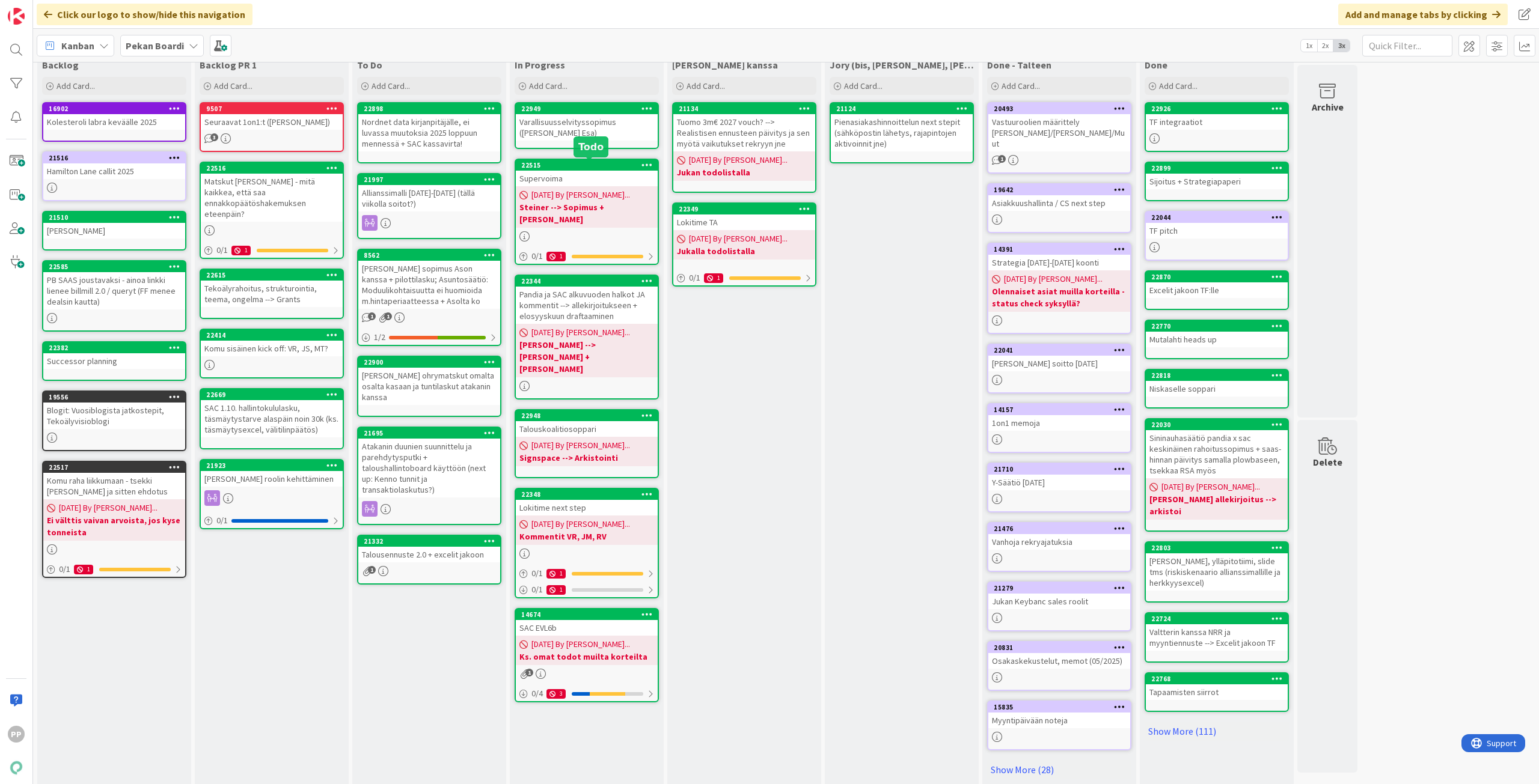
click at [601, 139] on div "Varallisuusselvityssopimus ([PERSON_NAME] Esa)" at bounding box center [586, 127] width 142 height 26
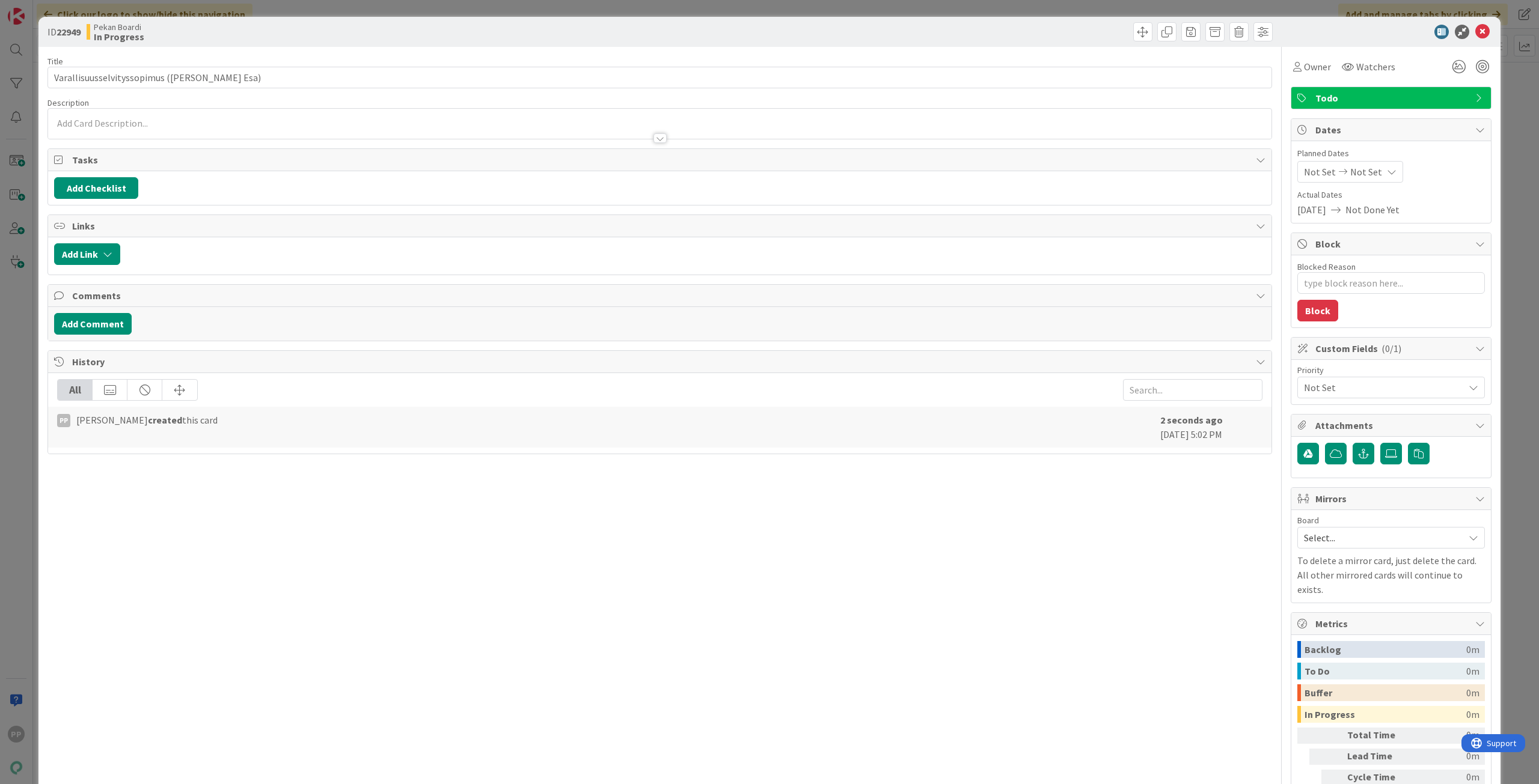
type textarea "x"
drag, startPoint x: 336, startPoint y: 89, endPoint x: 516, endPoint y: 86, distance: 180.0
click at [536, 89] on div "Title 40 / 128 Varallisuusselvityssopimus ([PERSON_NAME]) Description Owner Wat…" at bounding box center [659, 443] width 1224 height 793
type input "Varallisuusselvityssopimus (Jukka"
type textarea "x"
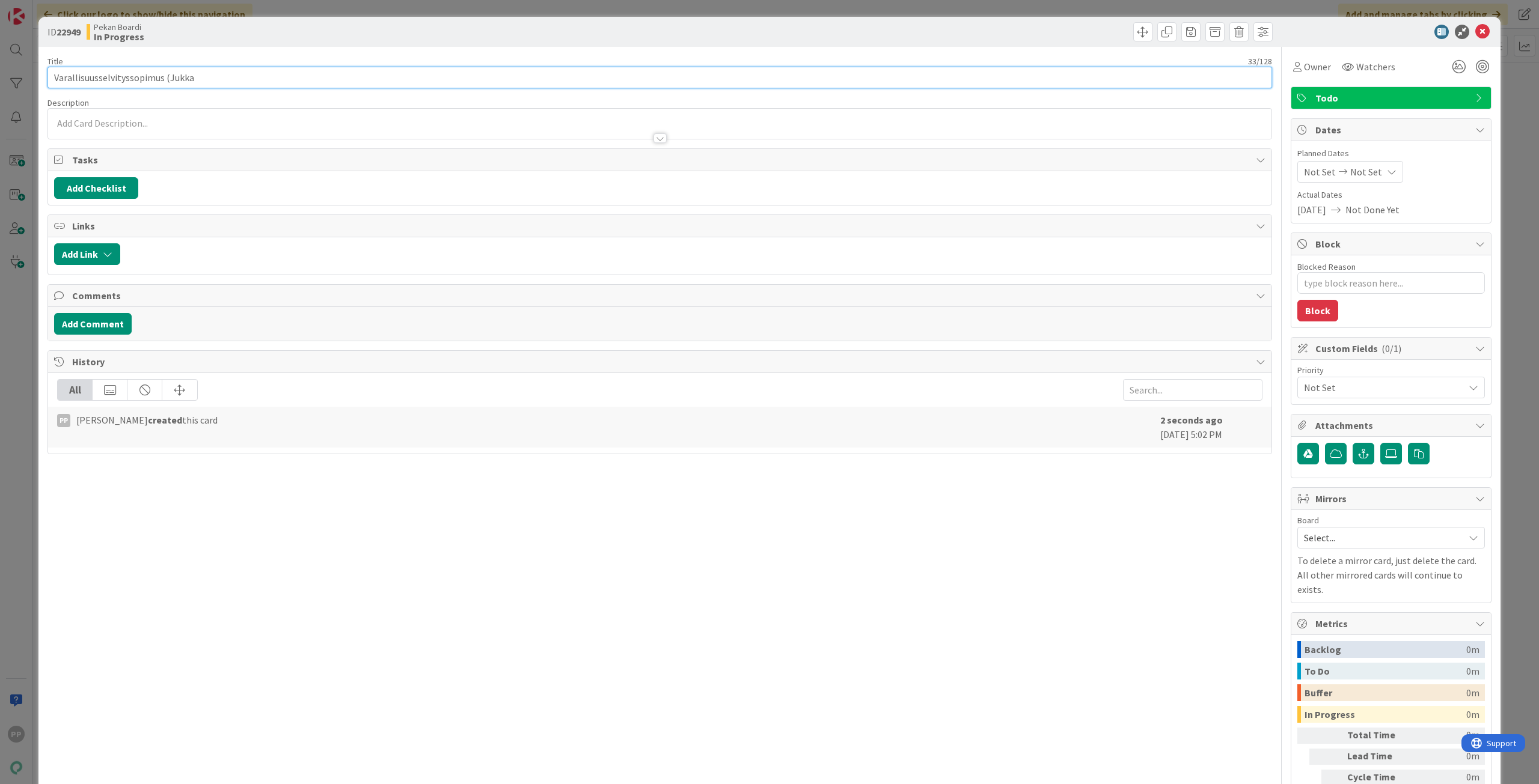
type input "Varallisuusselvityssopimus (Jukka)"
type textarea "x"
type input "Varallisuusselvityssopimus (Jukka)"
click at [331, 96] on div "Title 34 / 128 Varallisuusselvityssopimus ([PERSON_NAME]) Description PP [PERSO…" at bounding box center [659, 443] width 1224 height 793
click at [1366, 288] on textarea "Blocked Reason" at bounding box center [1391, 283] width 187 height 21
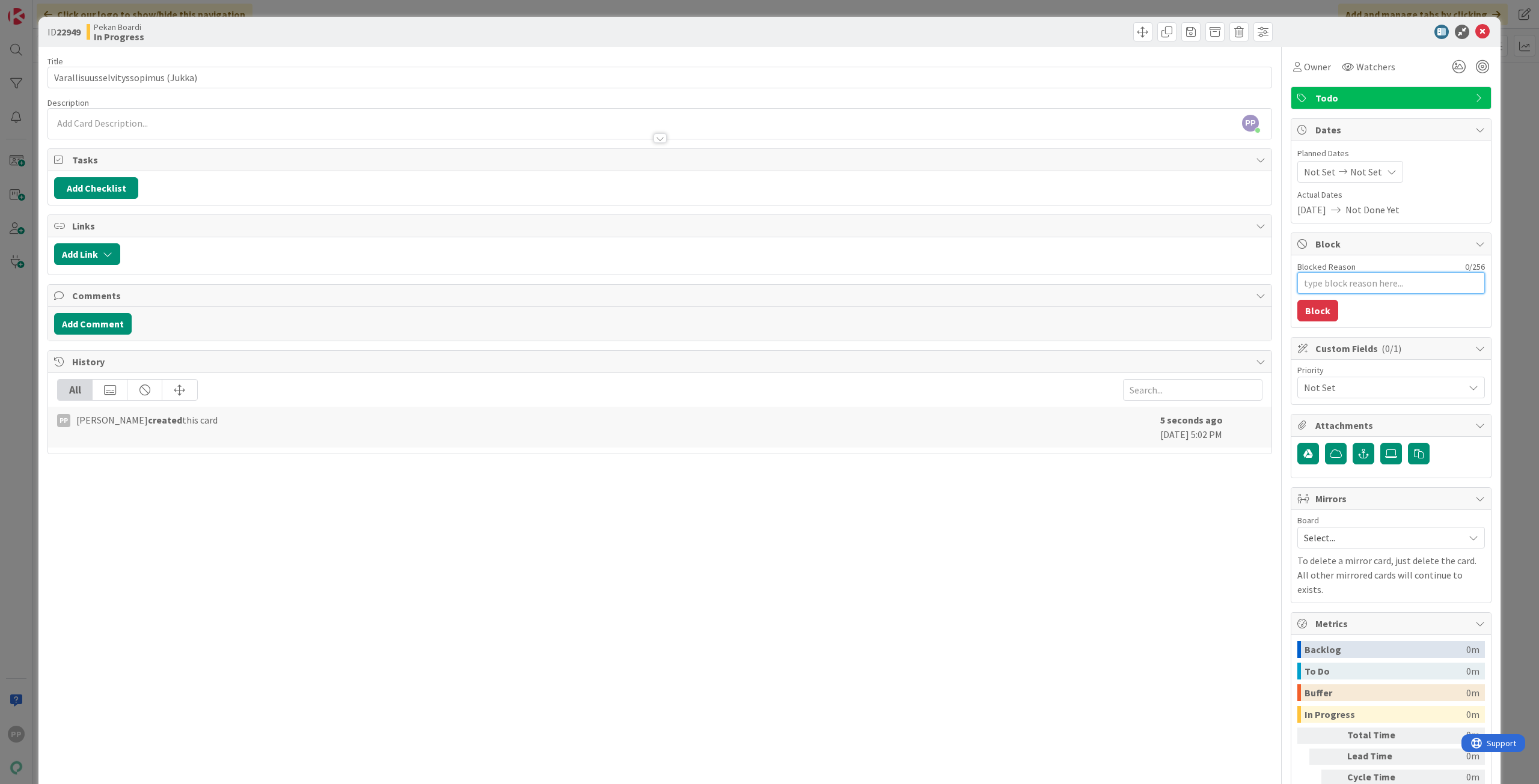
type textarea "x"
type textarea "J"
type textarea "x"
type textarea "Ju"
type textarea "x"
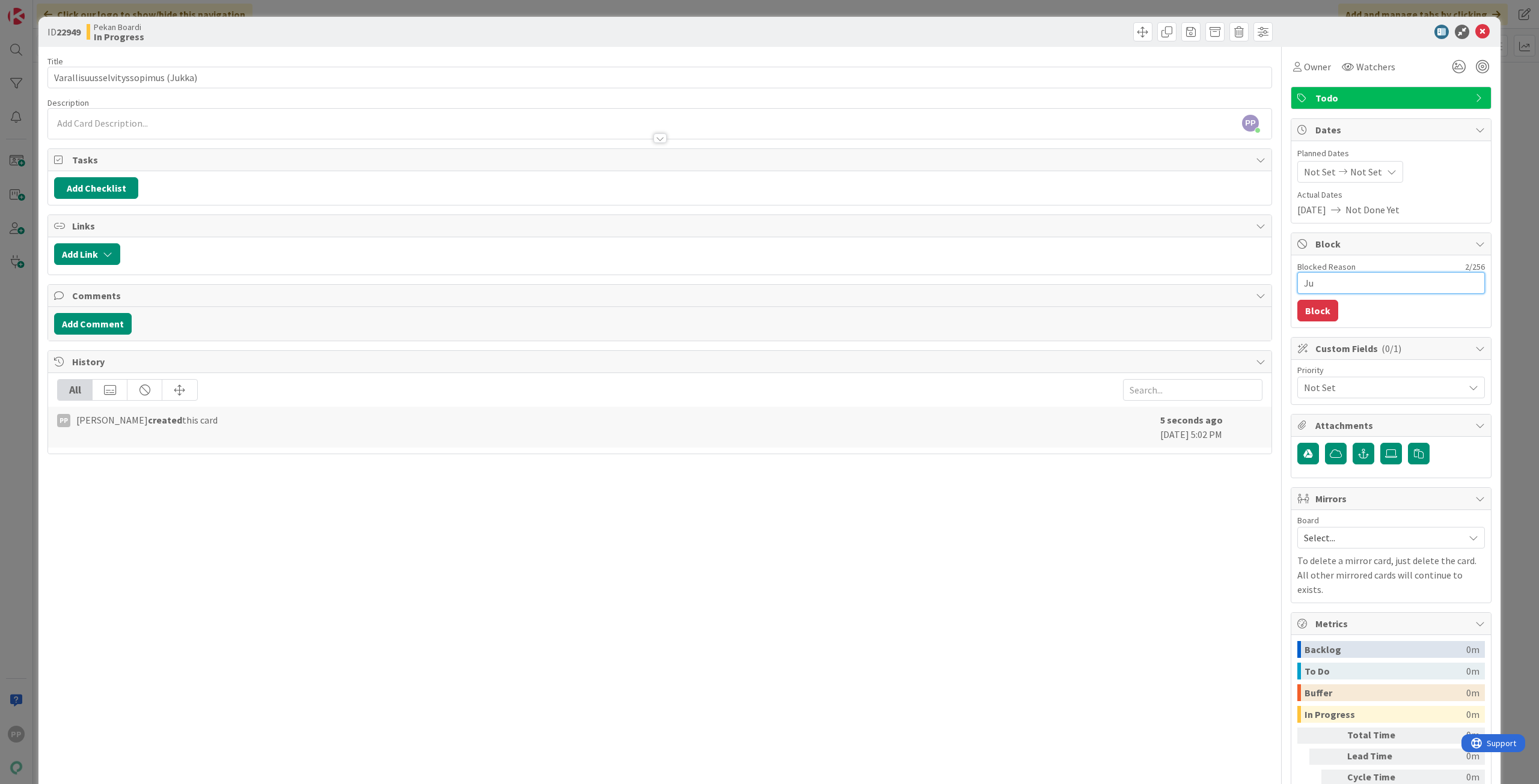
type textarea "Juk"
type textarea "x"
type textarea "Jukk"
type textarea "x"
type textarea "[PERSON_NAME]"
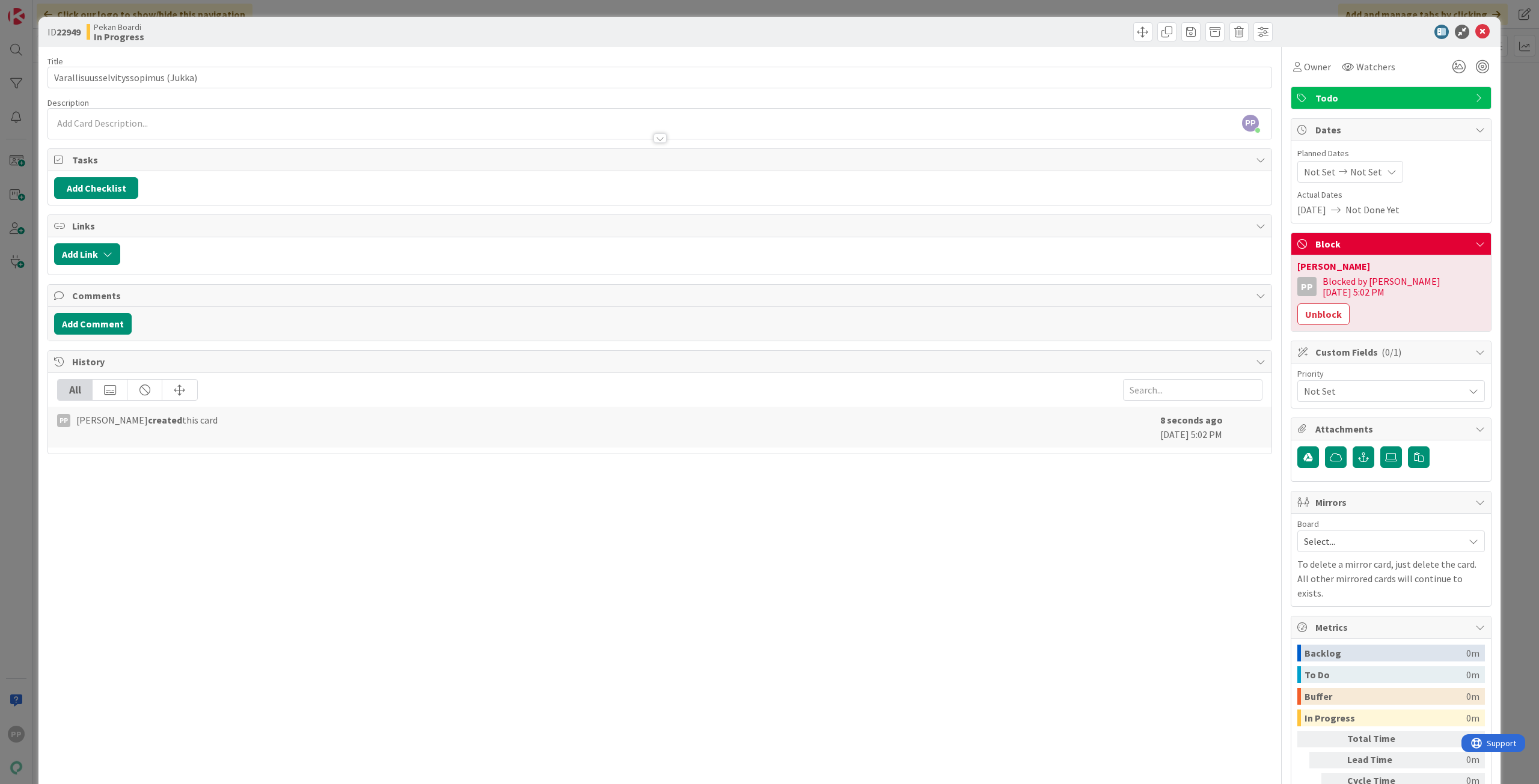
click at [1516, 151] on div "ID 22949 Pekan Boardi In Progress Title 34 / 128 Varallisuusselvityssopimus ([P…" at bounding box center [770, 392] width 1539 height 784
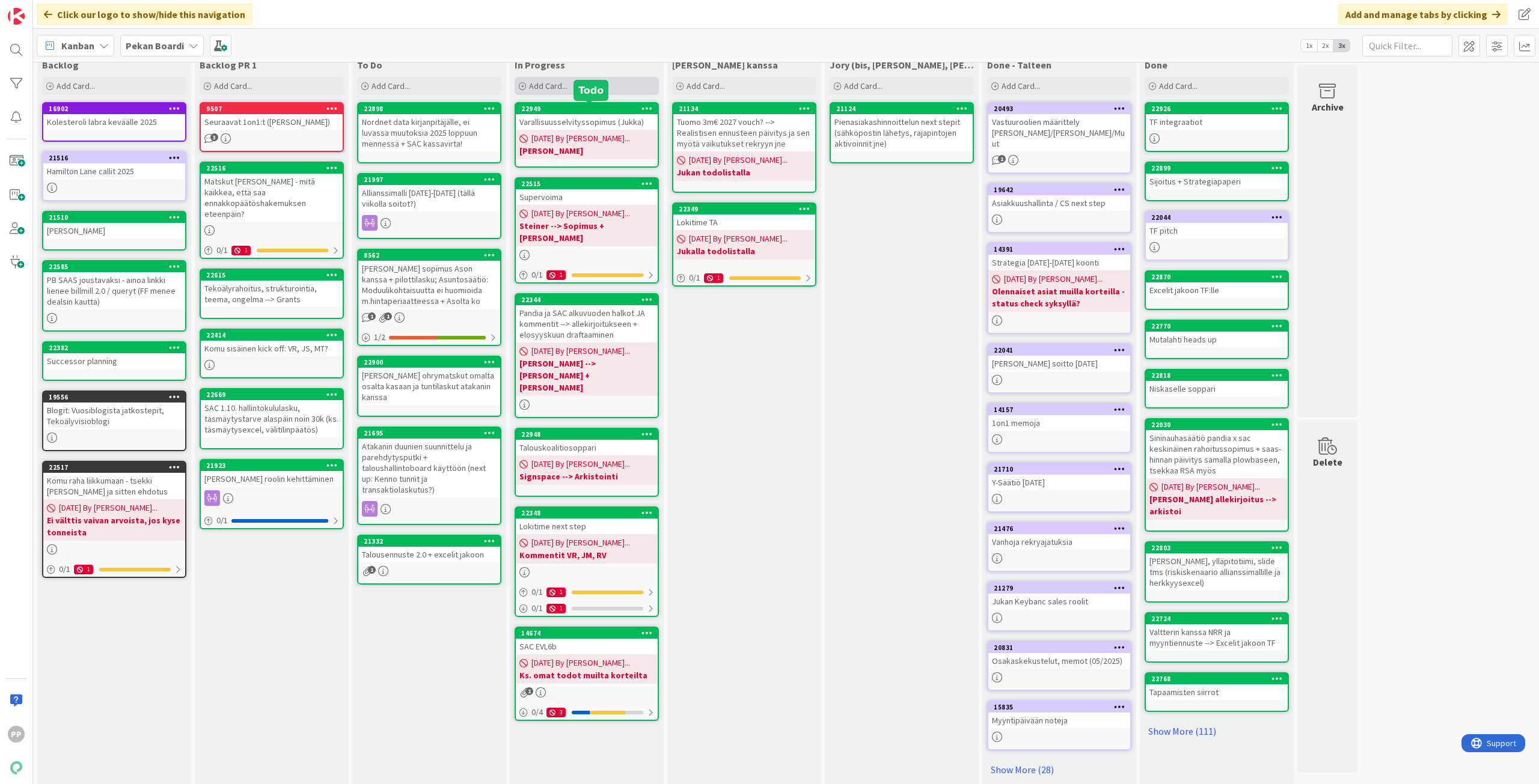
click at [578, 92] on div "Add Card..." at bounding box center [586, 86] width 144 height 18
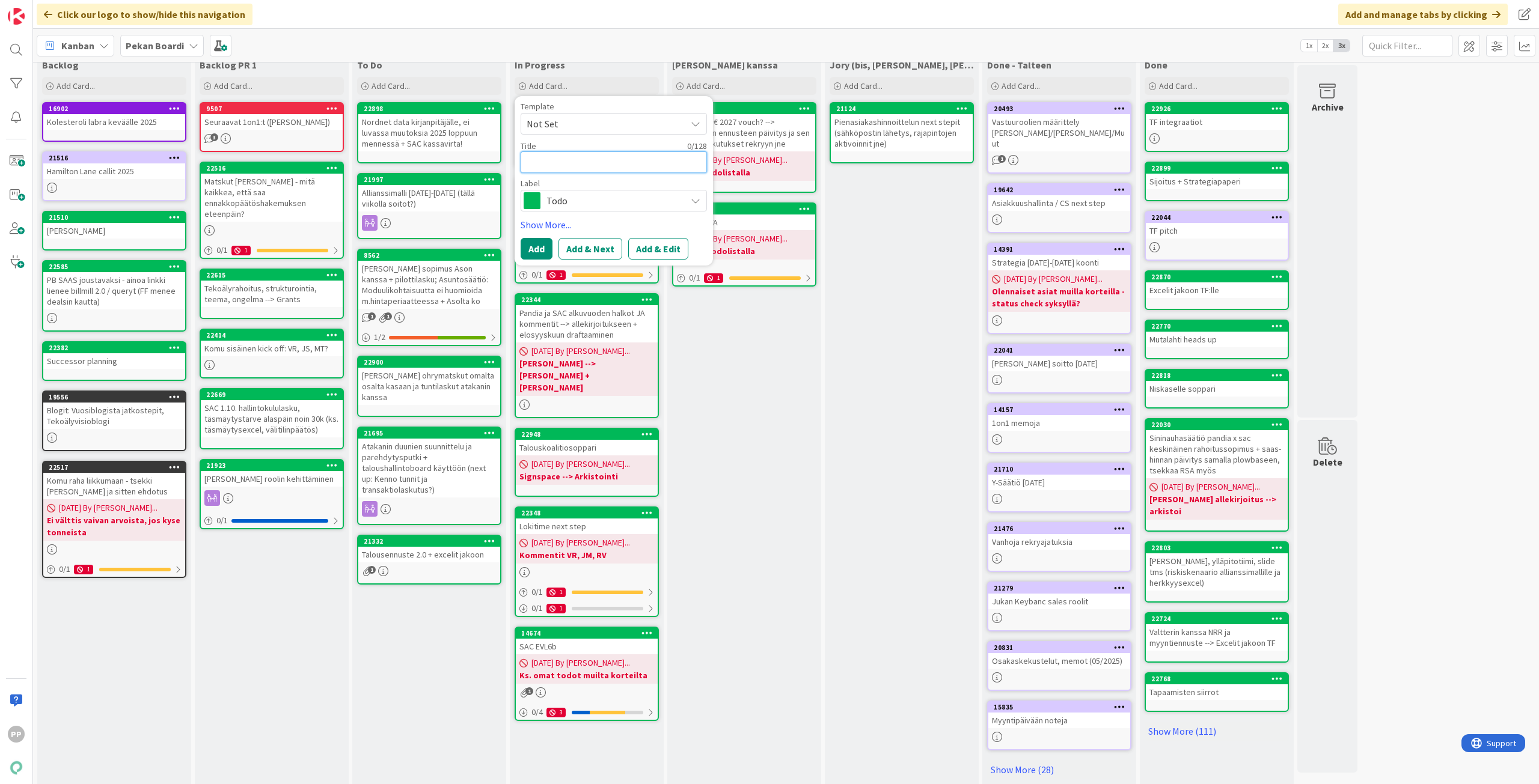
paste textarea "Talouskoalitio kk-laskutus ja vuoden lopussa (?) korot (ks. Excel drivellä)"
type textarea "Talouskoalitio kk-laskutus ja vuoden lopussa (?) korot (ks. Excel drivellä)"
type textarea "x"
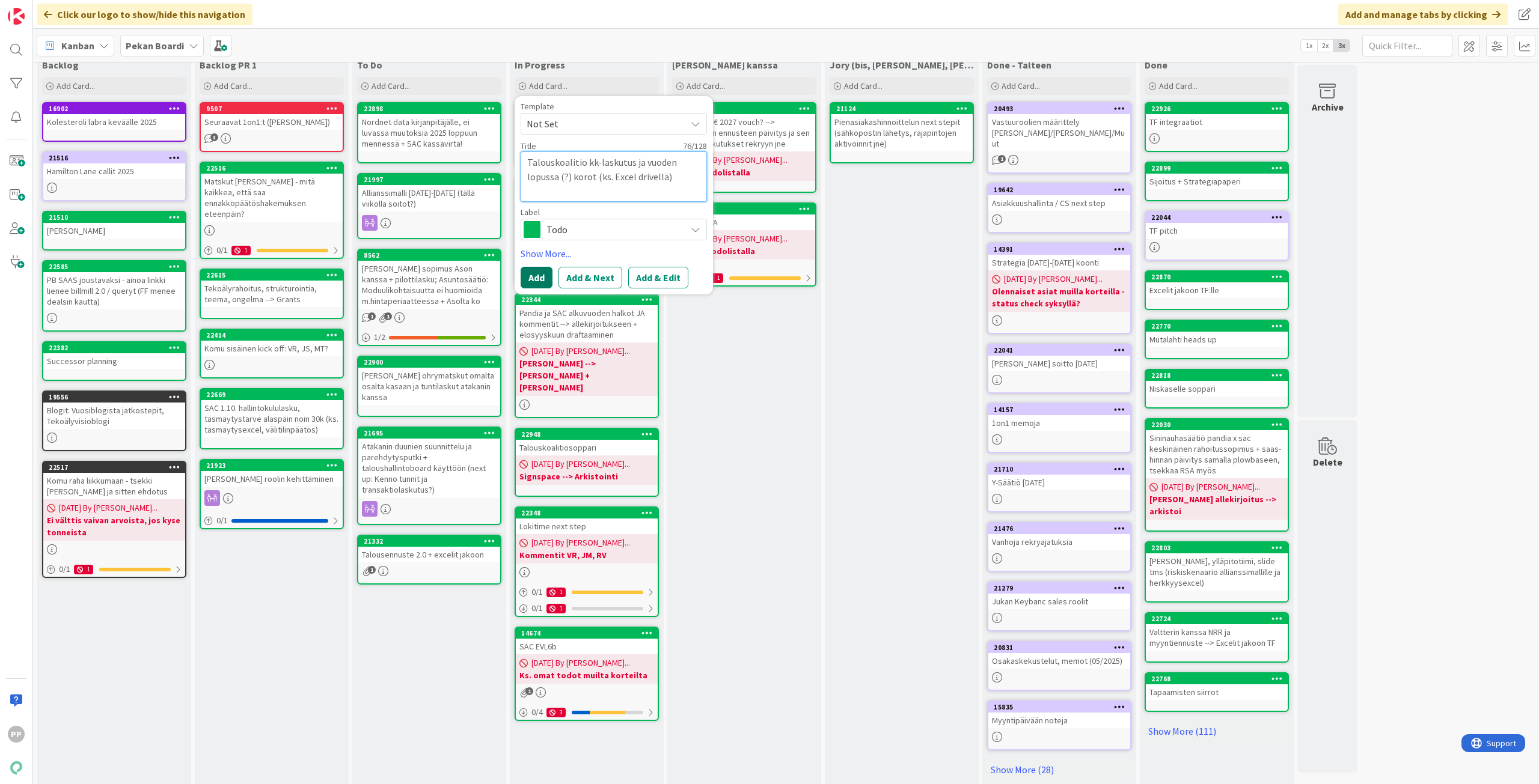
type textarea "Talouskoalitio kk-laskutus ja vuoden lopussa (?) korot (ks. Excel drivellä)"
type textarea "x"
type textarea "Talouskoalitio kk-laskutus ja vuoden lopussa (?) korot (ks. Excel drivellä)"
click at [542, 263] on button "Add" at bounding box center [536, 263] width 32 height 21
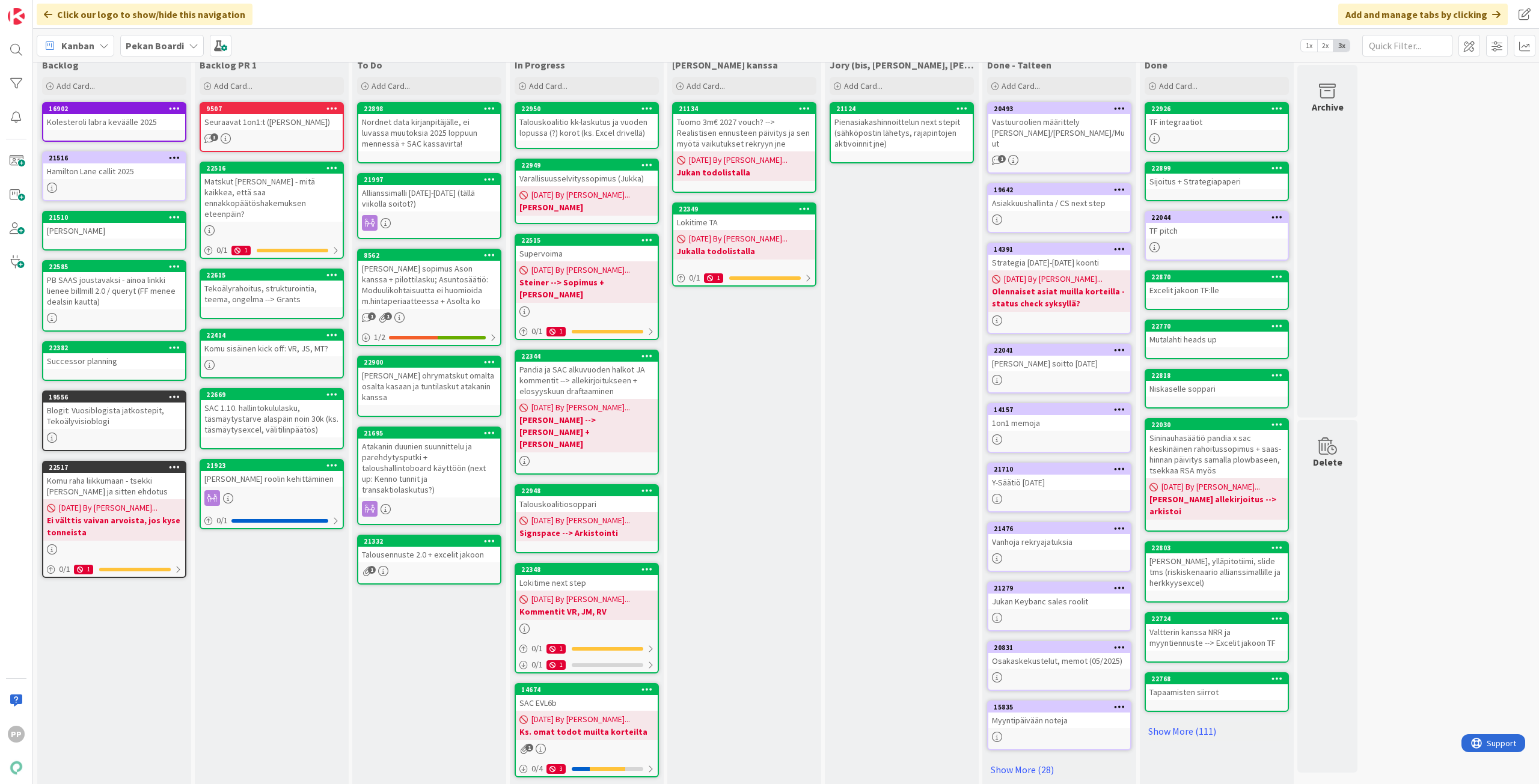
click at [755, 379] on div "[PERSON_NAME] kanssa Add Card... 21134 Tuomo 3m€ 2027 vouch? --> Realistisen en…" at bounding box center [744, 422] width 154 height 735
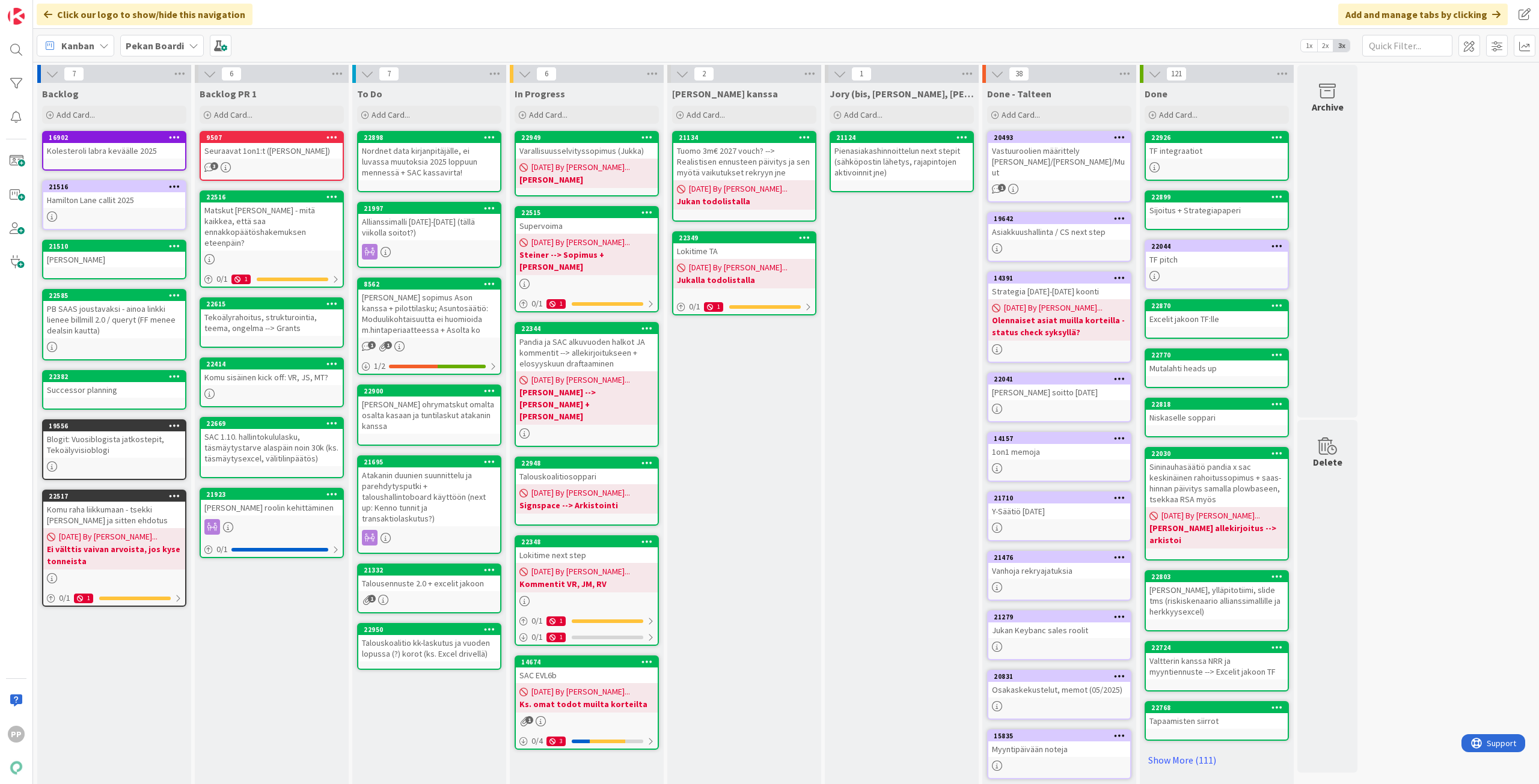
click at [772, 555] on div "[PERSON_NAME] kanssa Add Card... 21134 Tuomo 3m€ 2027 vouch? --> Realistisen en…" at bounding box center [744, 450] width 154 height 735
click at [760, 473] on div "[PERSON_NAME] kanssa Add Card... 21134 Tuomo 3m€ 2027 vouch? --> Realistisen en…" at bounding box center [744, 450] width 154 height 735
click at [424, 115] on div "Add Card..." at bounding box center [428, 115] width 144 height 18
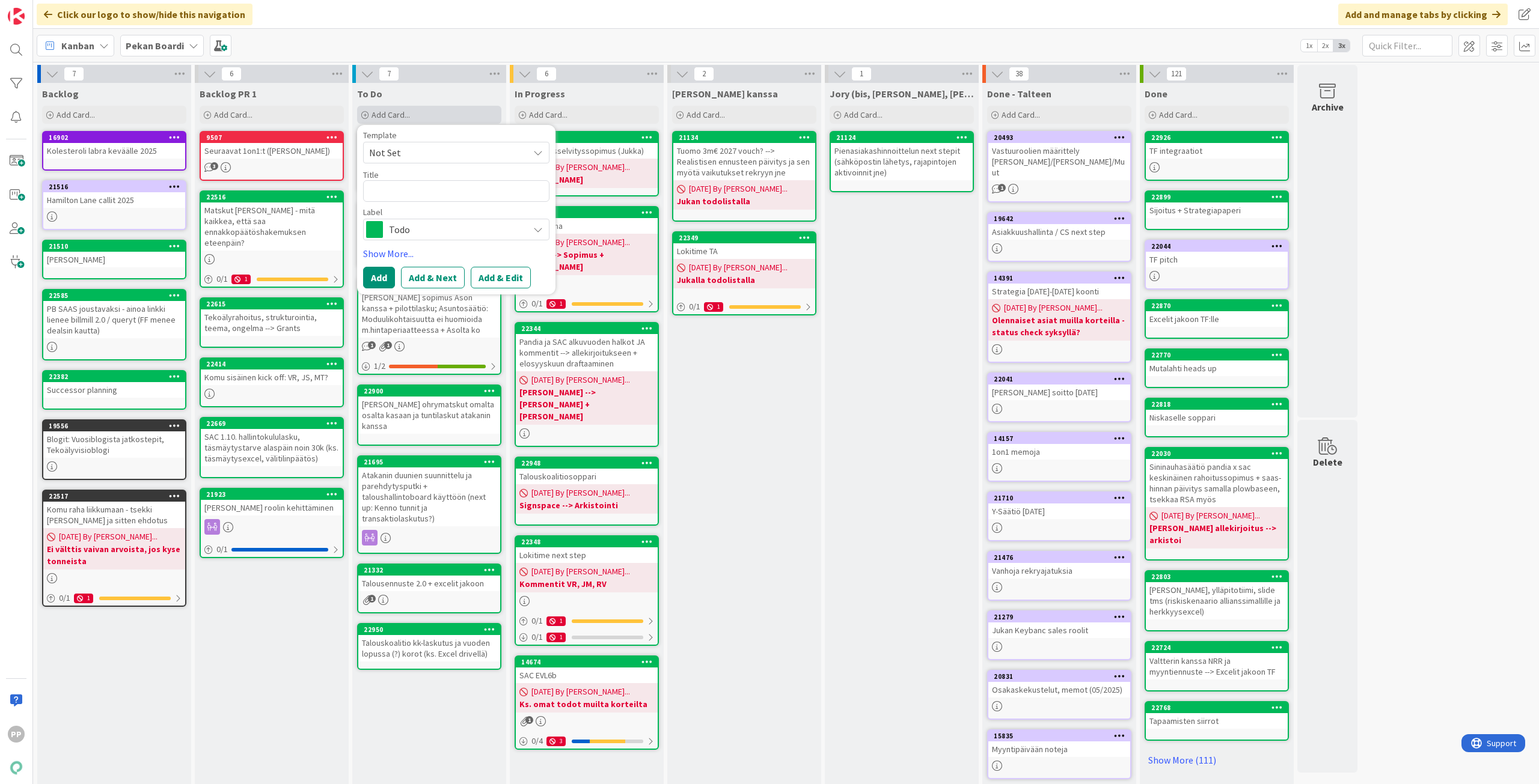
type textarea "x"
type textarea "T"
type textarea "x"
type textarea "TF"
type textarea "x"
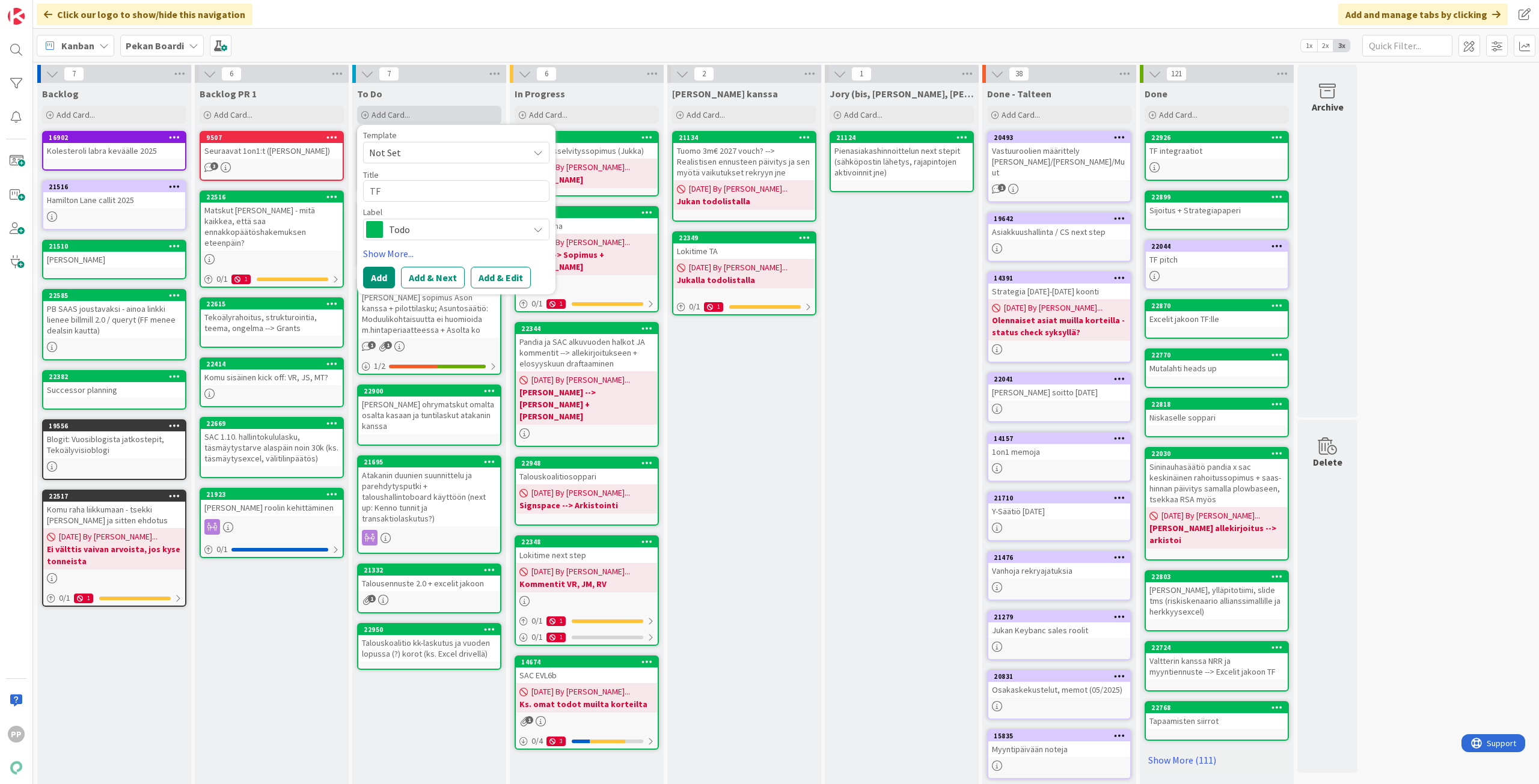
type textarea "TF"
type textarea "x"
type textarea "TF N"
type textarea "x"
type textarea "TF Ne"
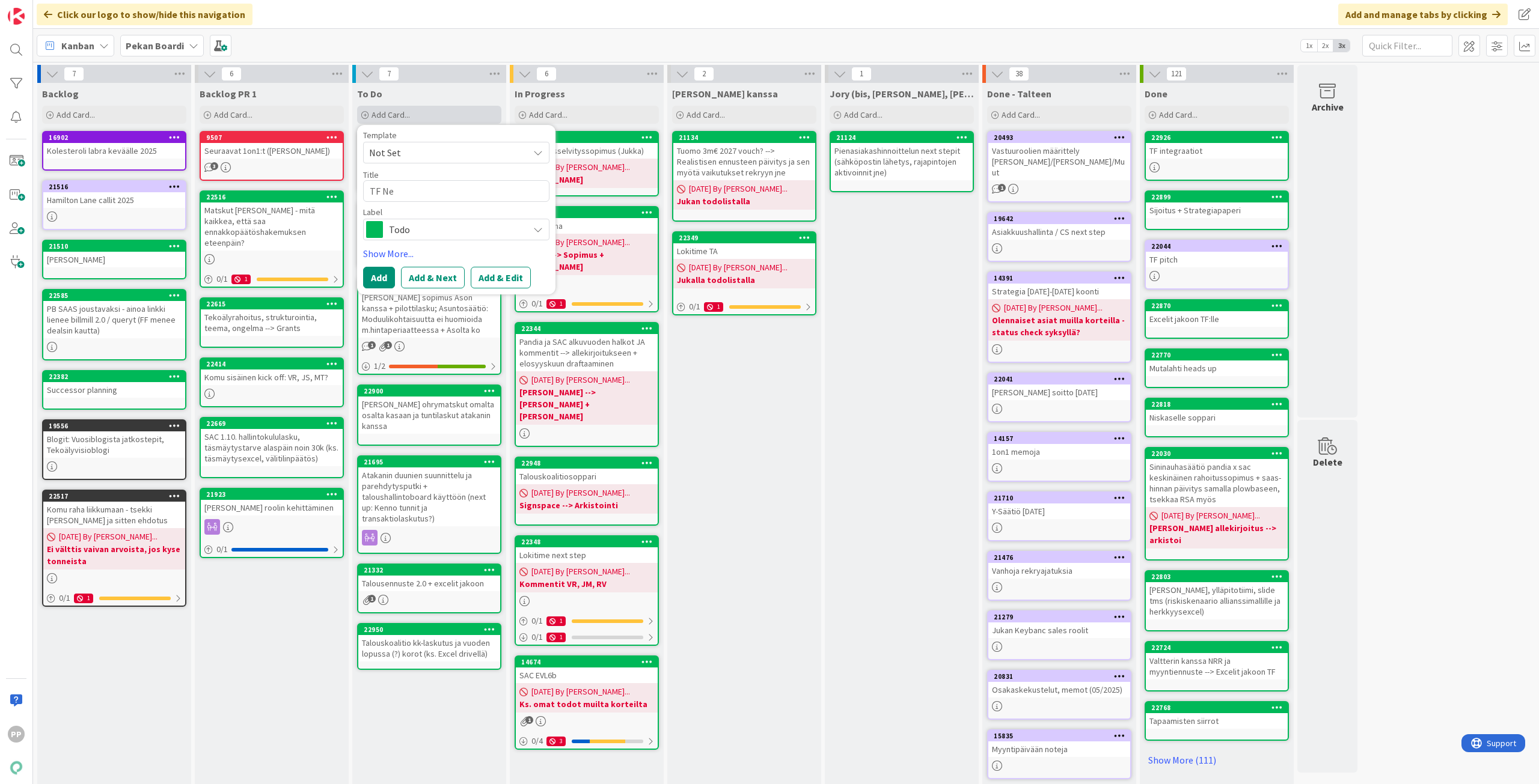
type textarea "x"
type textarea "TF Nex"
type textarea "x"
type textarea "TF Next"
type textarea "x"
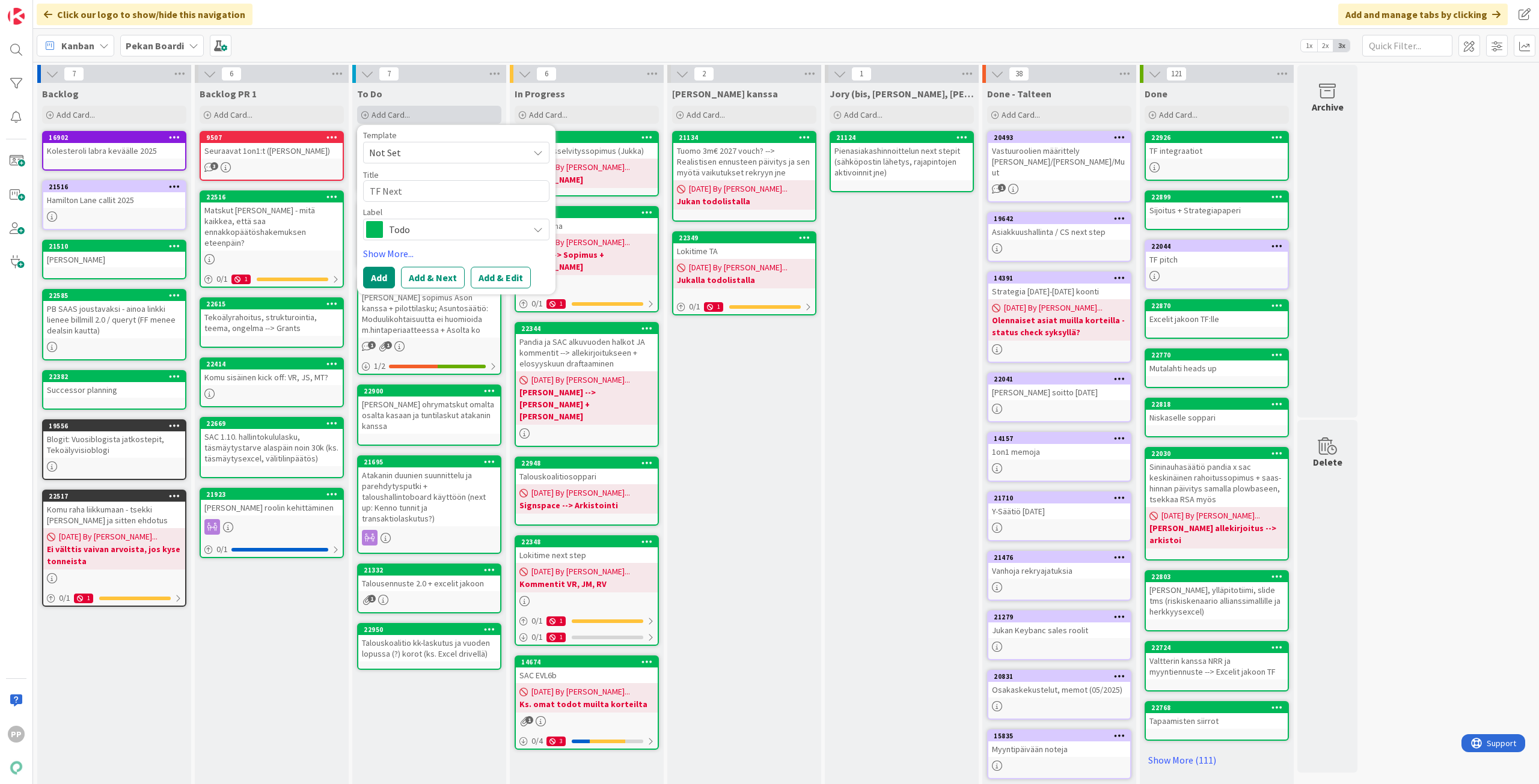
type textarea "TF Next"
type textarea "x"
type textarea "TF Next s"
type textarea "x"
type textarea "TF Next st"
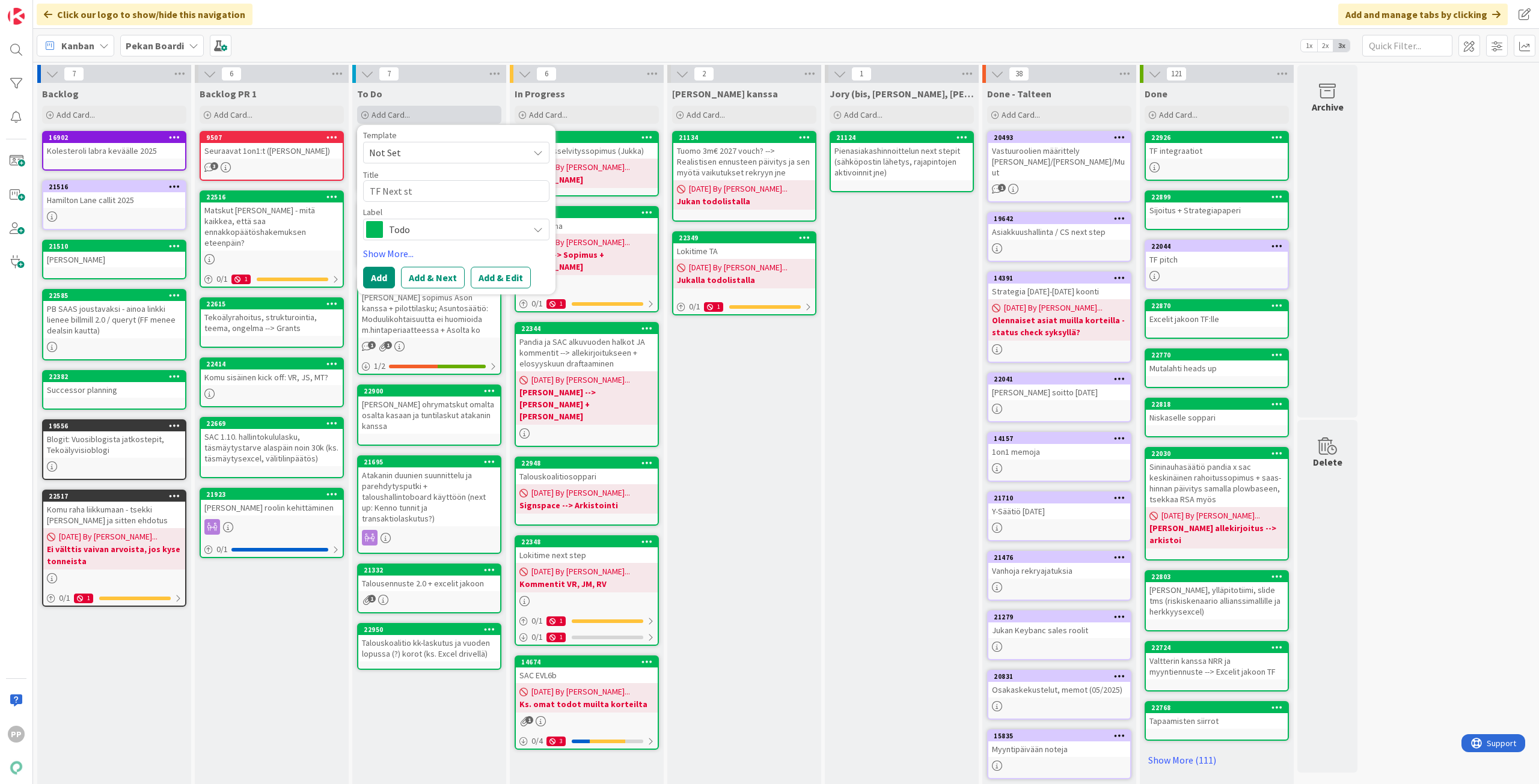
type textarea "x"
type textarea "TF Next ste"
type textarea "x"
type textarea "TF Next step"
type textarea "x"
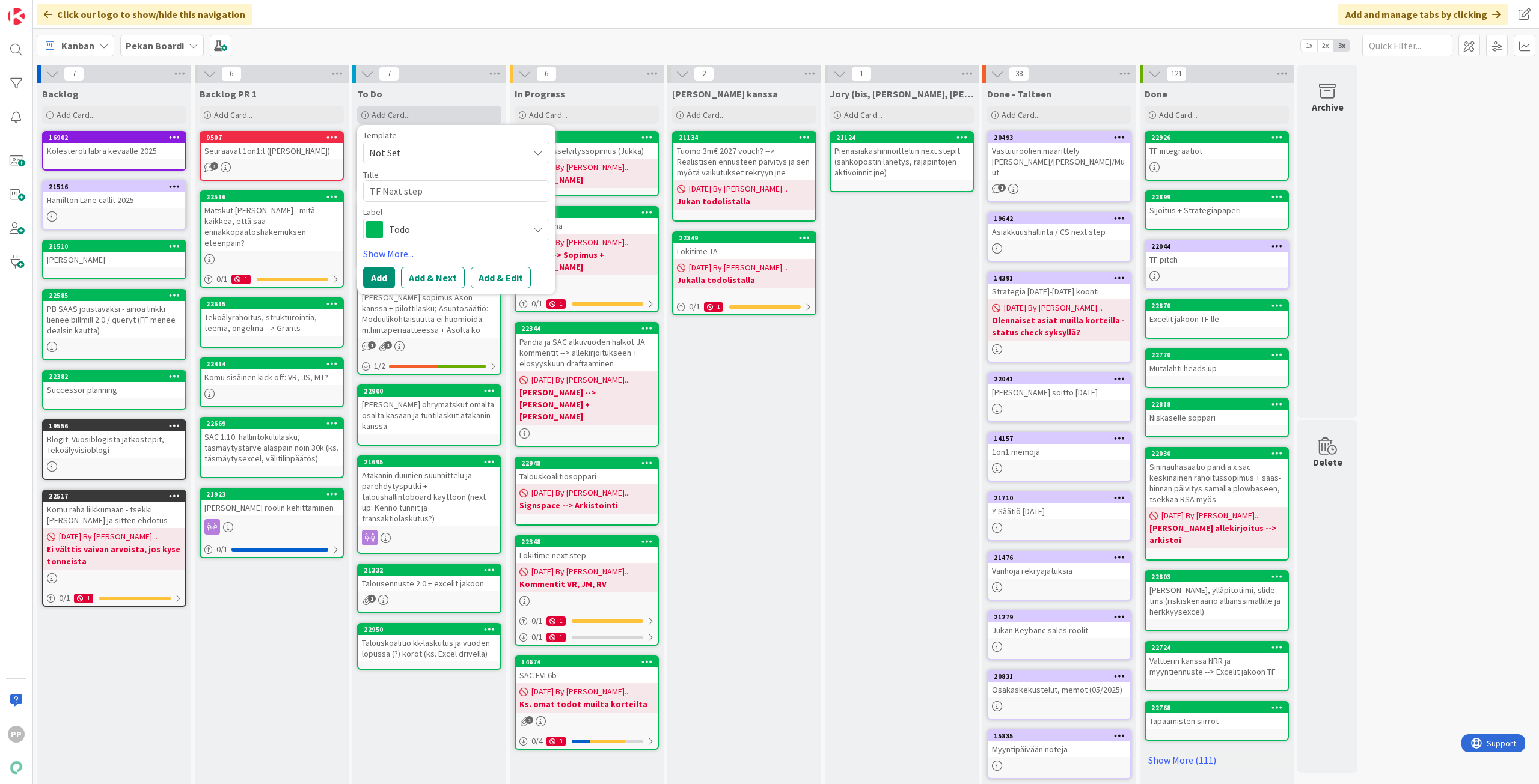
type textarea "TF Next steps"
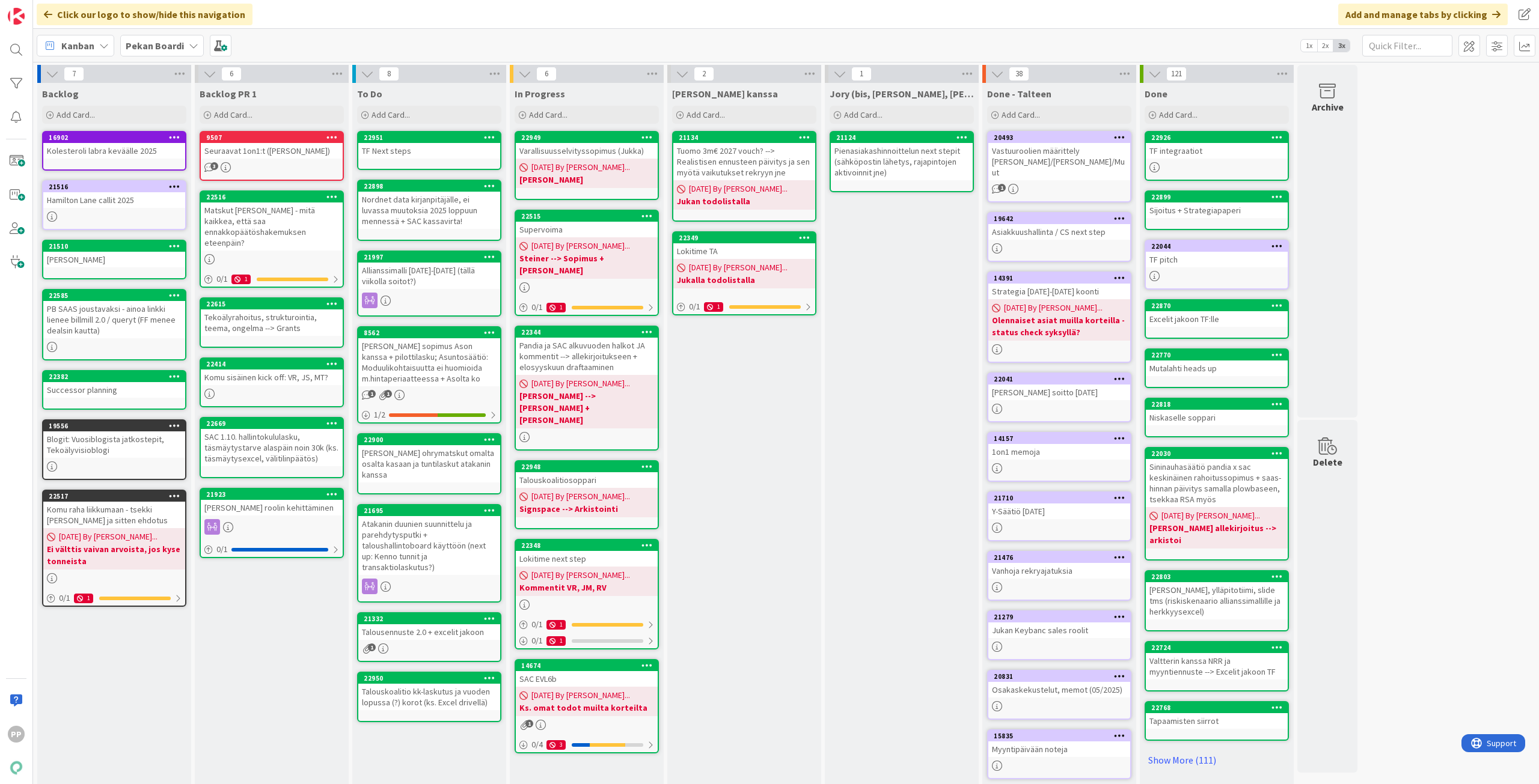
click at [439, 149] on div "TF Next steps" at bounding box center [429, 150] width 142 height 16
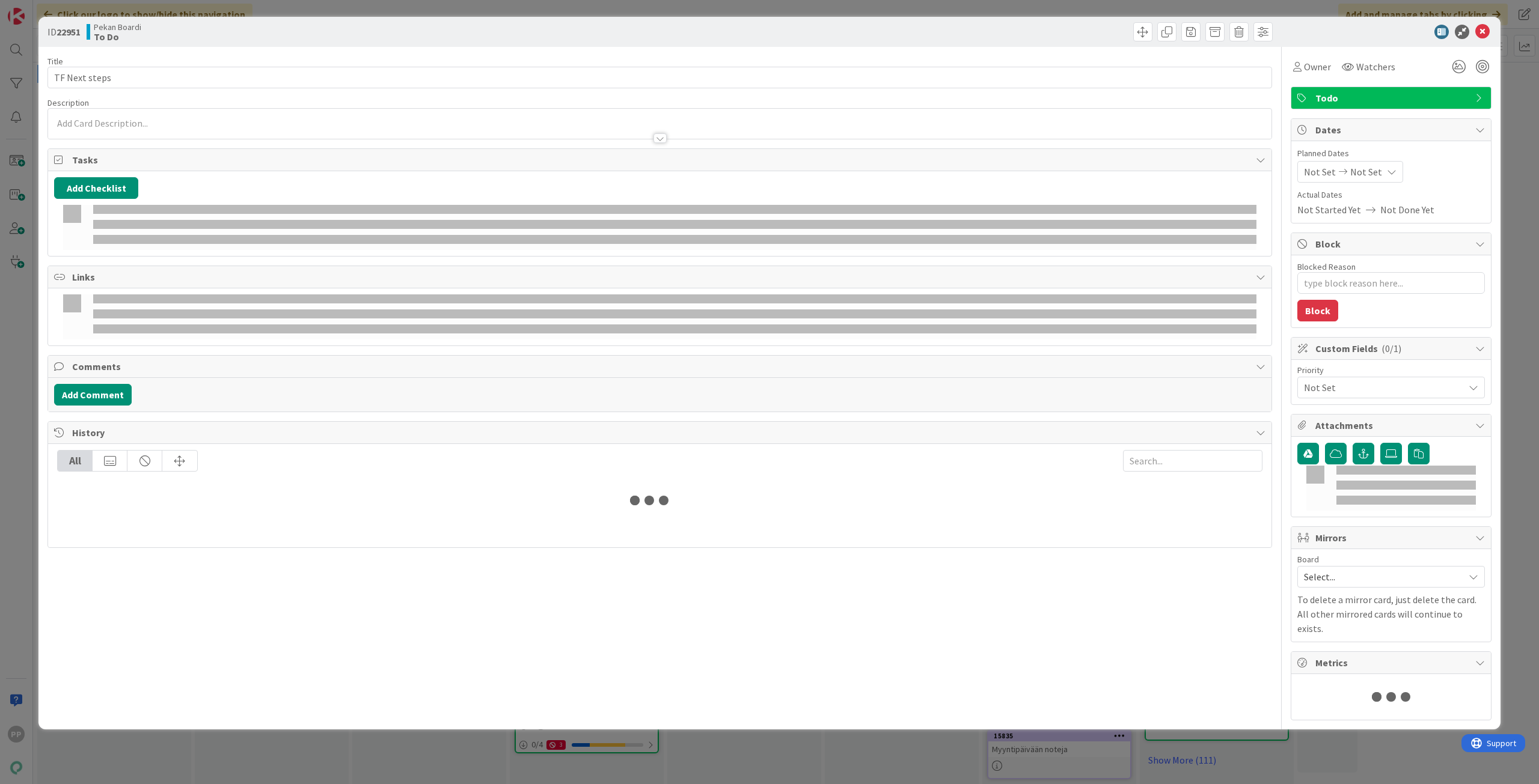
type textarea "x"
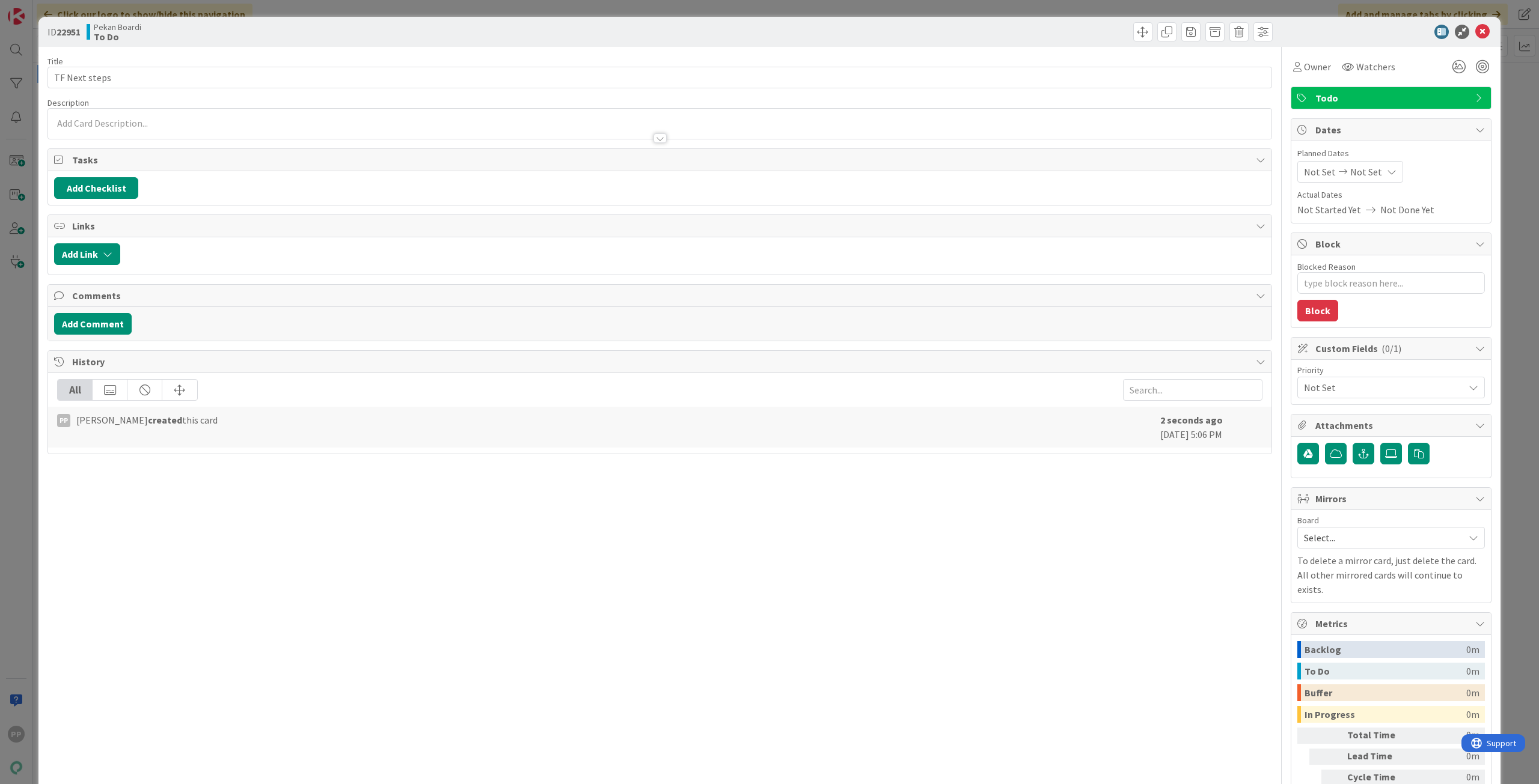
click at [386, 121] on p at bounding box center [659, 123] width 1211 height 14
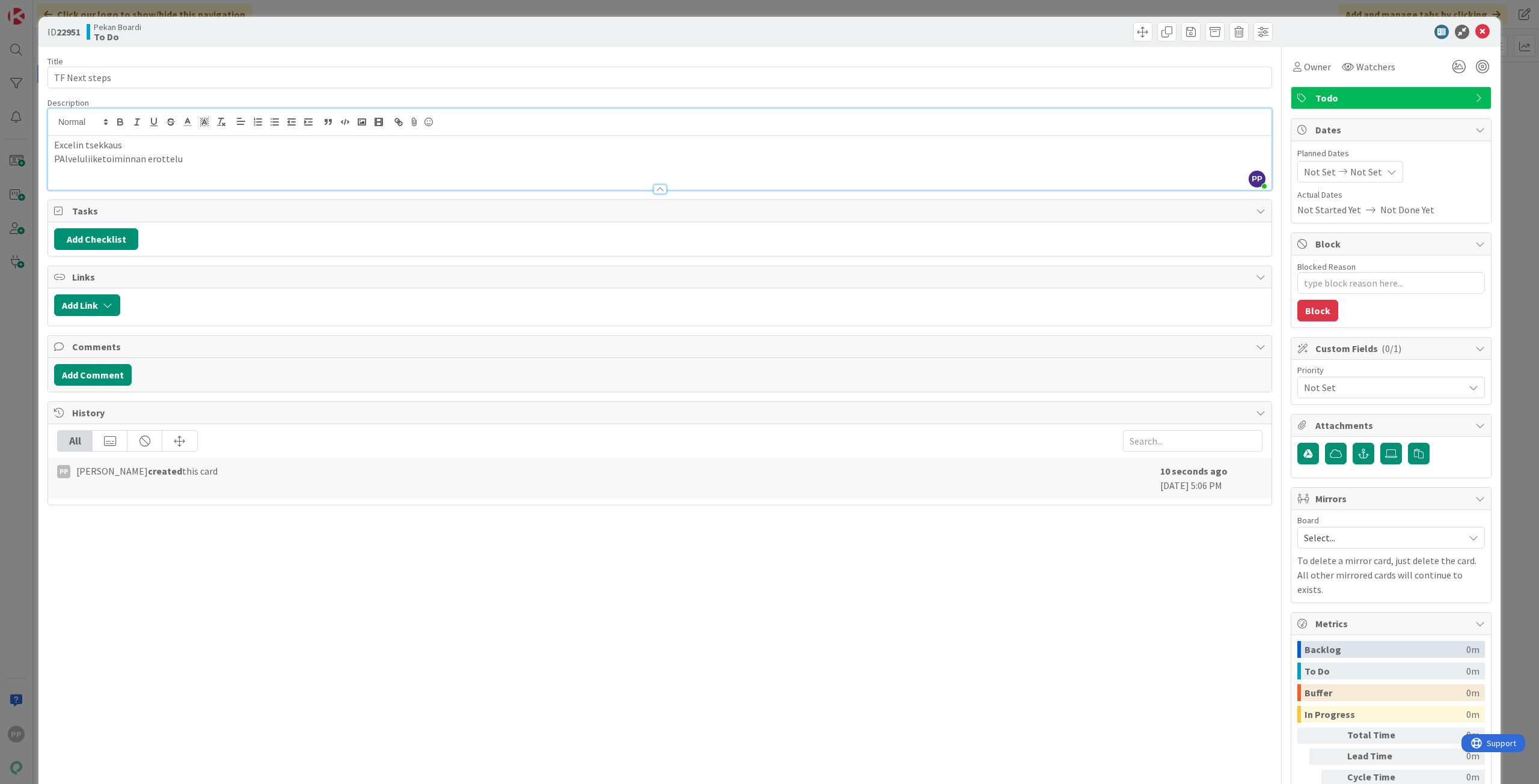
click at [62, 162] on p "PAlveluliiketoiminnan erottelu" at bounding box center [659, 159] width 1211 height 14
click at [59, 157] on p "PAlveluliiketoiminnan erottelu" at bounding box center [659, 159] width 1211 height 14
click at [198, 156] on p "Palveluliiketoiminnan erottelu" at bounding box center [659, 159] width 1211 height 14
click at [182, 164] on p "Palveluliiketoiminnan erottelu" at bounding box center [659, 159] width 1211 height 14
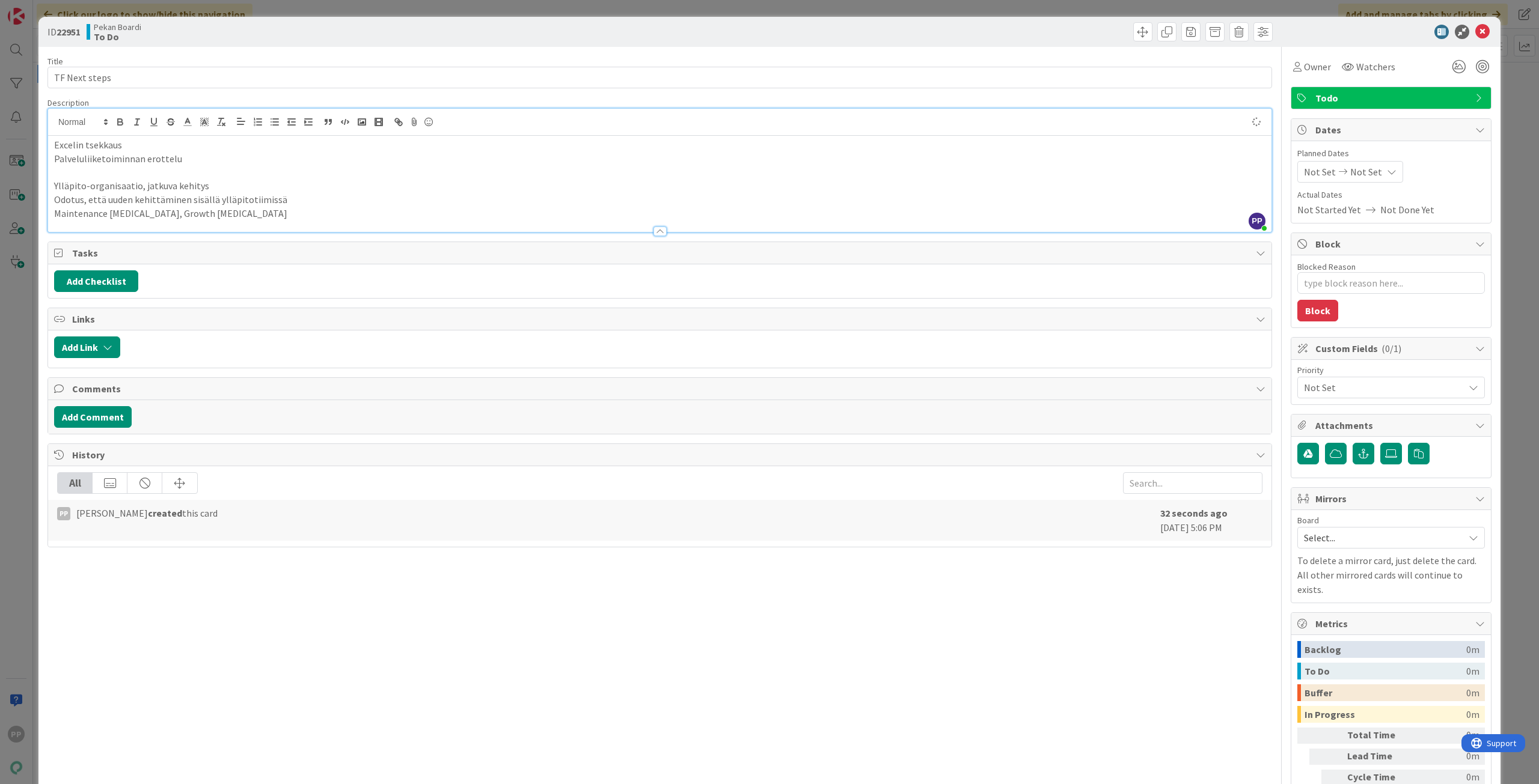
click at [426, 184] on p "Ylläpito-organisaatio, jatkuva kehitys" at bounding box center [659, 186] width 1211 height 14
click at [424, 99] on div "Description" at bounding box center [659, 102] width 1224 height 11
click at [415, 60] on div "Title 13 / 128" at bounding box center [659, 61] width 1224 height 11
drag, startPoint x: 413, startPoint y: 45, endPoint x: 413, endPoint y: 6, distance: 39.0
click at [413, 44] on div "ID 22951 Pekan Boardi To Do" at bounding box center [770, 31] width 1462 height 30
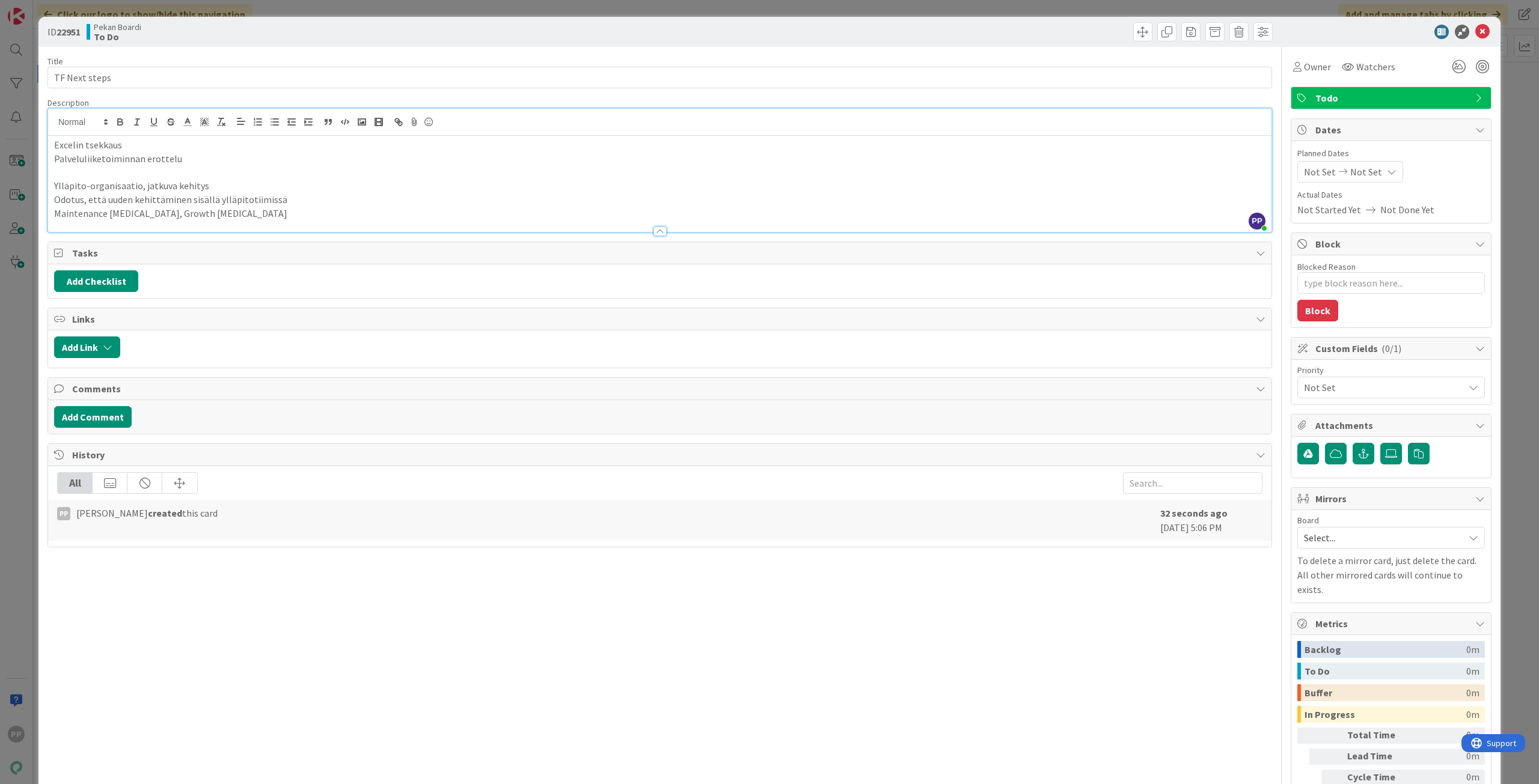
click at [413, 3] on div "ID 22951 Pekan Boardi To Do Title 13 / 128 TF Next steps Description PP [PERSON…" at bounding box center [770, 392] width 1539 height 784
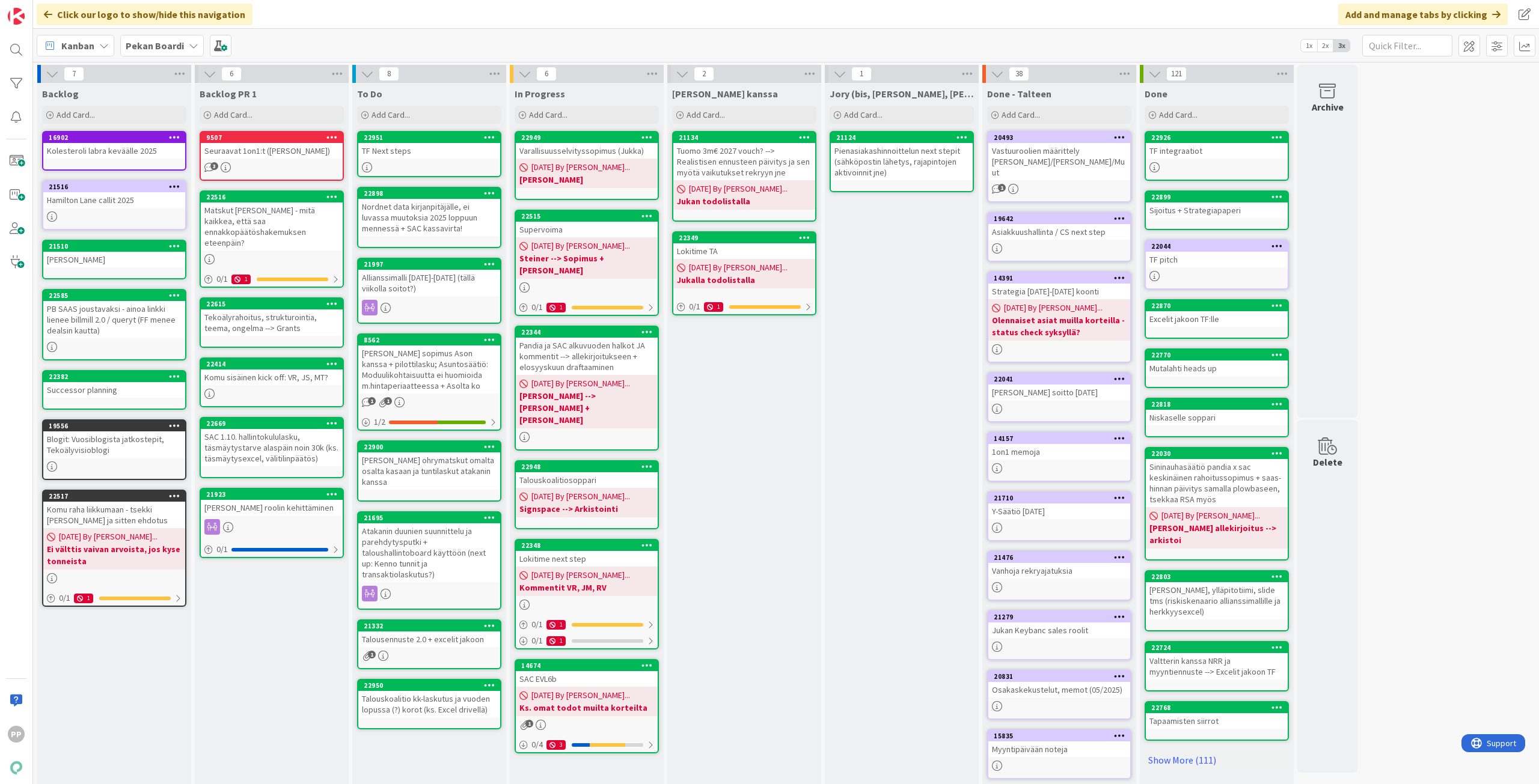
click at [733, 390] on div "[PERSON_NAME] kanssa Add Card... 21134 Tuomo 3m€ 2027 vouch? --> Realistisen en…" at bounding box center [744, 450] width 154 height 735
click at [801, 450] on div "[PERSON_NAME] kanssa Add Card... 21134 Tuomo 3m€ 2027 vouch? --> Realistisen en…" at bounding box center [744, 450] width 154 height 735
click at [788, 454] on div "[PERSON_NAME] kanssa Add Card... 21134 Tuomo 3m€ 2027 vouch? --> Realistisen en…" at bounding box center [744, 450] width 154 height 735
click at [781, 453] on div "[PERSON_NAME] kanssa Add Card... 21134 Tuomo 3m€ 2027 vouch? --> Realistisen en…" at bounding box center [744, 450] width 154 height 735
drag, startPoint x: 938, startPoint y: 381, endPoint x: 922, endPoint y: 390, distance: 18.4
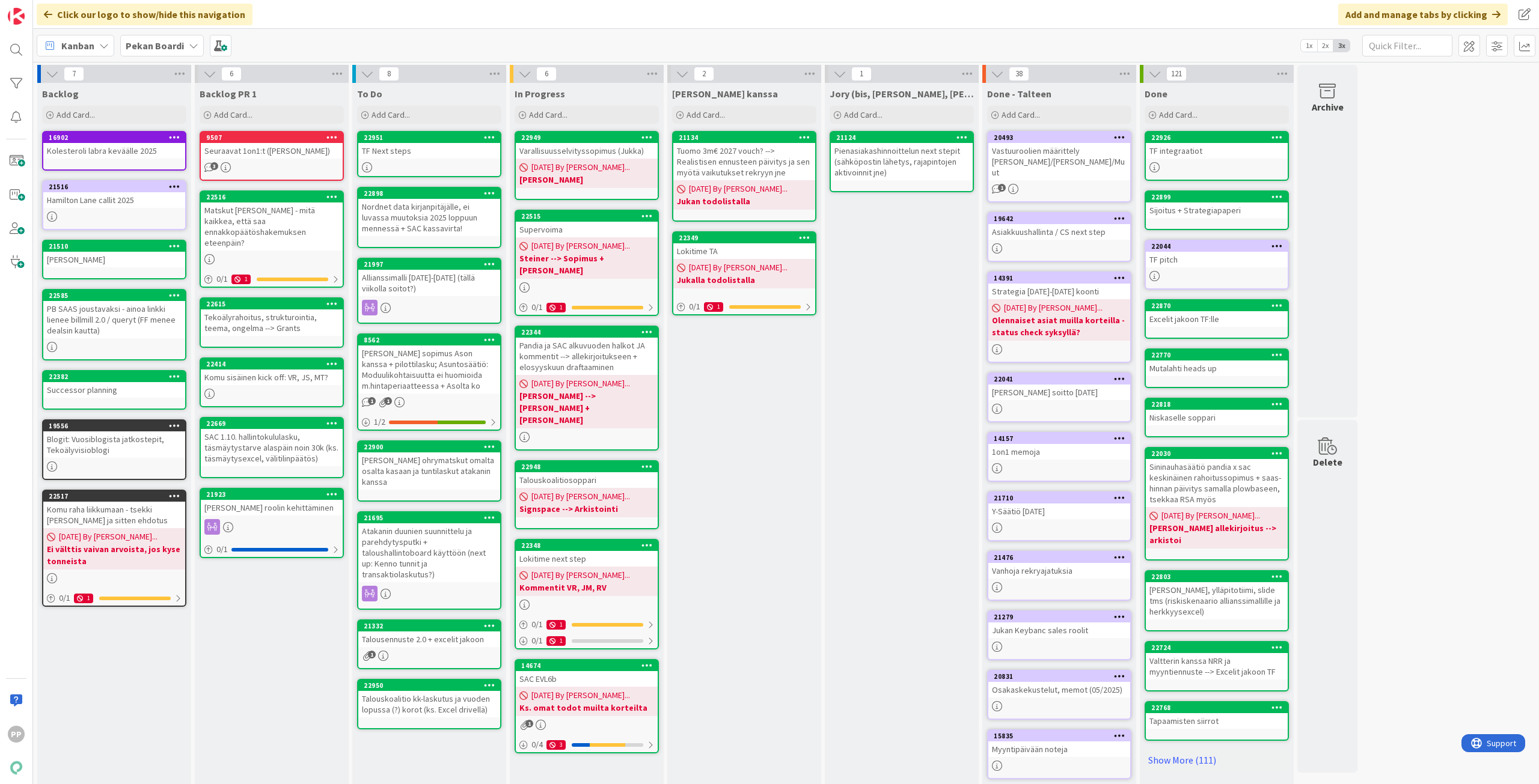
click at [938, 381] on div "Jory (bis, [PERSON_NAME], [PERSON_NAME]) Add Card... 21124 Pienasiakashinnoitte…" at bounding box center [901, 450] width 154 height 735
click at [748, 518] on div "[PERSON_NAME] kanssa Add Card... 21134 Tuomo 3m€ 2027 vouch? --> Realistisen en…" at bounding box center [744, 450] width 154 height 735
click at [774, 406] on div "[PERSON_NAME] kanssa Add Card... 21134 Tuomo 3m€ 2027 vouch? --> Realistisen en…" at bounding box center [744, 450] width 154 height 735
click at [295, 220] on div "Matskut [PERSON_NAME] - mitä kaikkea, että saa ennakkopäätöshakemuksen eteenpäi…" at bounding box center [271, 226] width 142 height 48
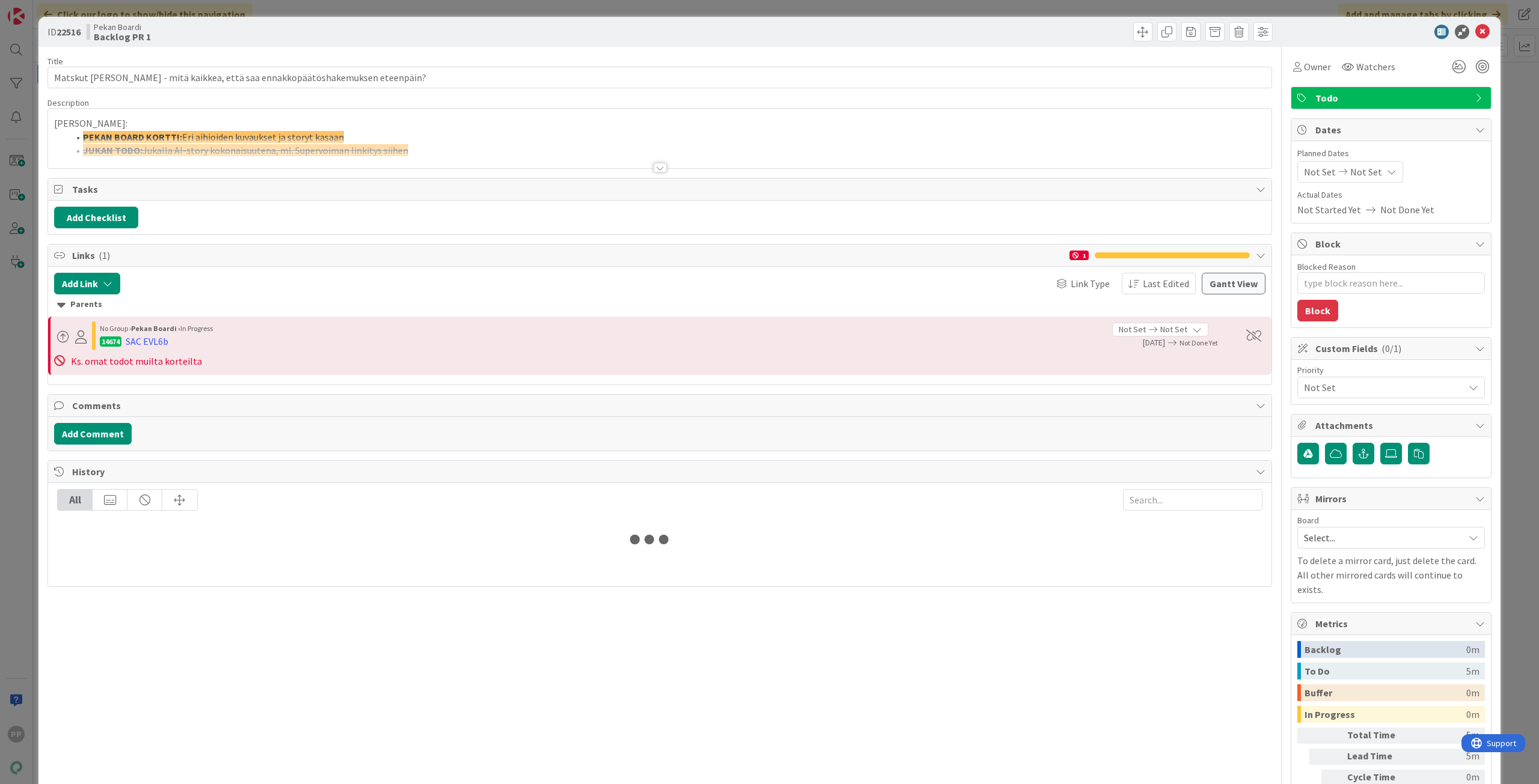
type textarea "x"
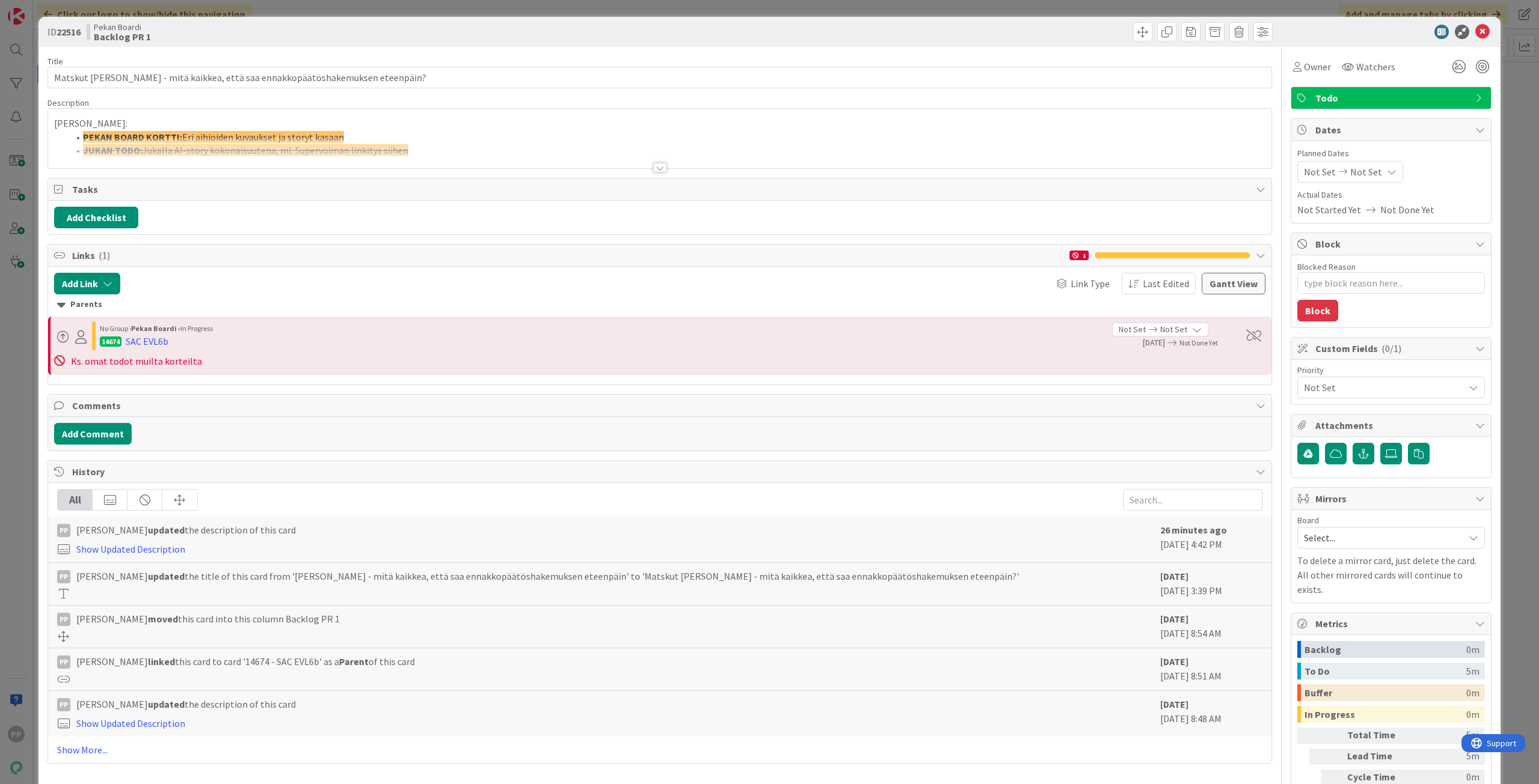
click at [30, 136] on div "ID 22516 Pekan Boardi Backlog PR 1 Title 76 / 128 [PERSON_NAME] - mitä kaikkea,…" at bounding box center [770, 392] width 1539 height 784
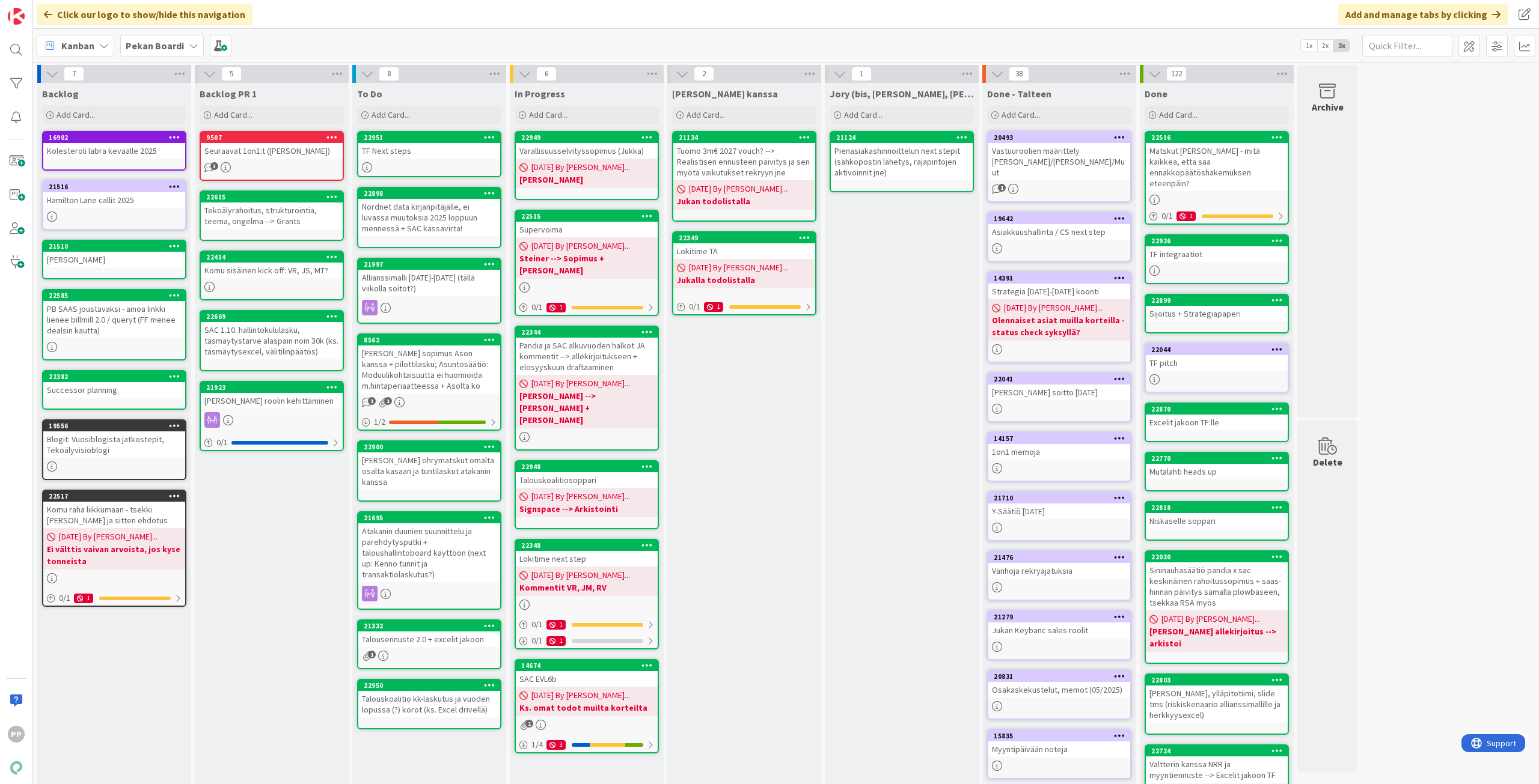
click at [755, 519] on div "[PERSON_NAME] kanssa Add Card... 21134 Tuomo 3m€ 2027 vouch? --> Realistisen en…" at bounding box center [744, 458] width 154 height 750
click at [755, 486] on div "[PERSON_NAME] kanssa Add Card... 21134 Tuomo 3m€ 2027 vouch? --> Realistisen en…" at bounding box center [744, 458] width 154 height 750
click at [328, 319] on icon at bounding box center [332, 316] width 12 height 8
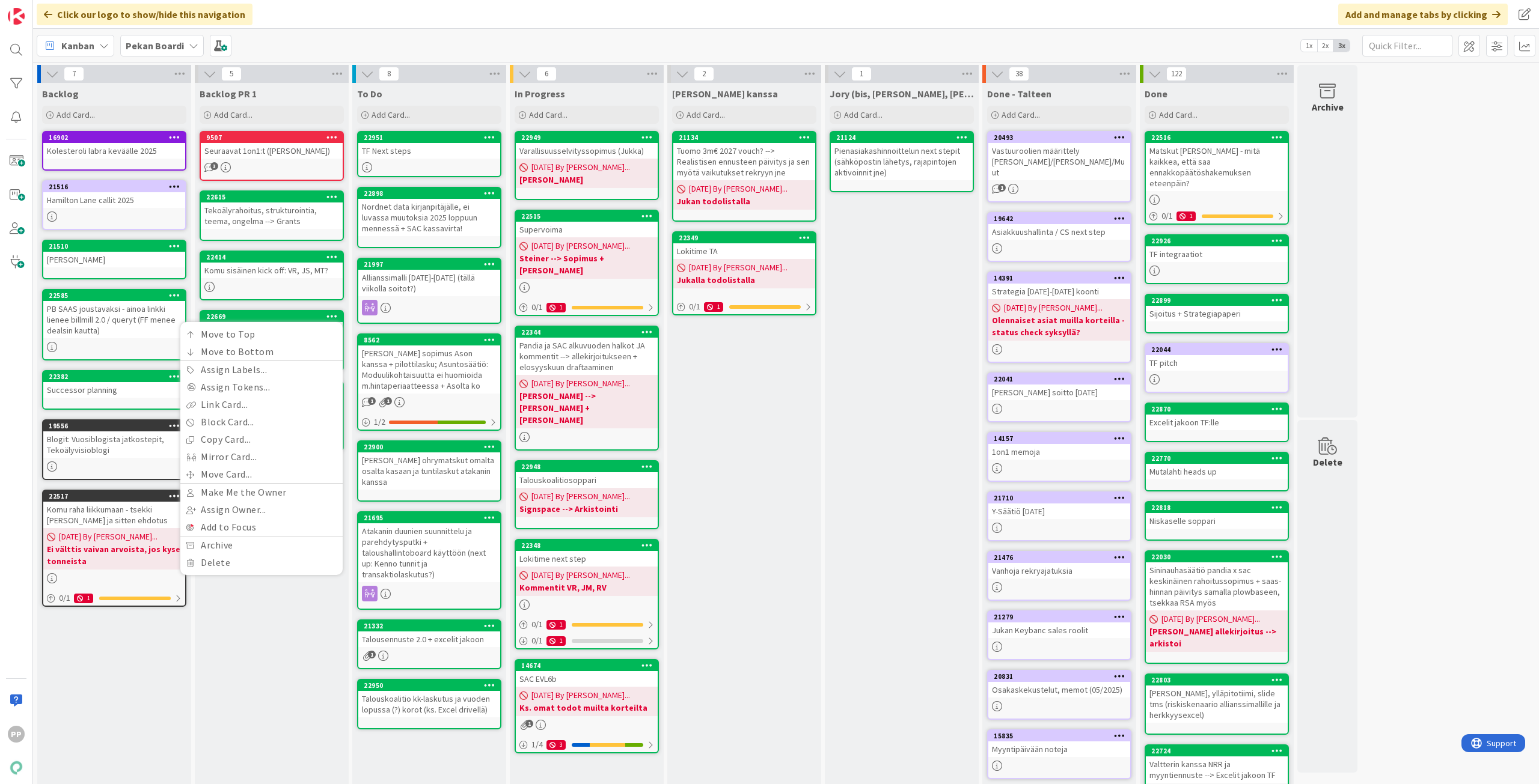
click at [798, 477] on div "[PERSON_NAME] kanssa Add Card... 21134 Tuomo 3m€ 2027 vouch? --> Realistisen en…" at bounding box center [744, 458] width 154 height 750
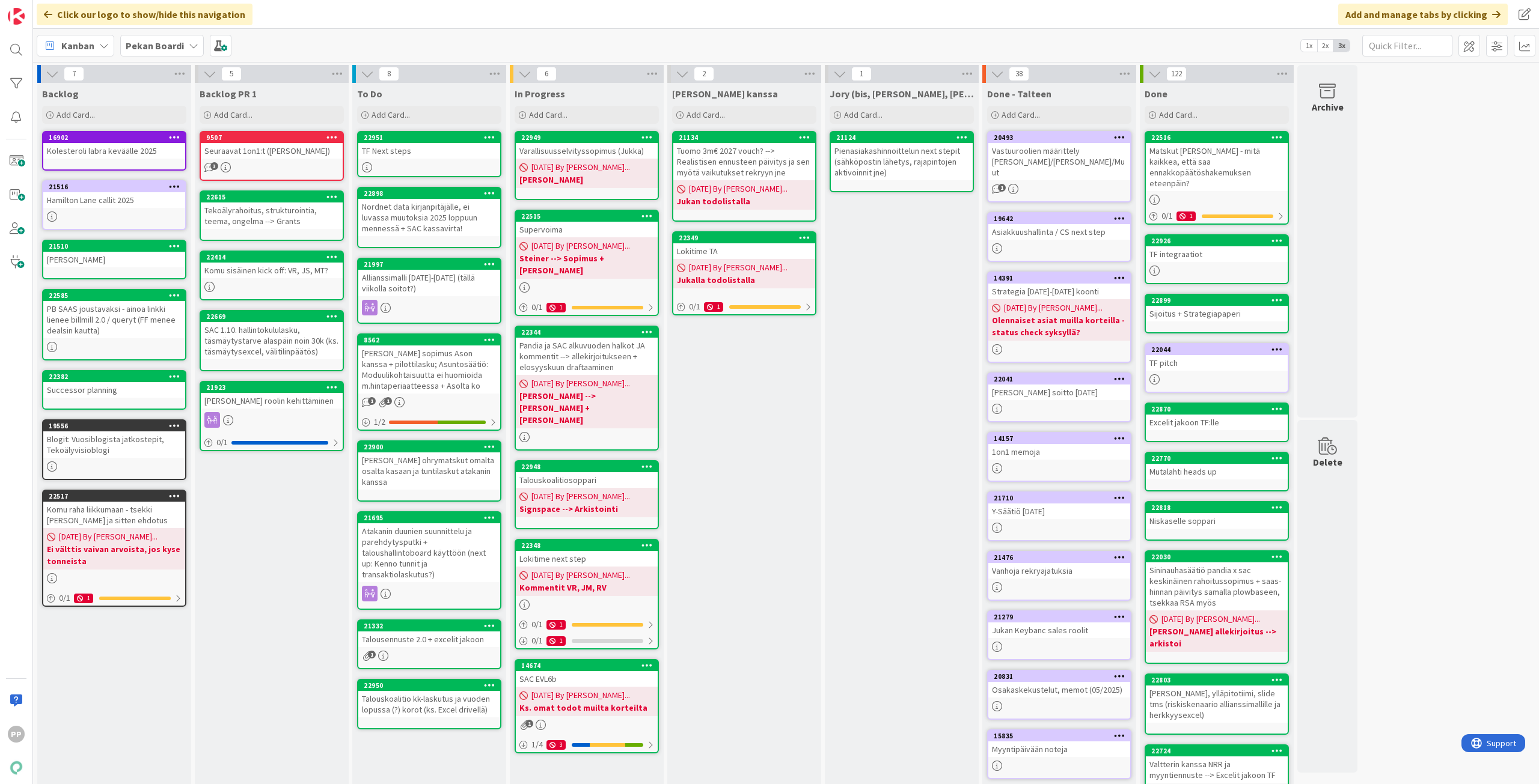
click at [923, 440] on div "Jory (bis, [PERSON_NAME], [PERSON_NAME]) Add Card... 21124 Pienasiakashinnoitte…" at bounding box center [901, 458] width 154 height 750
click at [923, 432] on div "Jory (bis, [PERSON_NAME], [PERSON_NAME]) Add Card... 21124 Pienasiakashinnoitte…" at bounding box center [901, 458] width 154 height 750
click at [1464, 699] on div "7 Backlog Add Card... 16902 Kolesteroli labra keväälle 2025 [GEOGRAPHIC_DATA] c…" at bounding box center [786, 452] width 1501 height 775
click at [927, 578] on div "Jory (bis, [PERSON_NAME], [PERSON_NAME]) Add Card... 21124 Pienasiakashinnoitte…" at bounding box center [901, 458] width 154 height 750
click at [774, 481] on div "[PERSON_NAME] kanssa Add Card... 21134 Tuomo 3m€ 2027 vouch? --> Realistisen en…" at bounding box center [744, 458] width 154 height 750
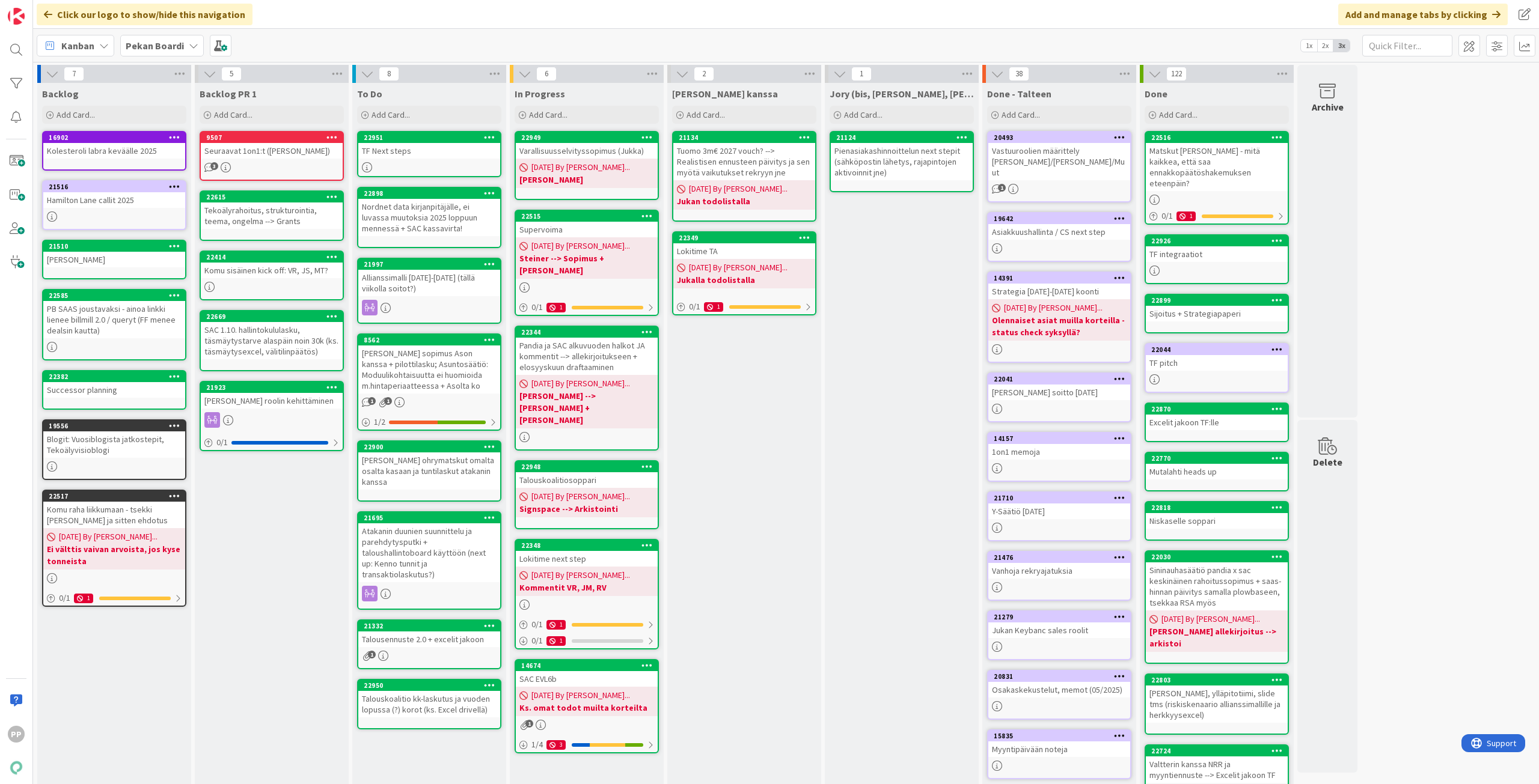
click at [875, 460] on div "Jory (bis, [PERSON_NAME], [PERSON_NAME]) Add Card... 21124 Pienasiakashinnoitte…" at bounding box center [901, 458] width 154 height 750
click at [880, 456] on div "Jory (bis, [PERSON_NAME], [PERSON_NAME]) Add Card... 21124 Pienasiakashinnoitte…" at bounding box center [901, 458] width 154 height 750
click at [548, 48] on div "Kanban Pekan Boardi 1x 2x 3x" at bounding box center [786, 45] width 1506 height 33
click at [534, 21] on div "Click our logo to show/hide this navigation Add and manage tabs by clicking" at bounding box center [786, 14] width 1506 height 29
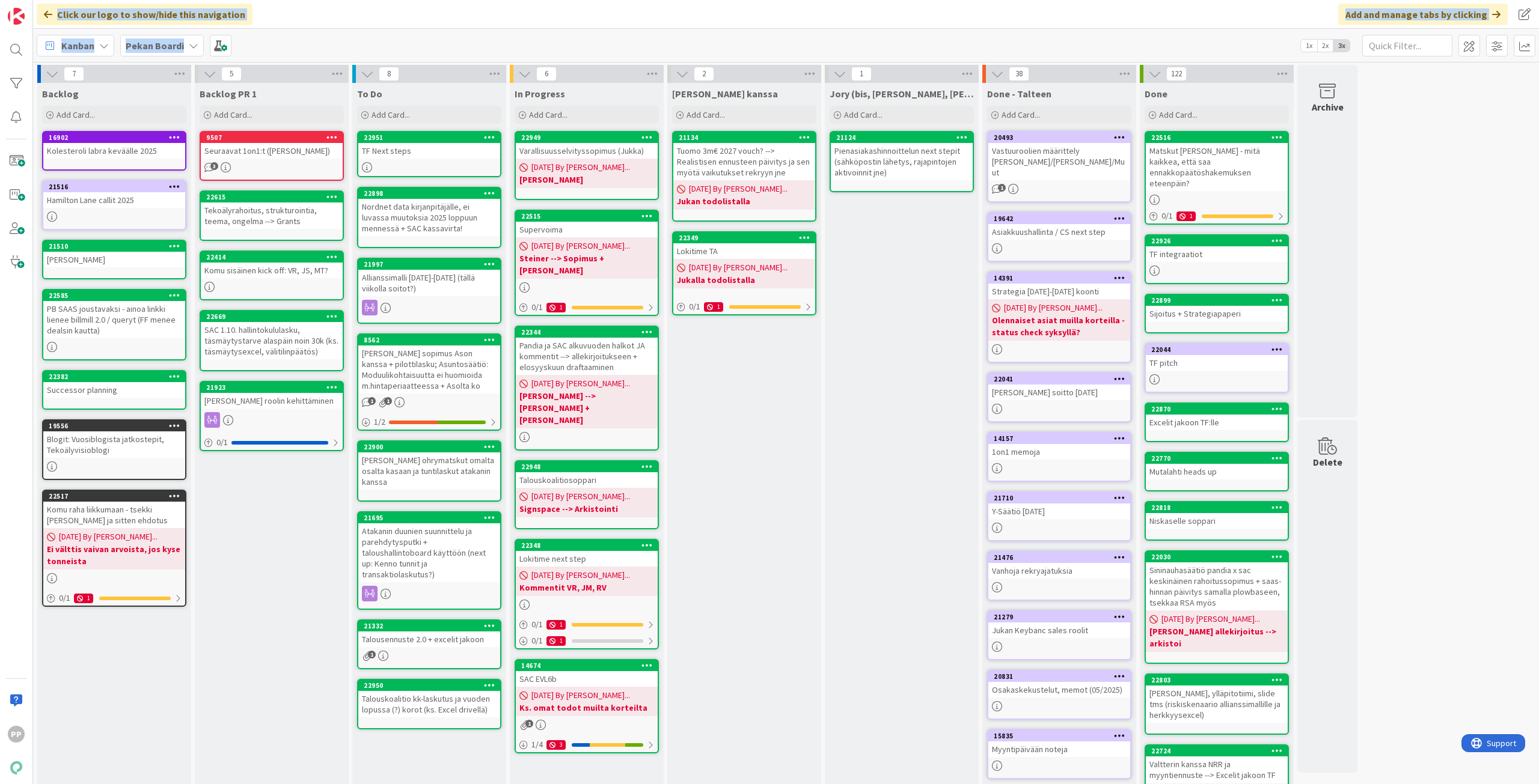
drag, startPoint x: 539, startPoint y: 25, endPoint x: 551, endPoint y: 41, distance: 20.0
click at [551, 41] on div "Click our logo to show/hide this navigation Add and manage tabs by clicking Kan…" at bounding box center [786, 392] width 1506 height 784
click at [551, 41] on div "Kanban Pekan Boardi 1x 2x 3x" at bounding box center [786, 45] width 1506 height 33
drag, startPoint x: 392, startPoint y: 46, endPoint x: 364, endPoint y: 19, distance: 38.9
click at [364, 19] on div "Click our logo to show/hide this navigation Add and manage tabs by clicking Kan…" at bounding box center [786, 392] width 1506 height 784
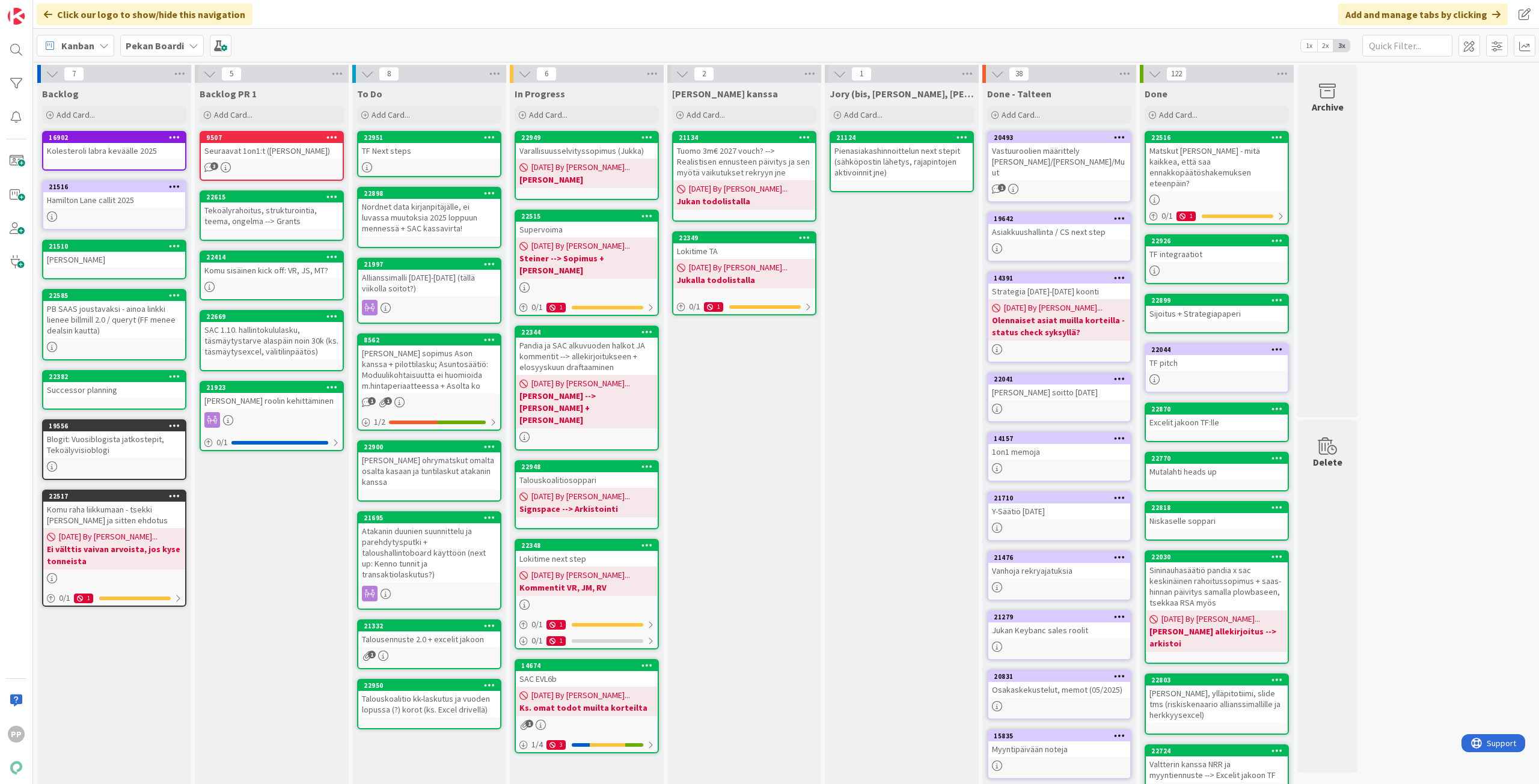
click at [364, 15] on div "Click our logo to show/hide this navigation Add and manage tabs by clicking" at bounding box center [786, 14] width 1506 height 29
drag, startPoint x: 367, startPoint y: 14, endPoint x: 381, endPoint y: 36, distance: 26.1
click at [381, 36] on div "Click our logo to show/hide this navigation Add and manage tabs by clicking Kan…" at bounding box center [786, 392] width 1506 height 784
click at [381, 36] on div "Kanban Pekan Boardi 1x 2x 3x" at bounding box center [786, 45] width 1506 height 33
drag, startPoint x: 384, startPoint y: 40, endPoint x: 384, endPoint y: 25, distance: 15.0
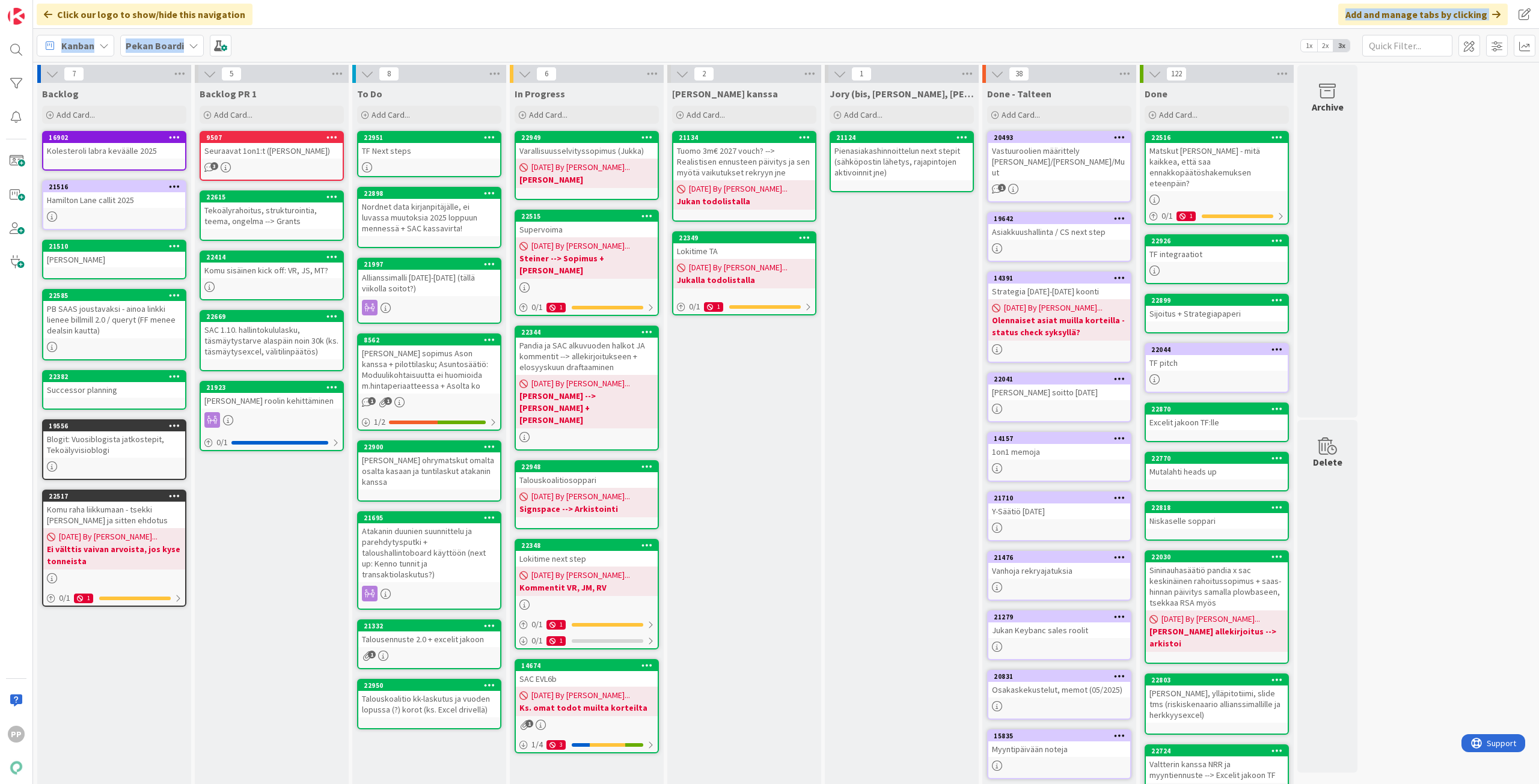
click at [384, 25] on div "Click our logo to show/hide this navigation Add and manage tabs by clicking Kan…" at bounding box center [786, 392] width 1506 height 784
click at [384, 25] on div "Click our logo to show/hide this navigation Add and manage tabs by clicking" at bounding box center [786, 14] width 1506 height 29
drag, startPoint x: 386, startPoint y: 18, endPoint x: 389, endPoint y: 40, distance: 22.2
click at [389, 40] on div "Click our logo to show/hide this navigation Add and manage tabs by clicking Kan…" at bounding box center [786, 392] width 1506 height 784
click at [389, 40] on div "Kanban Pekan Boardi 1x 2x 3x" at bounding box center [786, 45] width 1506 height 33
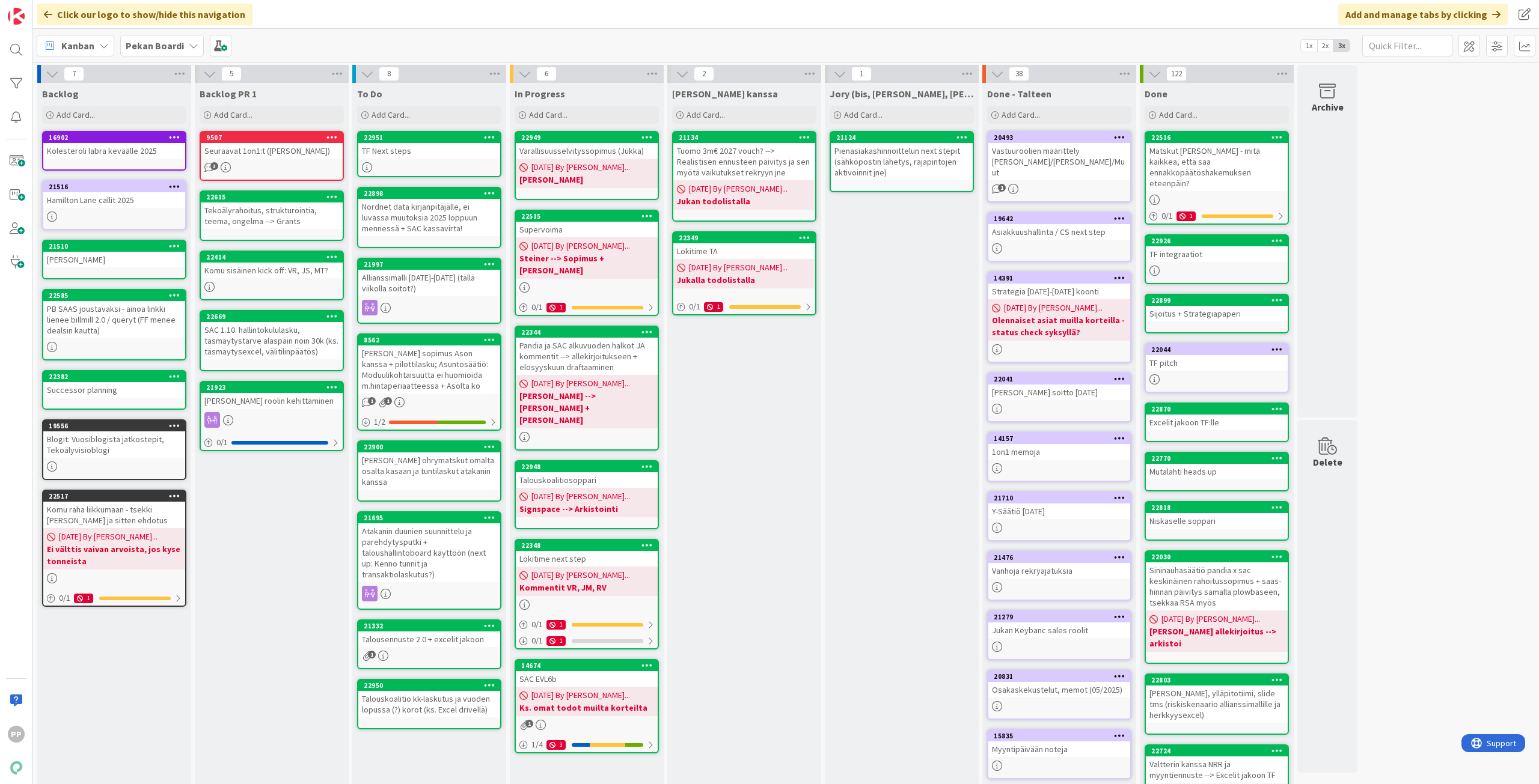
click at [328, 606] on div "Backlog PR 1 Add Card... 9507 Seuraavat 1on1:t ([PERSON_NAME], [PERSON_NAME]) 3…" at bounding box center [271, 458] width 154 height 750
click at [749, 423] on div "[PERSON_NAME] kanssa Add Card... 21134 Tuomo 3m€ 2027 vouch? --> Realistisen en…" at bounding box center [744, 458] width 154 height 750
click at [761, 455] on div "[PERSON_NAME] kanssa Add Card... 21134 Tuomo 3m€ 2027 vouch? --> Realistisen en…" at bounding box center [744, 458] width 154 height 750
click at [712, 419] on div "[PERSON_NAME] kanssa Add Card... 21134 Tuomo 3m€ 2027 vouch? --> Realistisen en…" at bounding box center [744, 458] width 154 height 750
